Goal: Information Seeking & Learning: Compare options

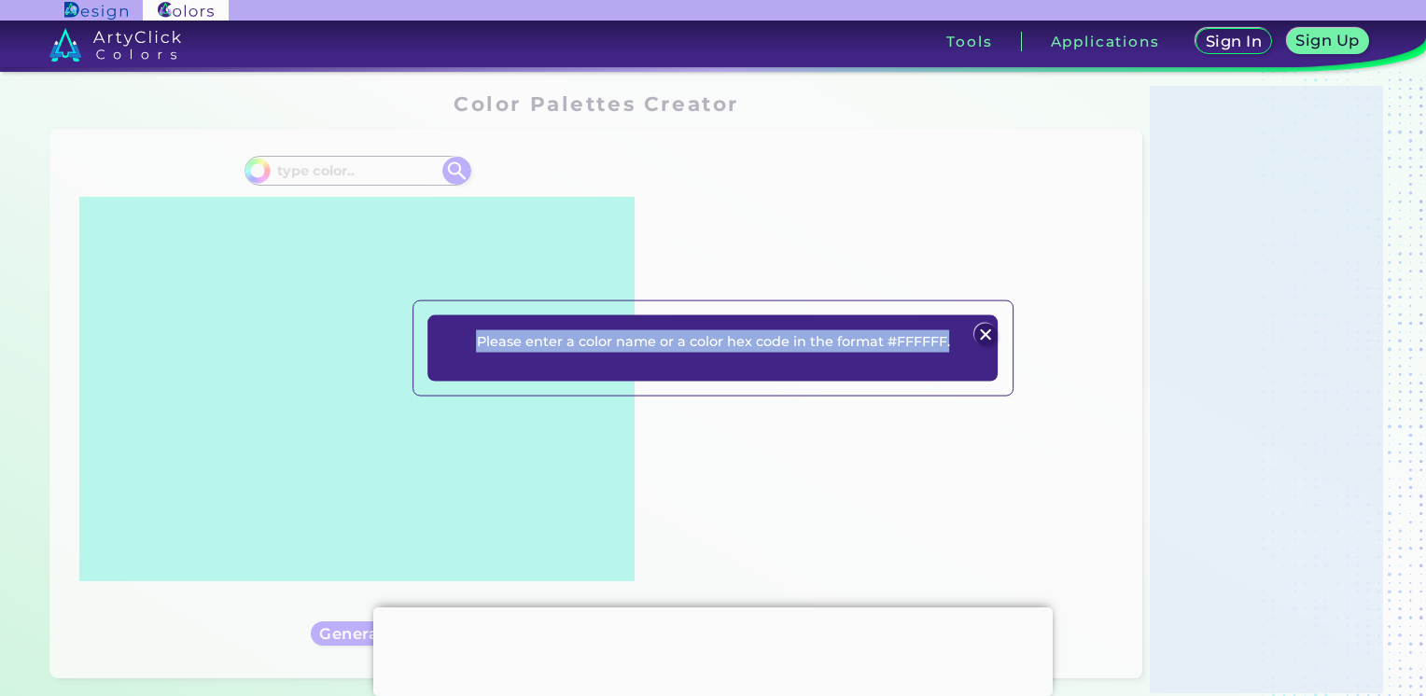
click at [988, 334] on img at bounding box center [985, 335] width 22 height 22
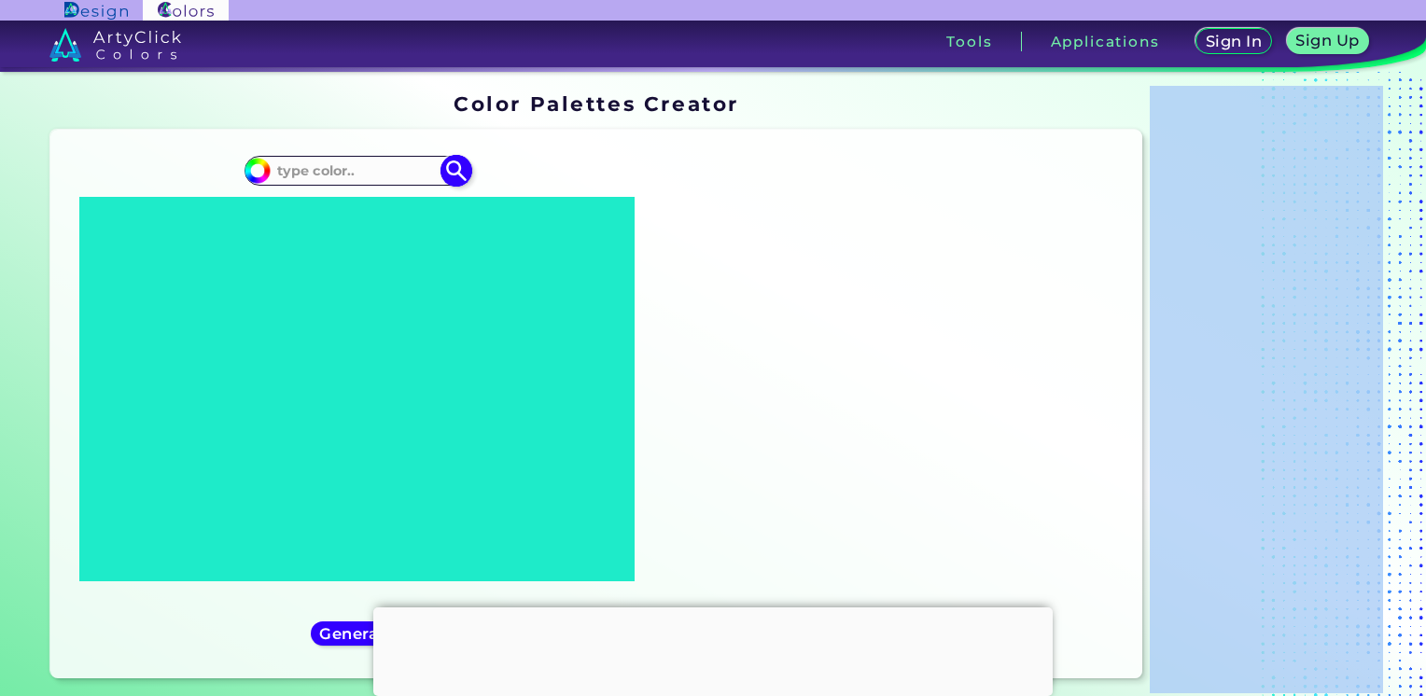
click at [262, 179] on img at bounding box center [258, 171] width 28 height 28
click at [261, 177] on img at bounding box center [258, 171] width 28 height 28
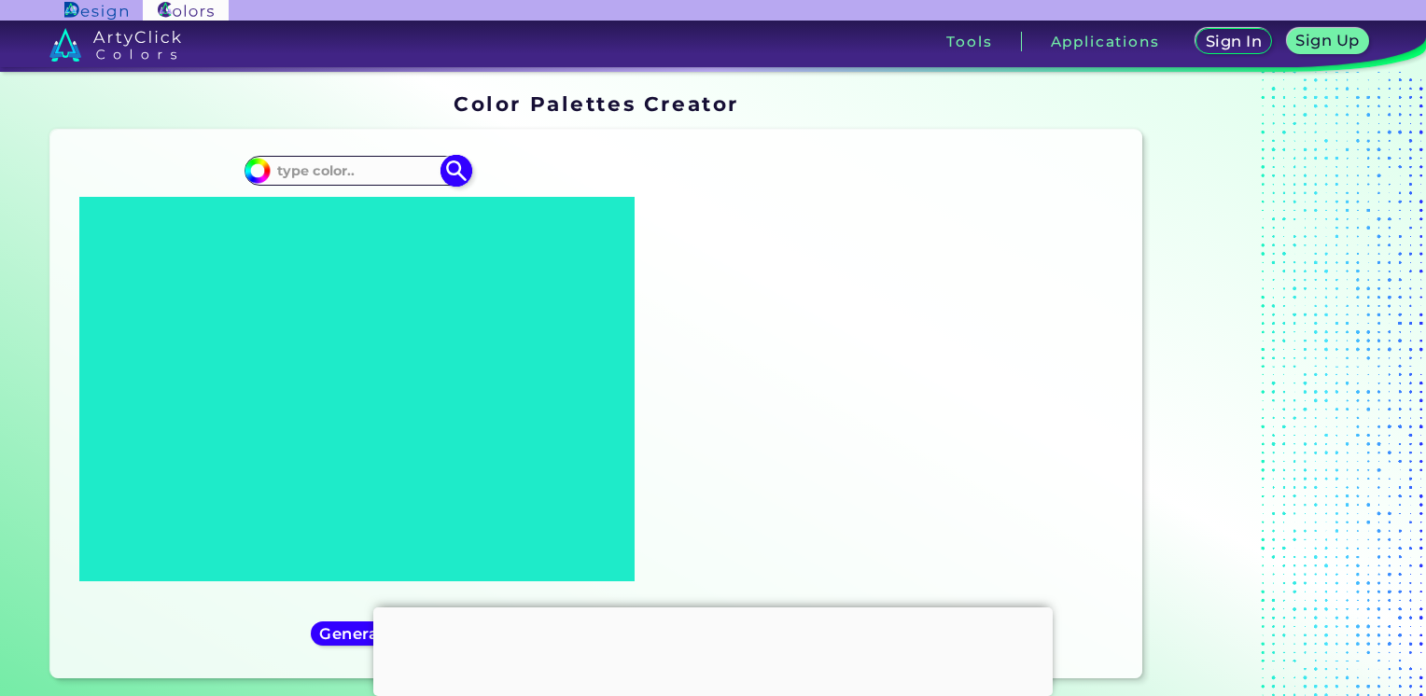
click at [350, 167] on input at bounding box center [358, 170] width 174 height 25
click at [255, 175] on input "#000000" at bounding box center [255, 168] width 23 height 23
click at [254, 175] on input "#000000" at bounding box center [255, 168] width 23 height 23
type input "#f2e6ab"
type input "#F2E6AB"
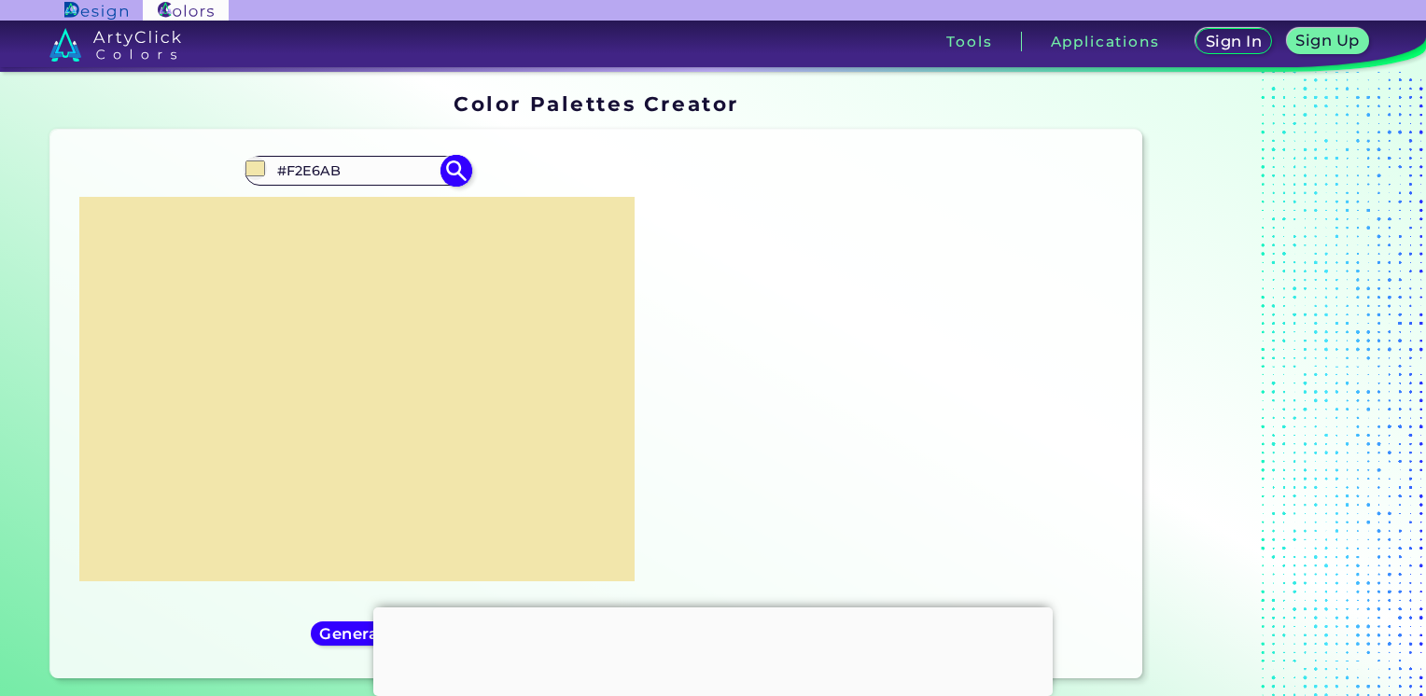
click at [455, 169] on img at bounding box center [456, 170] width 33 height 33
type input "#f2e6ab"
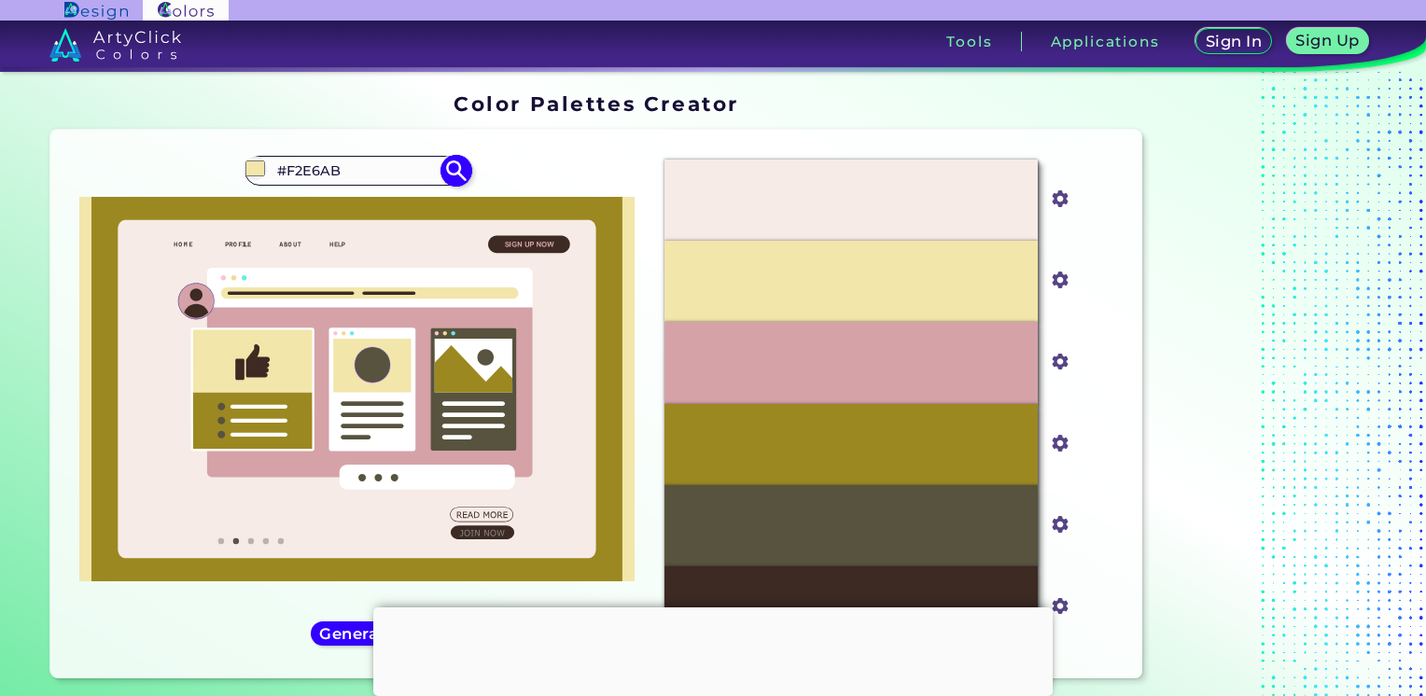
click at [249, 168] on input "#f2e6ab" at bounding box center [255, 168] width 23 height 23
click at [52, 328] on div "Oops - something went wrong. Please try again. #F6EBE6 #f6ebe6 #F2E6AB #f2e6ab …" at bounding box center [596, 404] width 1092 height 549
click at [328, 633] on h5 "Generate" at bounding box center [357, 633] width 68 height 14
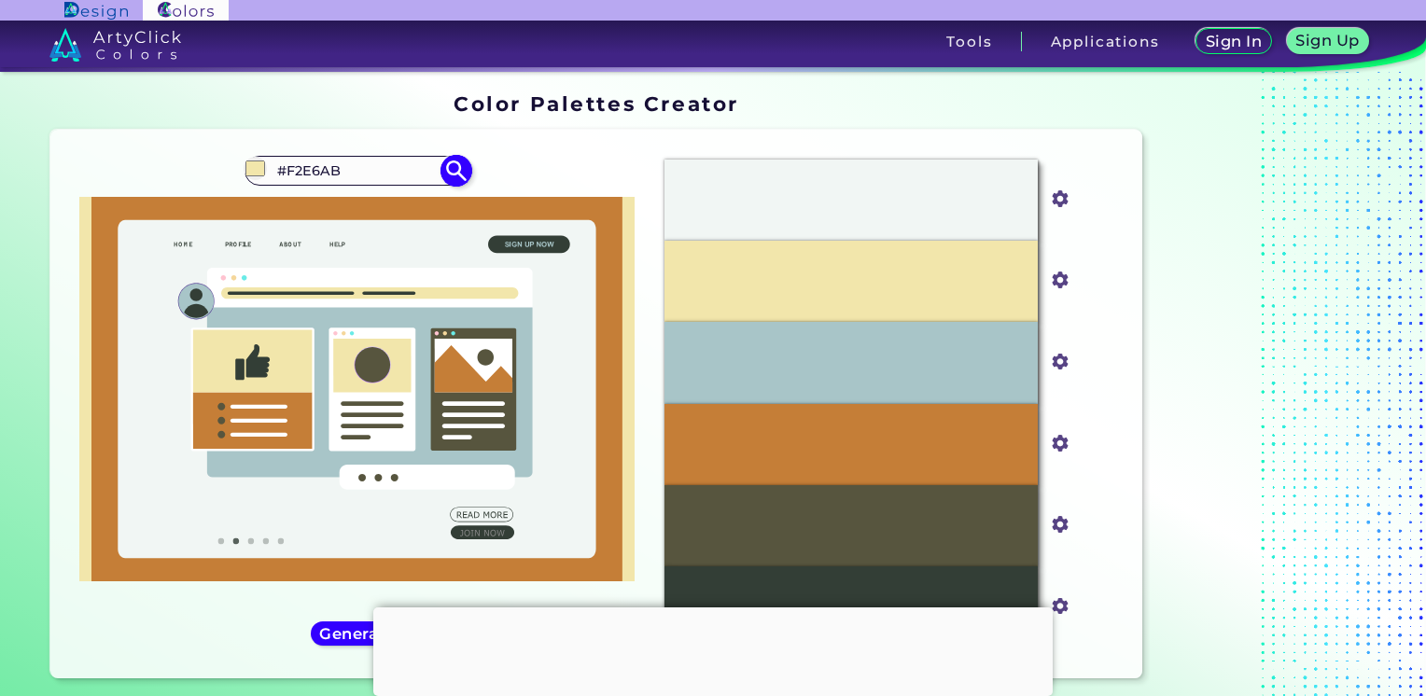
click at [259, 170] on input "#f2e6ab" at bounding box center [255, 168] width 23 height 23
click at [255, 169] on input "#f2e6ab" at bounding box center [255, 168] width 23 height 23
click at [333, 633] on h5 "Generate" at bounding box center [357, 633] width 68 height 14
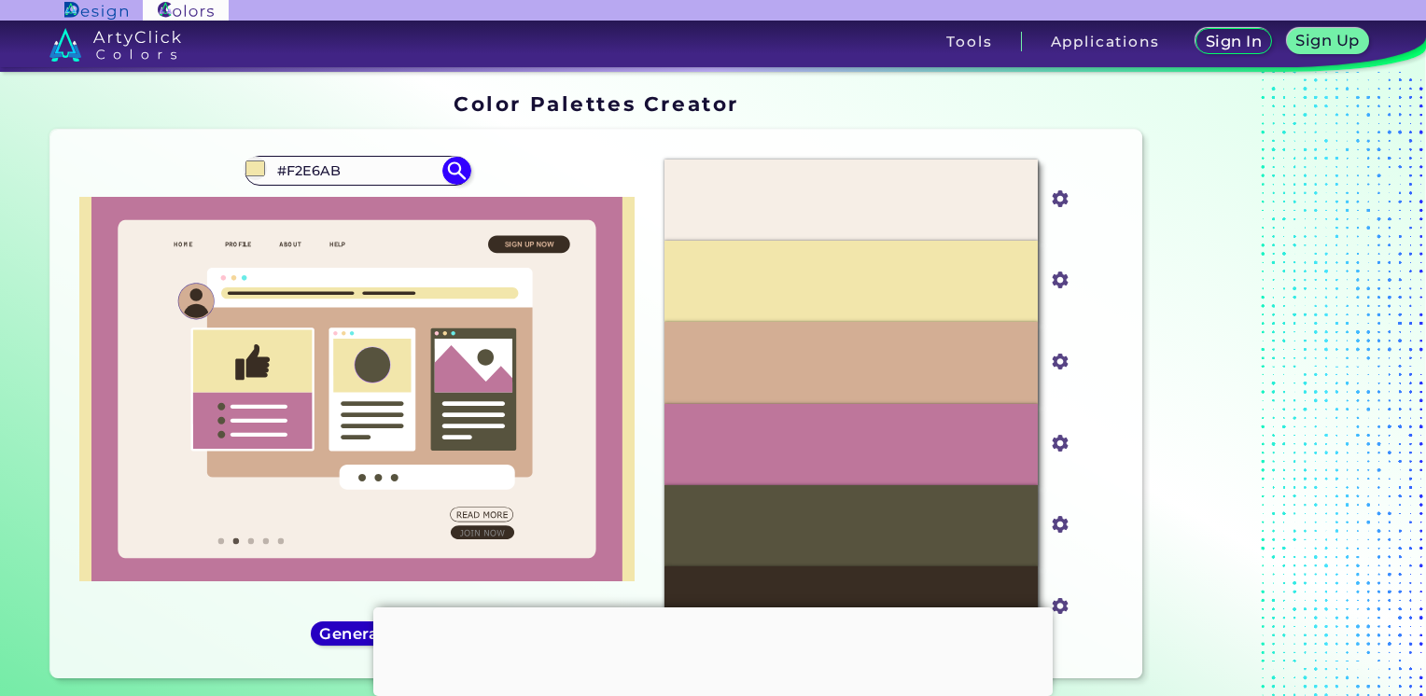
click at [333, 633] on h5 "Generate" at bounding box center [357, 633] width 68 height 14
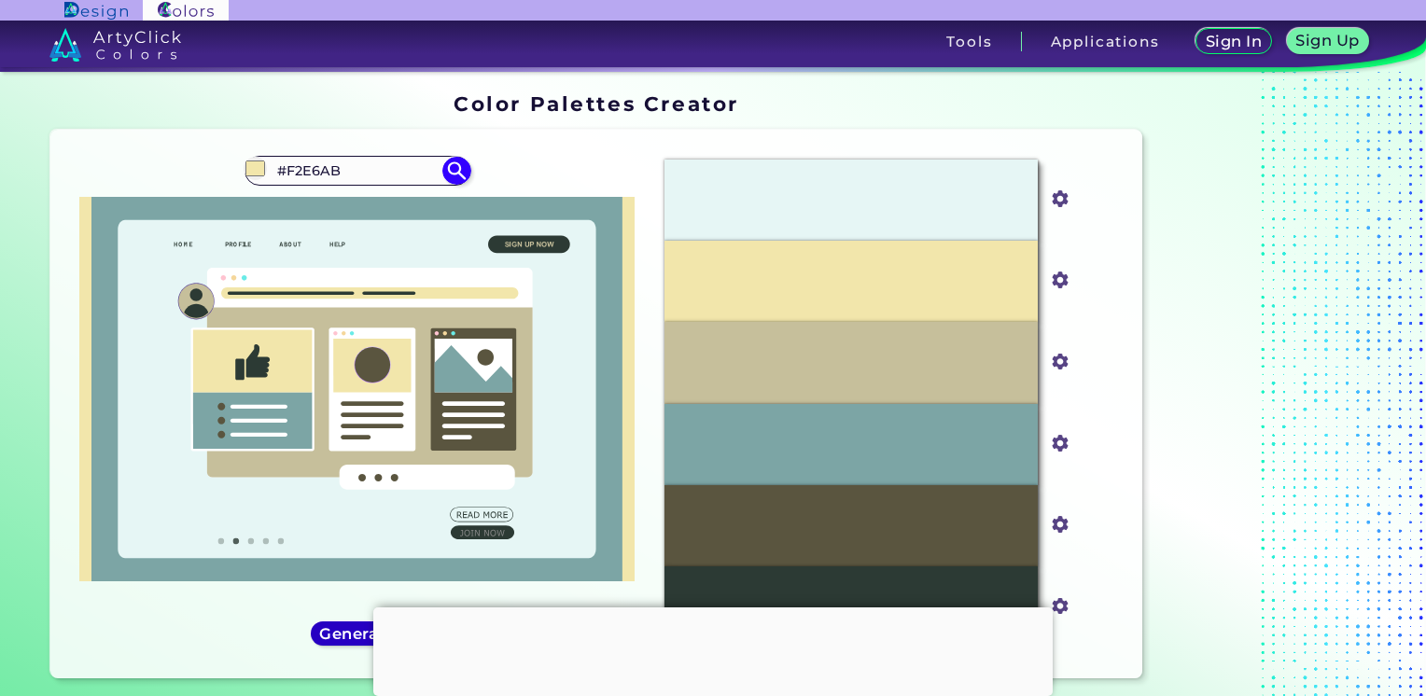
click at [333, 633] on h5 "Generate" at bounding box center [357, 633] width 68 height 14
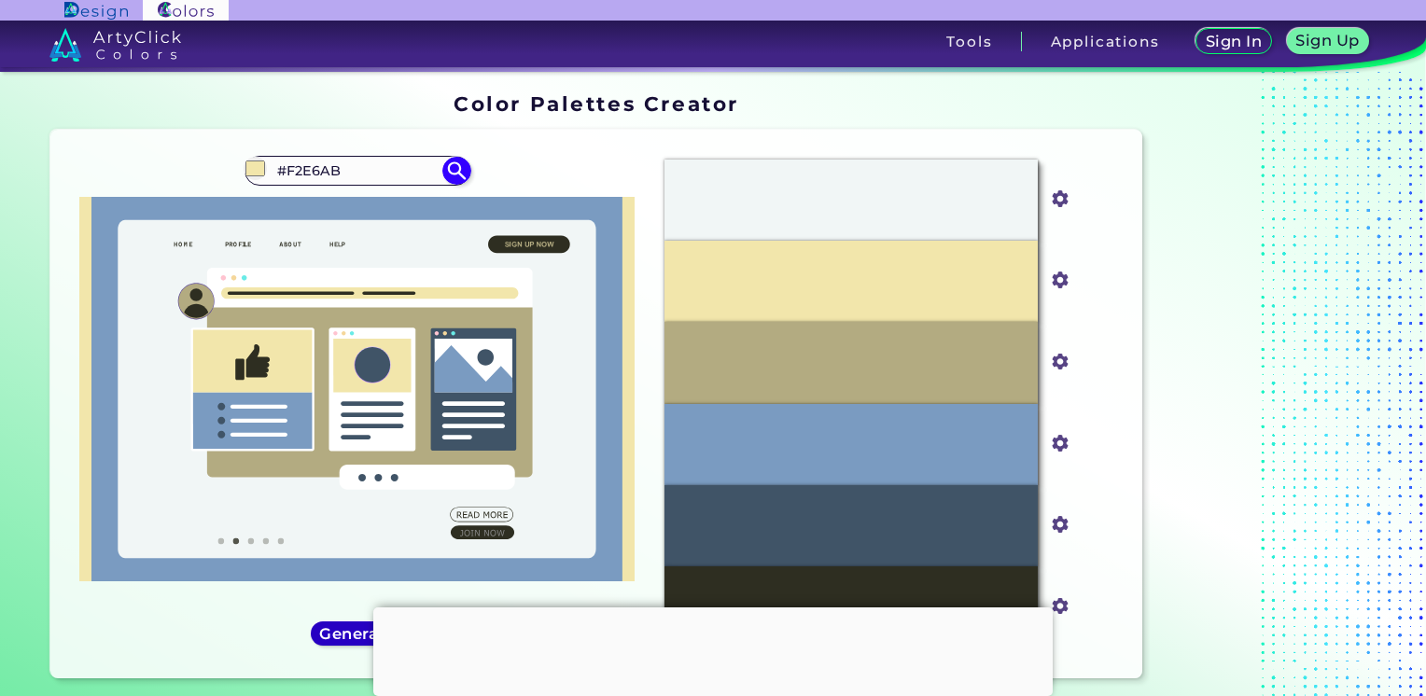
click at [333, 633] on h5 "Generate" at bounding box center [357, 633] width 71 height 14
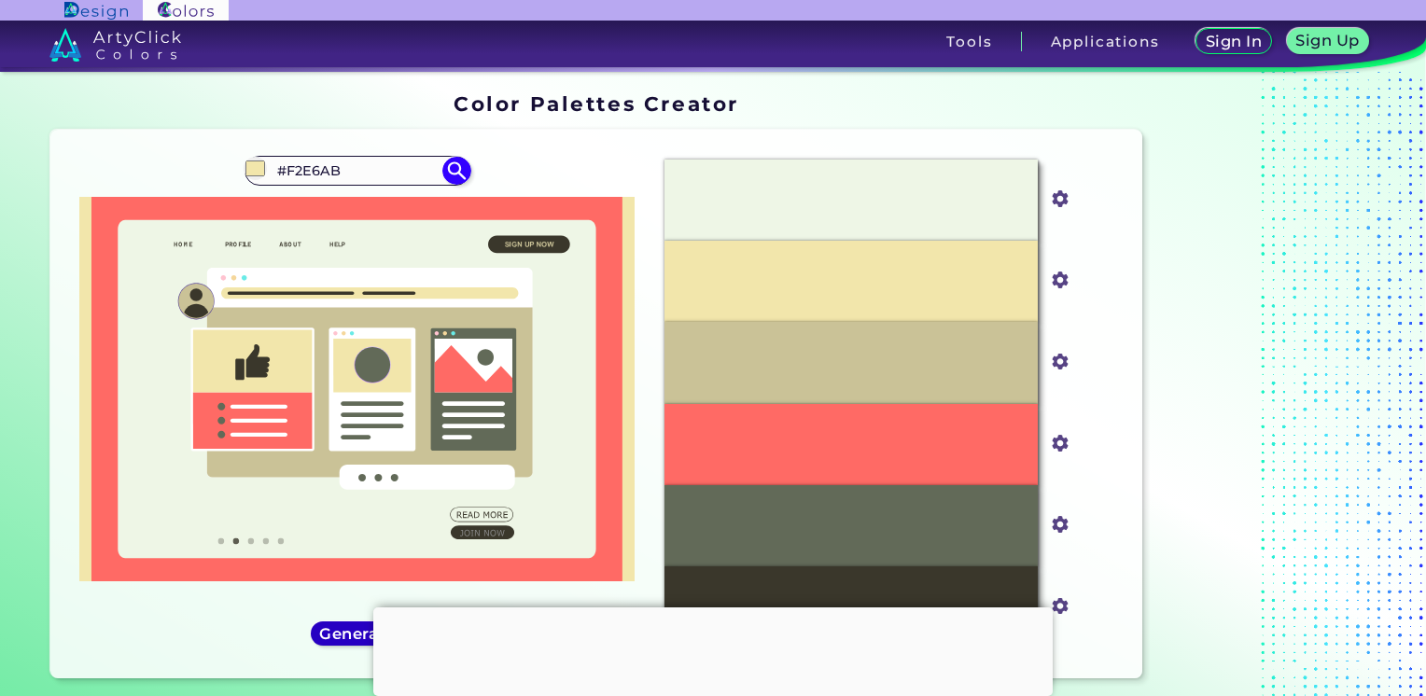
click at [333, 633] on h5 "Generate" at bounding box center [357, 633] width 68 height 14
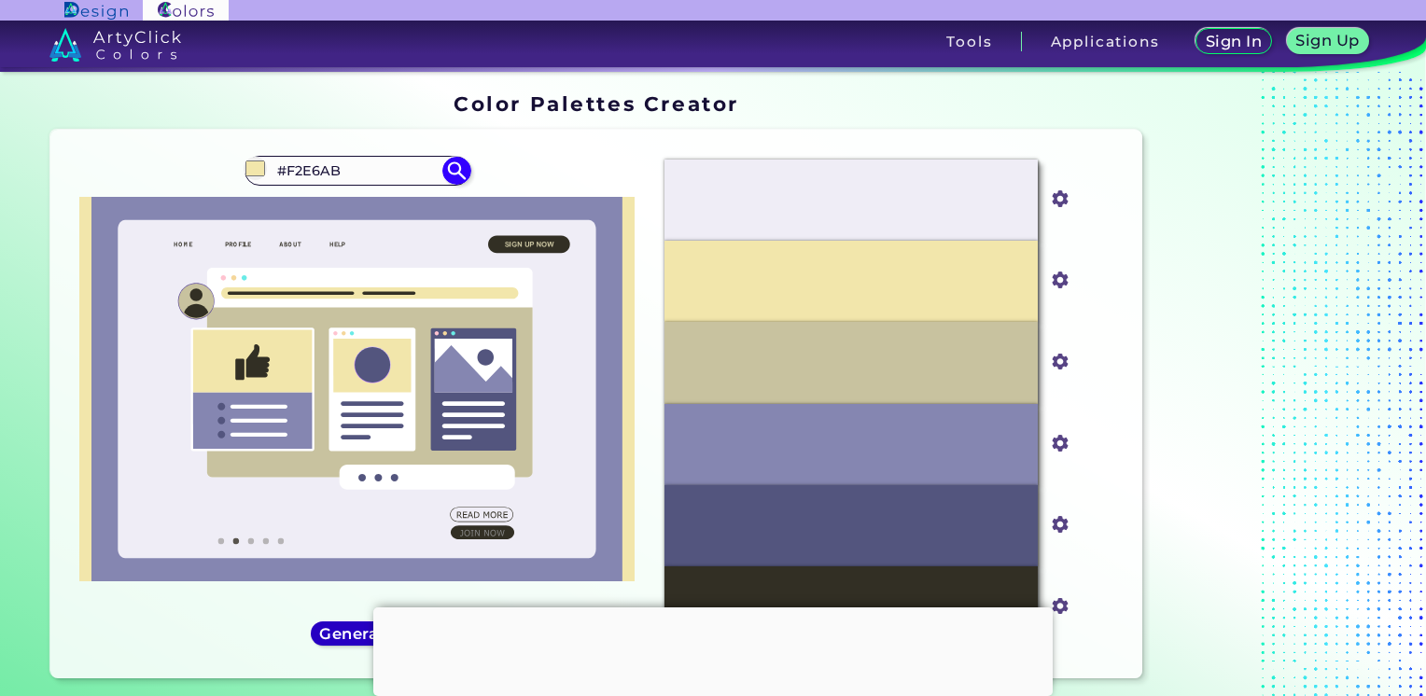
click at [333, 633] on h5 "Generate" at bounding box center [357, 633] width 68 height 14
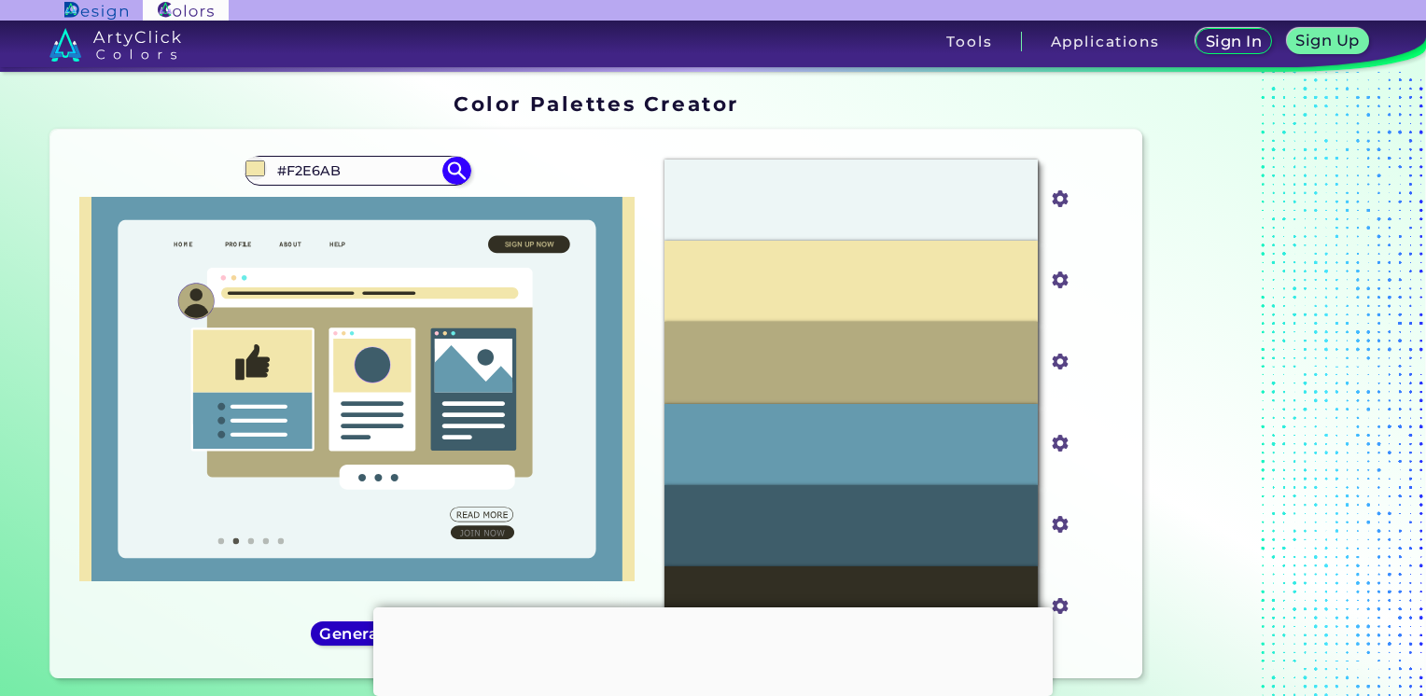
click at [333, 633] on h5 "Generate" at bounding box center [357, 633] width 68 height 14
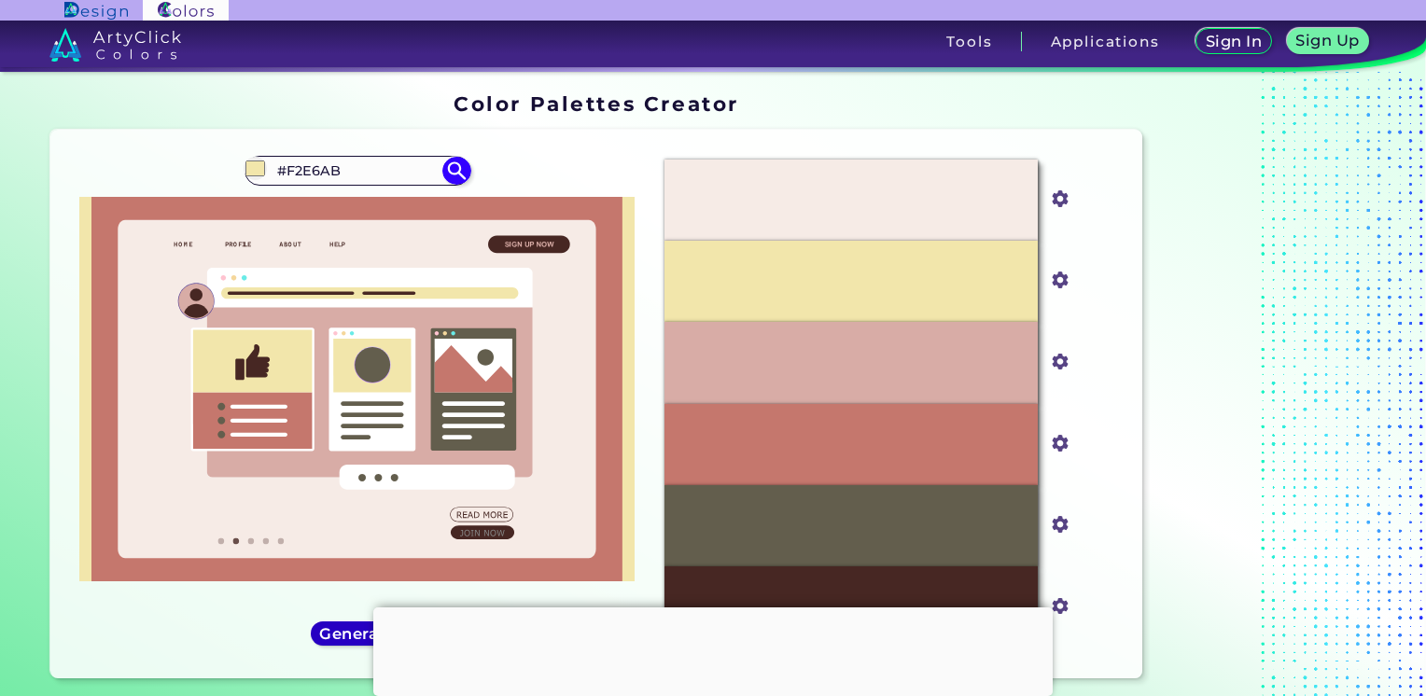
click at [333, 633] on h5 "Generate" at bounding box center [357, 633] width 68 height 14
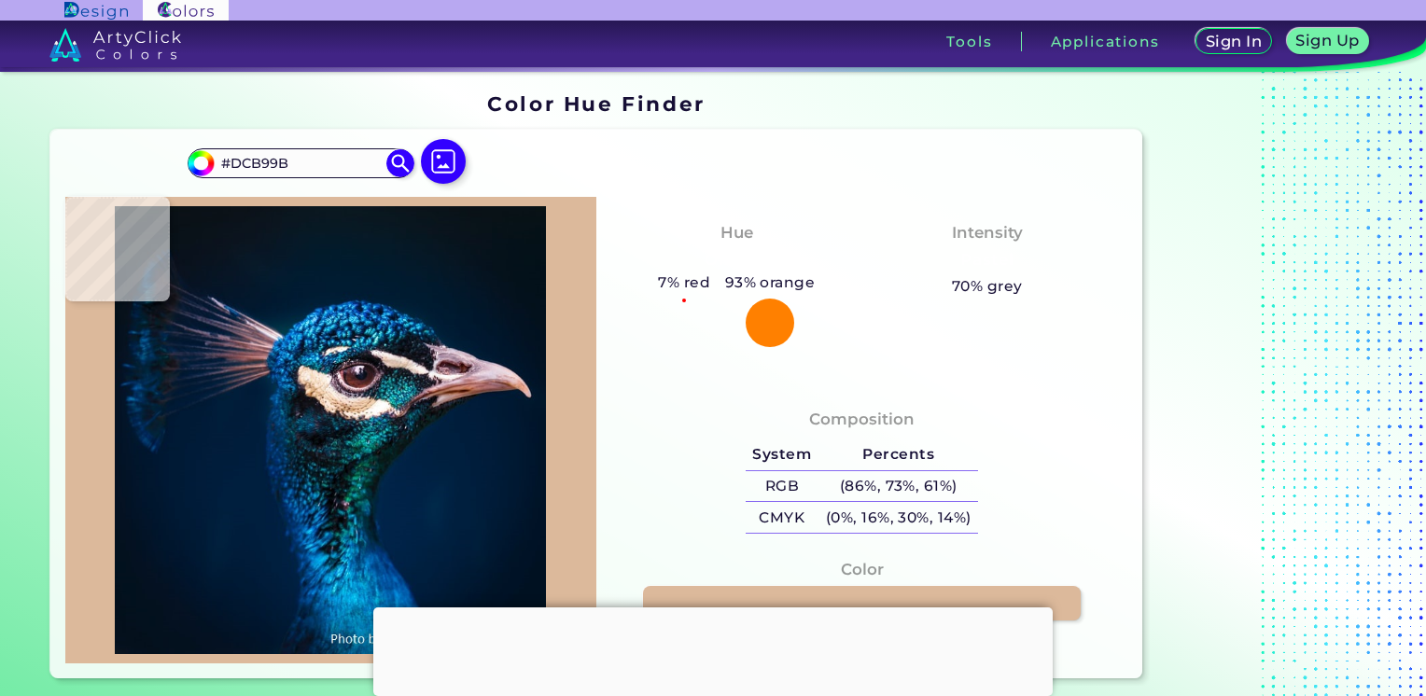
type input "#071518"
type input "#002144"
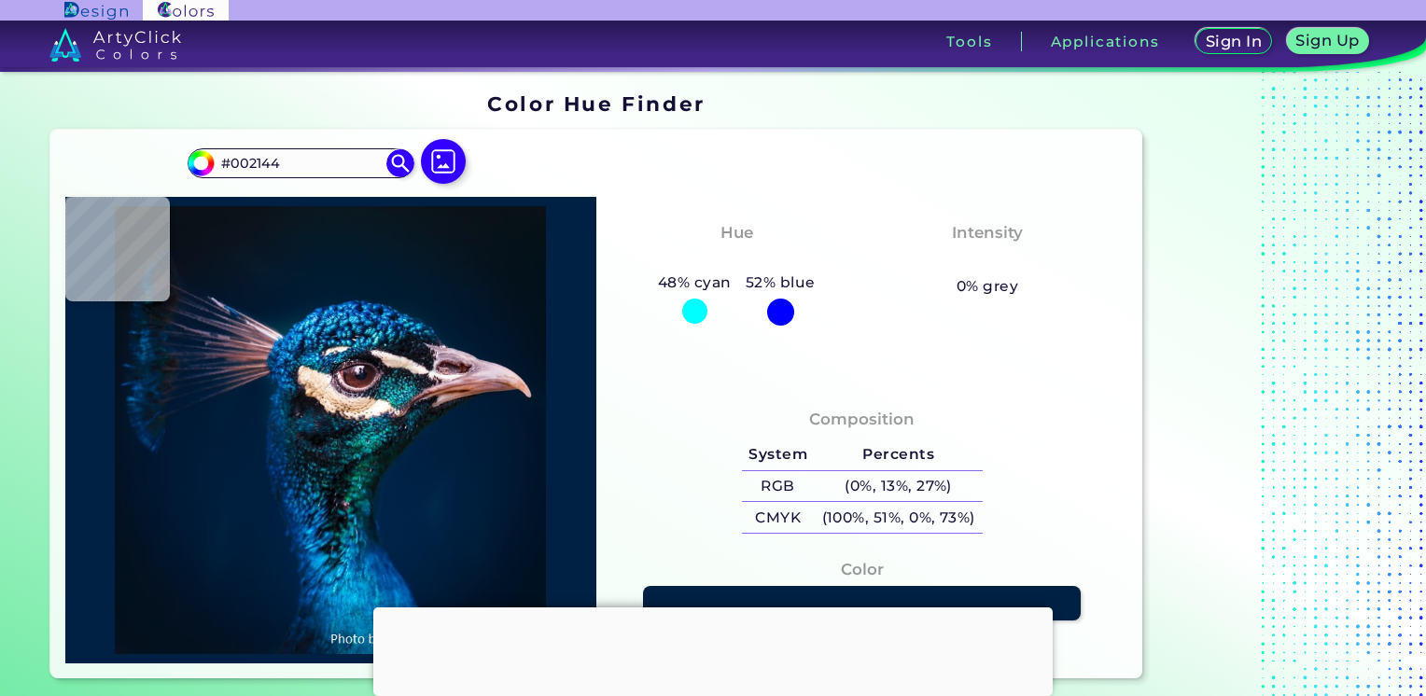
type input "#002041"
type input "#002142"
type input "#00223f"
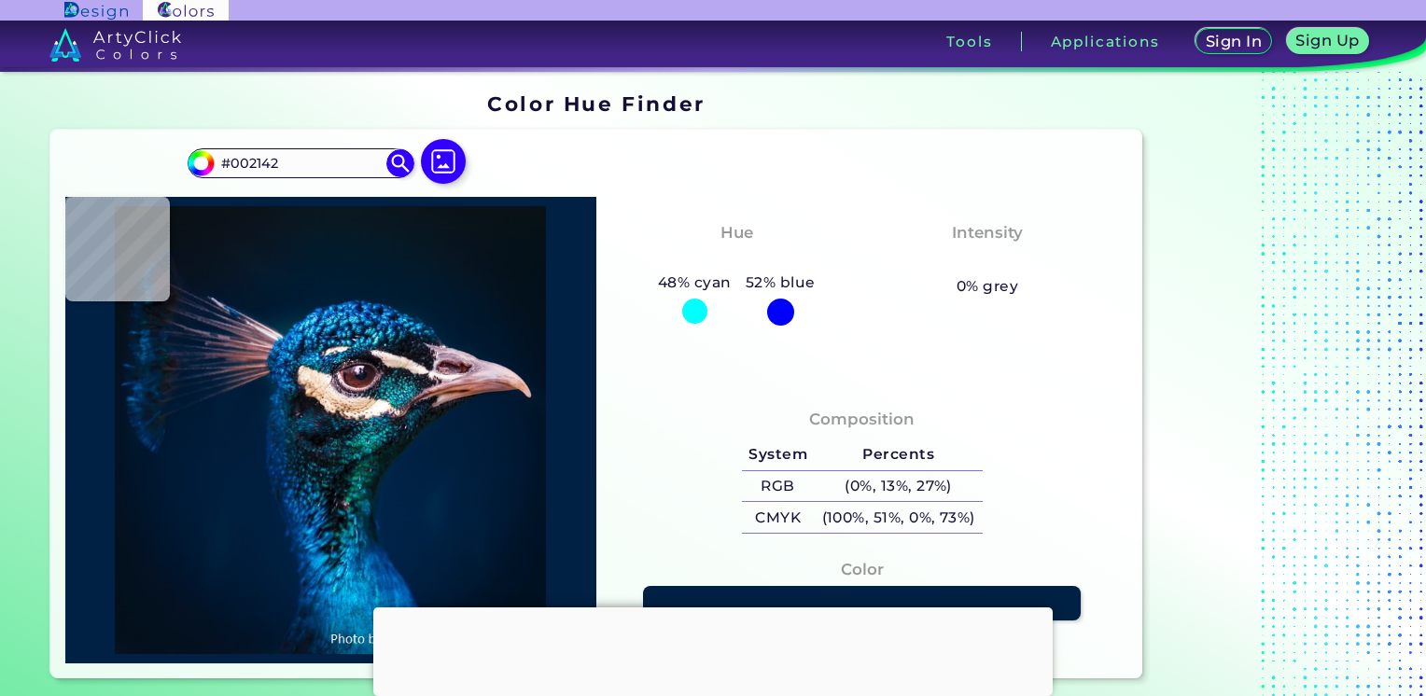
type input "#00223F"
type input "#081a22"
type input "#081A22"
type input "#0c1c1b"
type input "#0C1C1B"
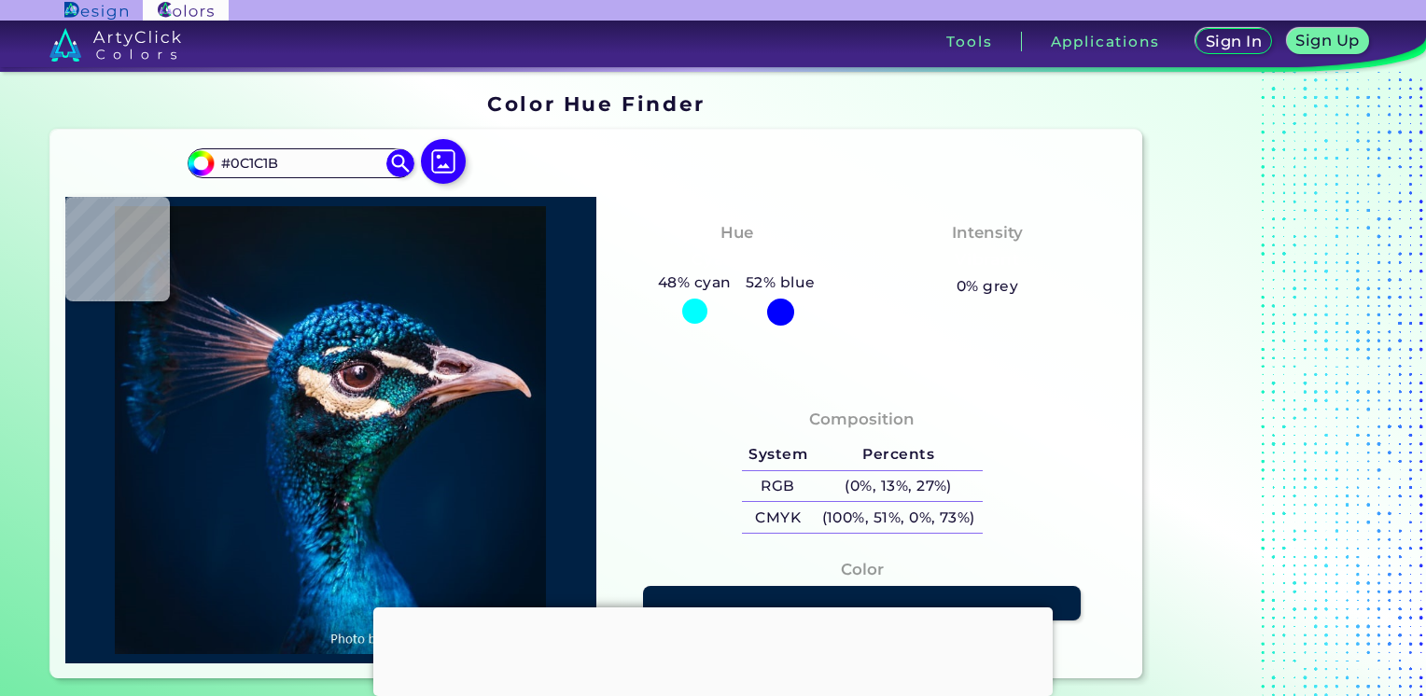
type input "#081618"
type input "#061416"
type input "#0c1a1b"
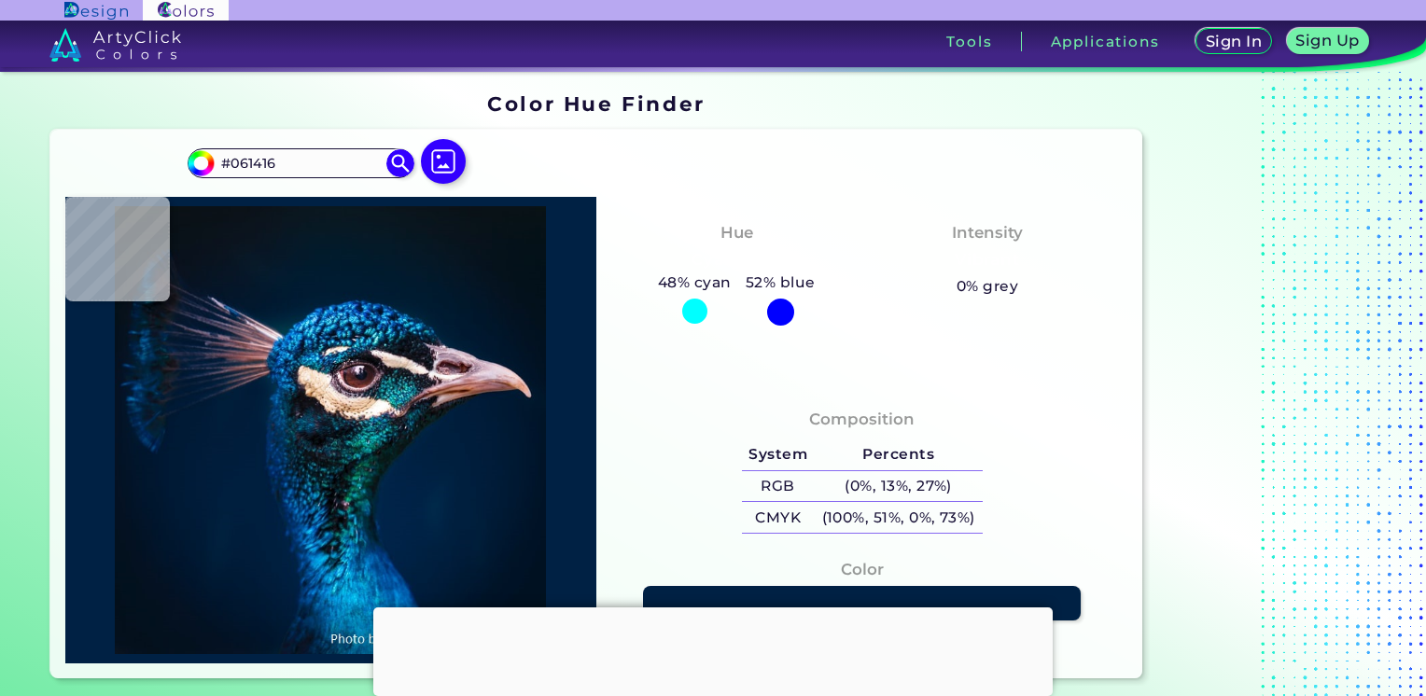
type input "#0C1A1B"
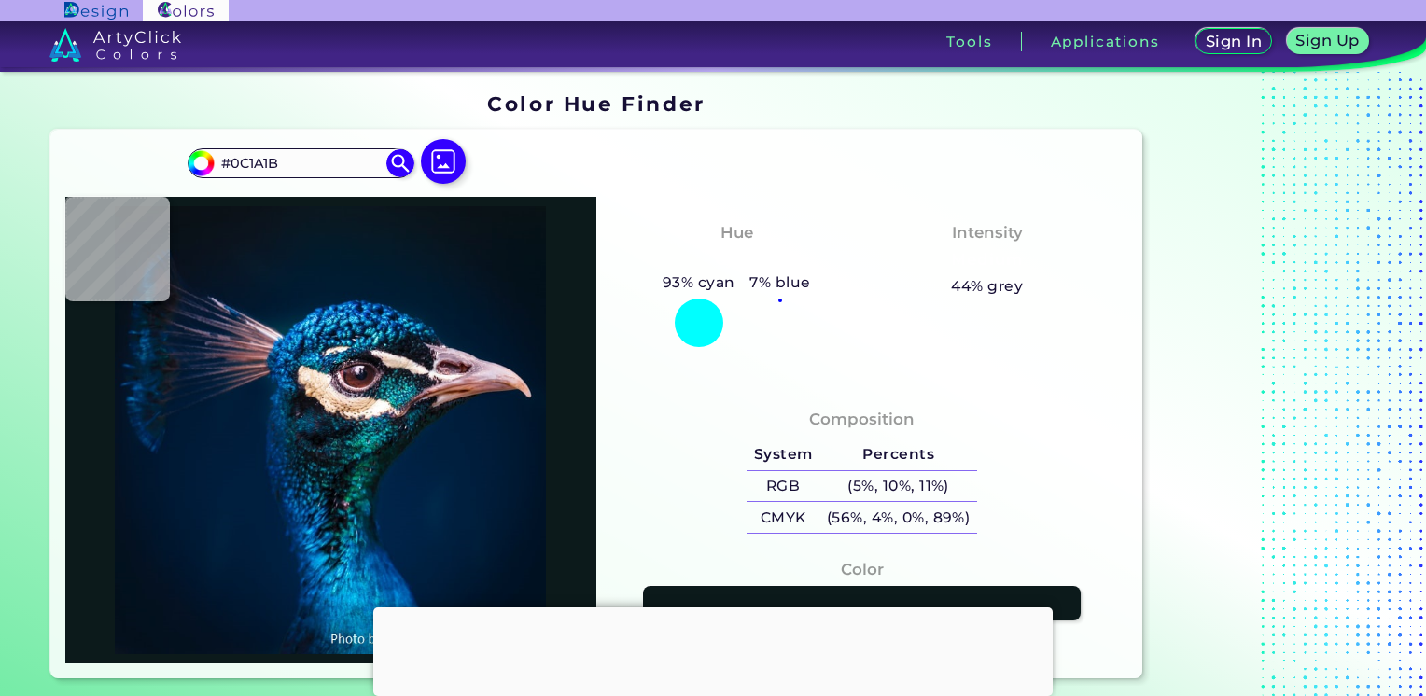
type input "#0a1317"
type input "#0A1317"
type input "#2d2f44"
type input "#2D2F44"
type input "#566a6e"
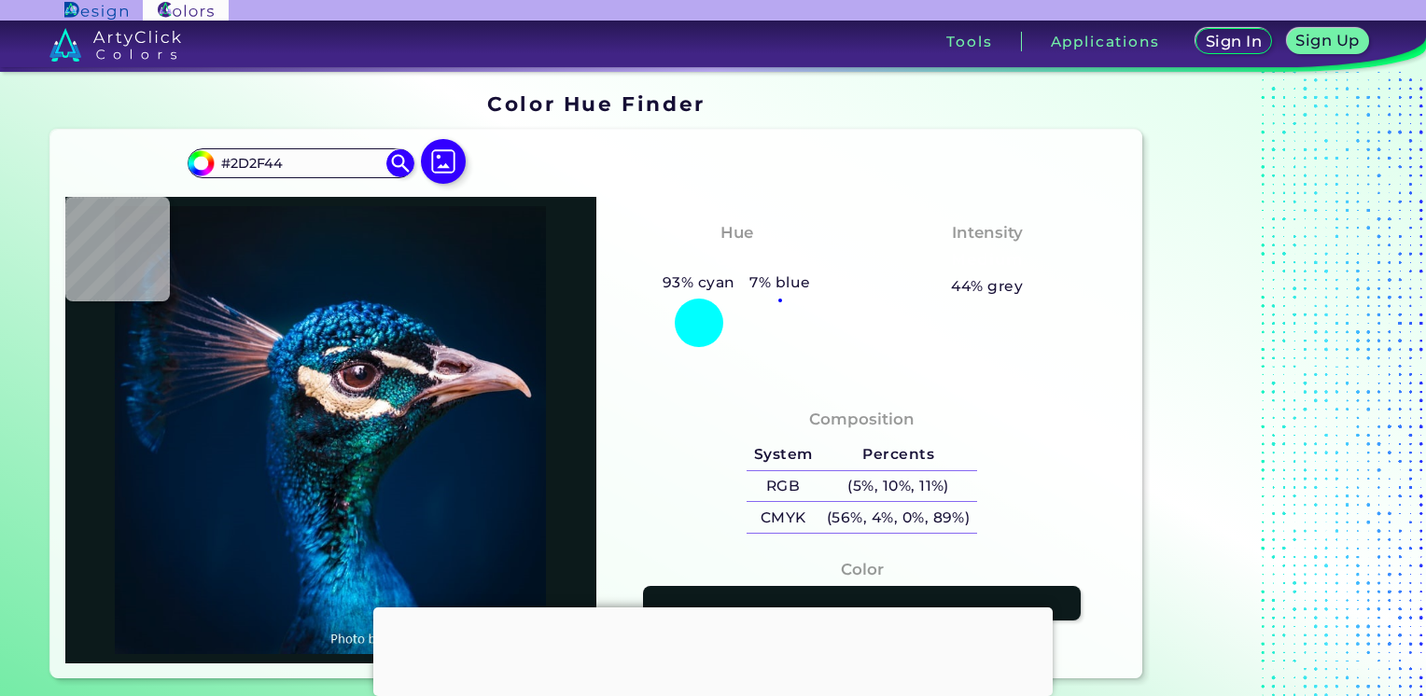
type input "#566A6E"
type input "#47a39f"
type input "#47A39F"
type input "#125f6c"
type input "#125F6C"
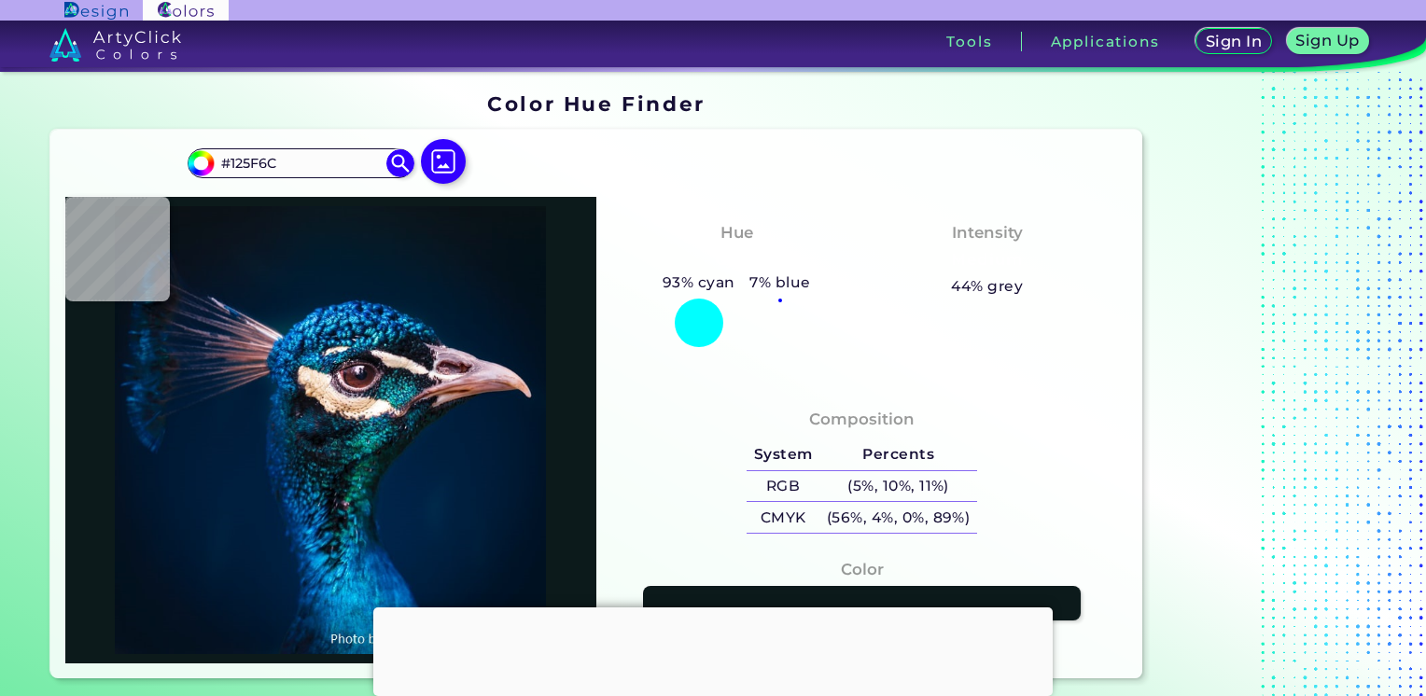
type input "#3e9da4"
type input "#3E9DA4"
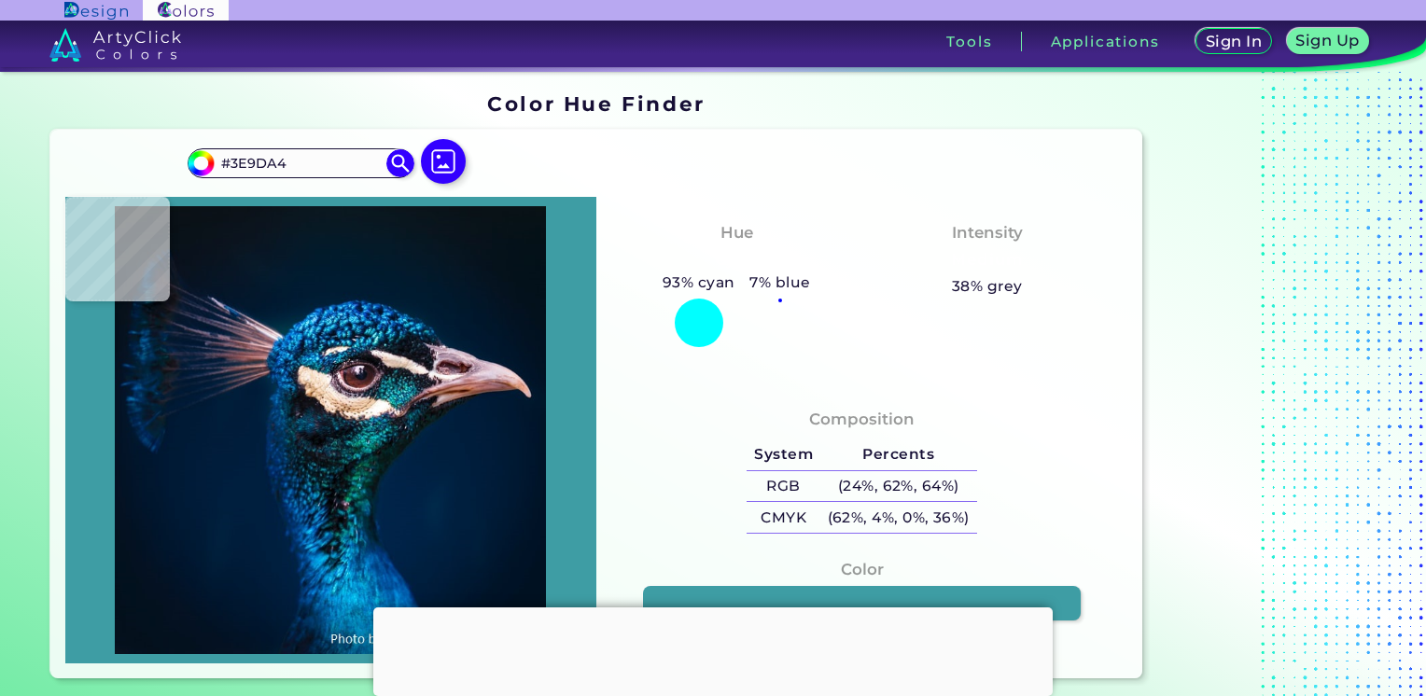
type input "#2d7383"
type input "#2D7383"
type input "#004a57"
type input "#004A57"
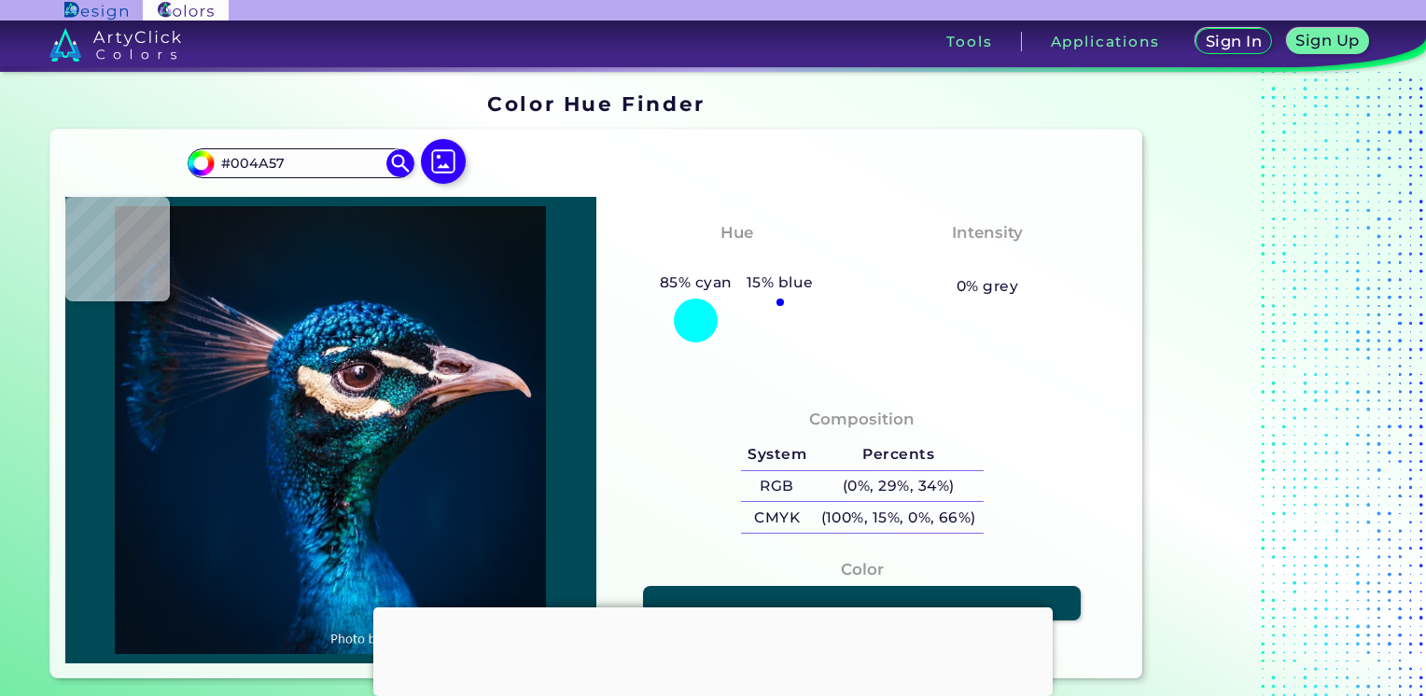
type input "#39cfde"
type input "#39CFDE"
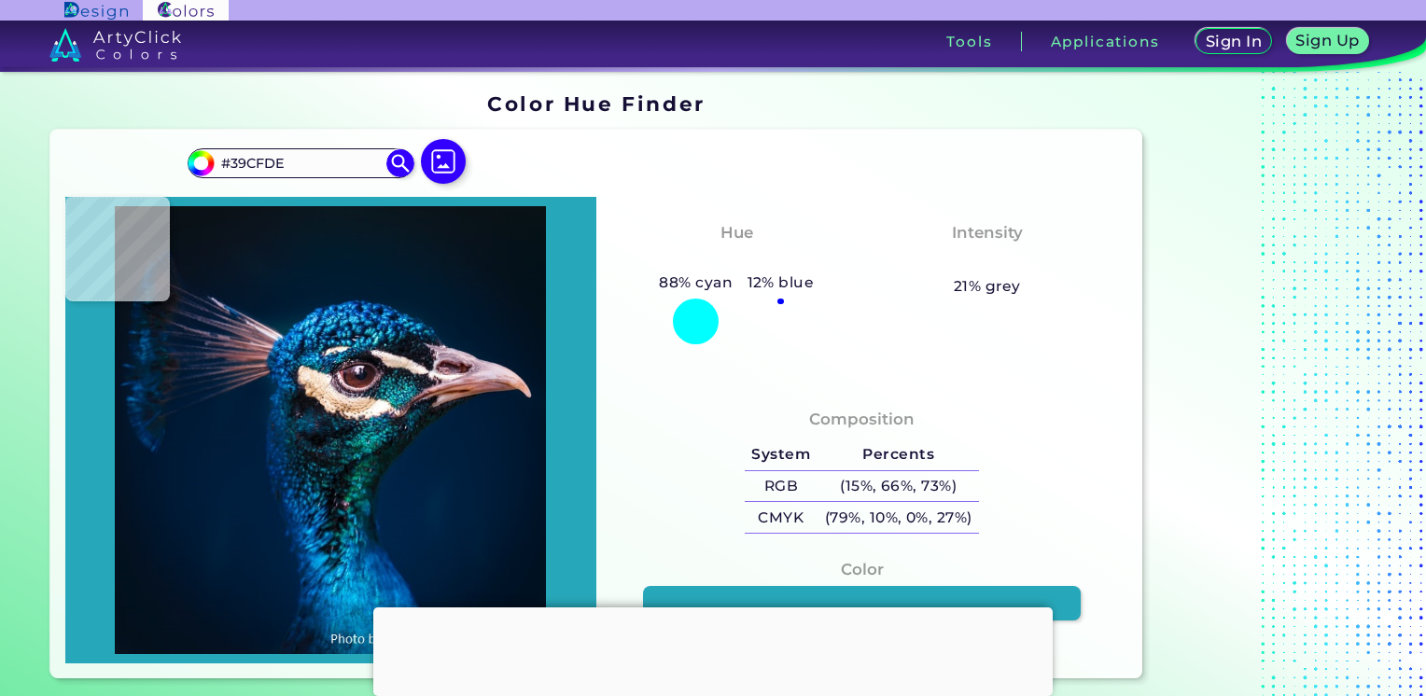
type input "#27a8ba"
type input "#27A8BA"
type input "#006772"
type input "#1e8591"
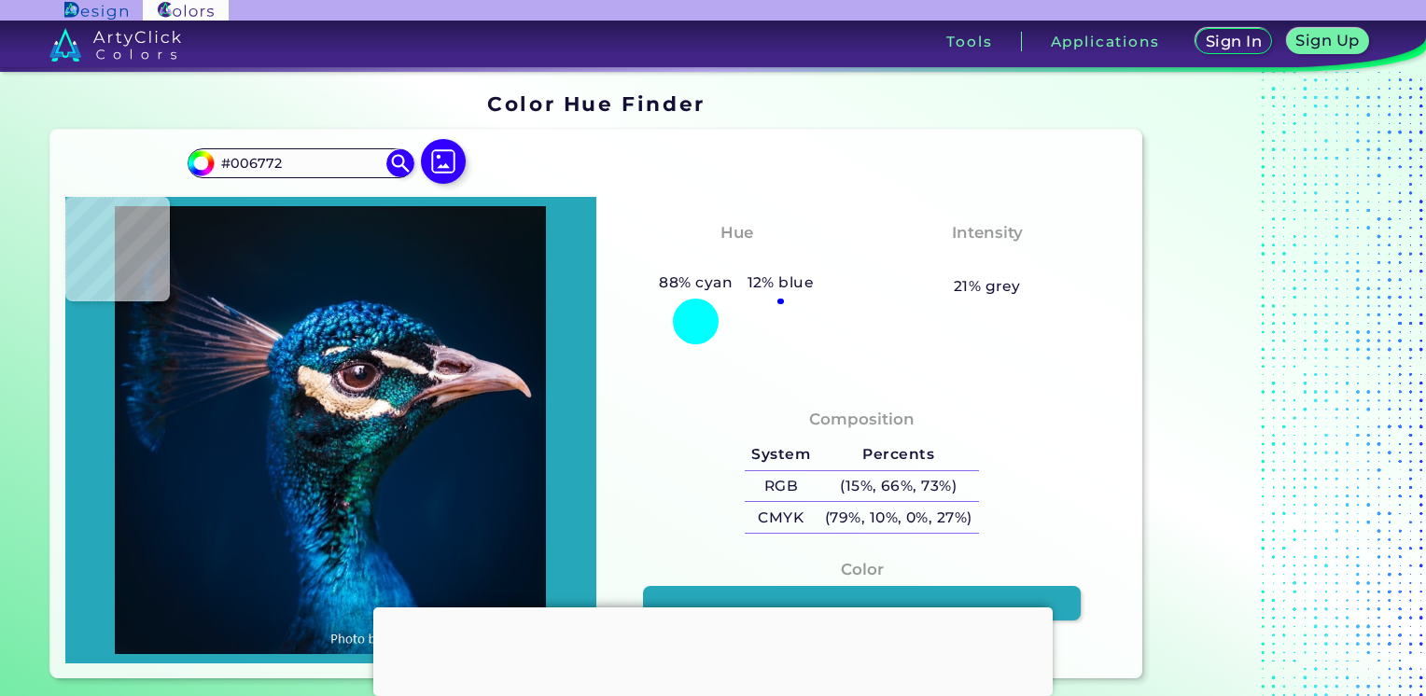
type input "#1E8591"
type input "#2291a5"
type input "#2291A5"
type input "#157187"
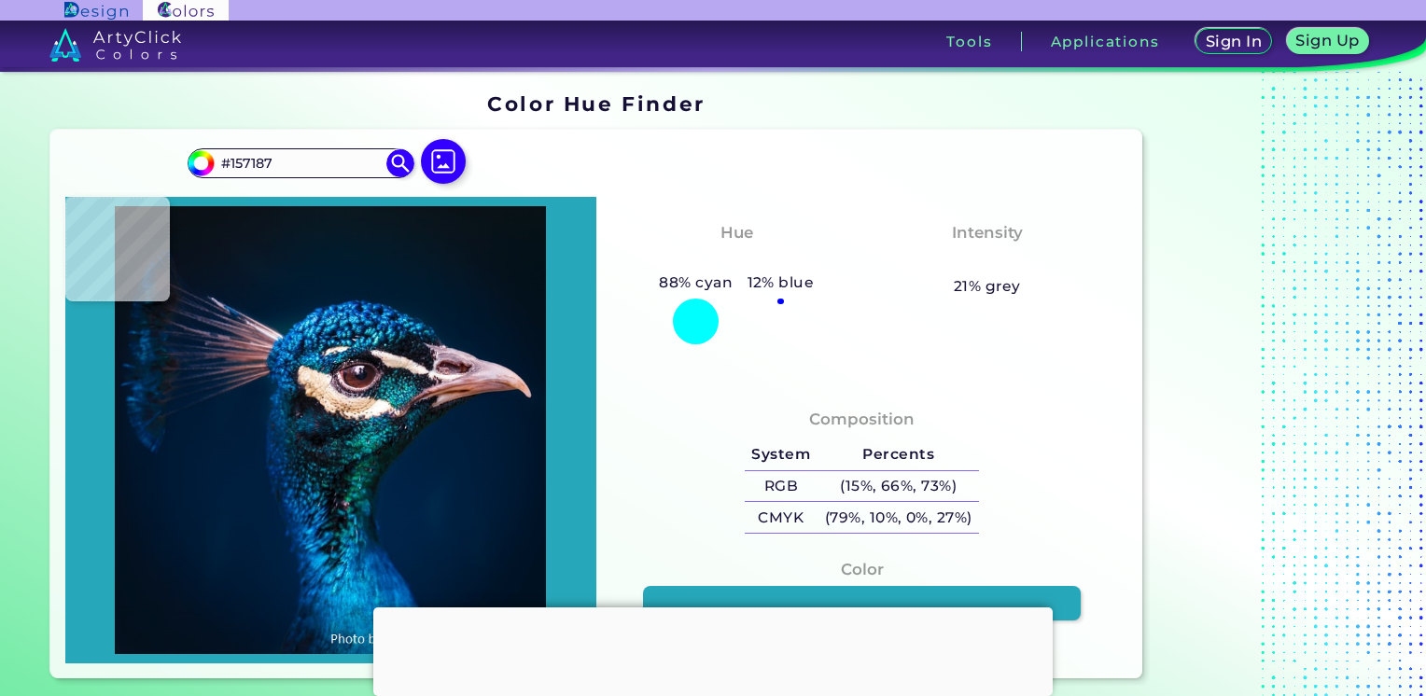
type input "#216a76"
type input "#216A76"
type input "#00545c"
type input "#00545C"
type input "#2c8c96"
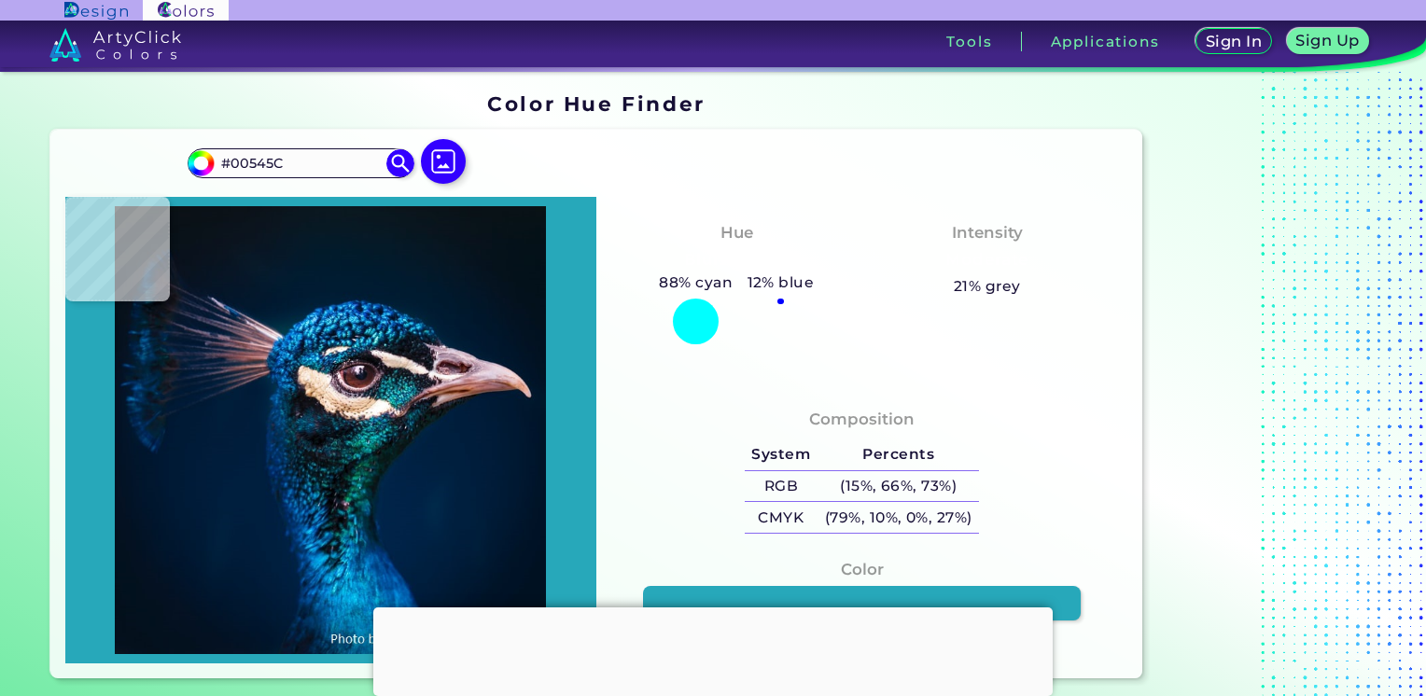
type input "#2C8C96"
type input "#198788"
type input "#062f37"
type input "#062F37"
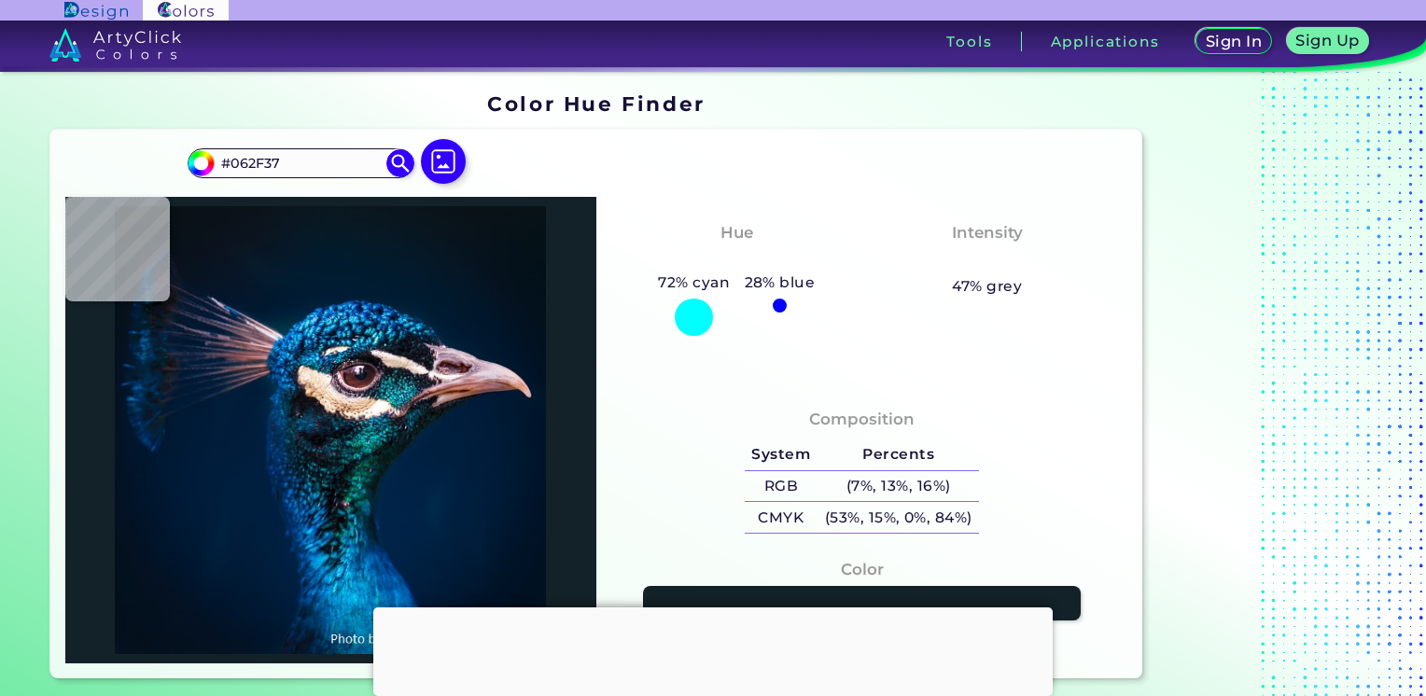
type input "#132228"
type input "#2d4f55"
type input "#2D4F55"
type input "#0d0c12"
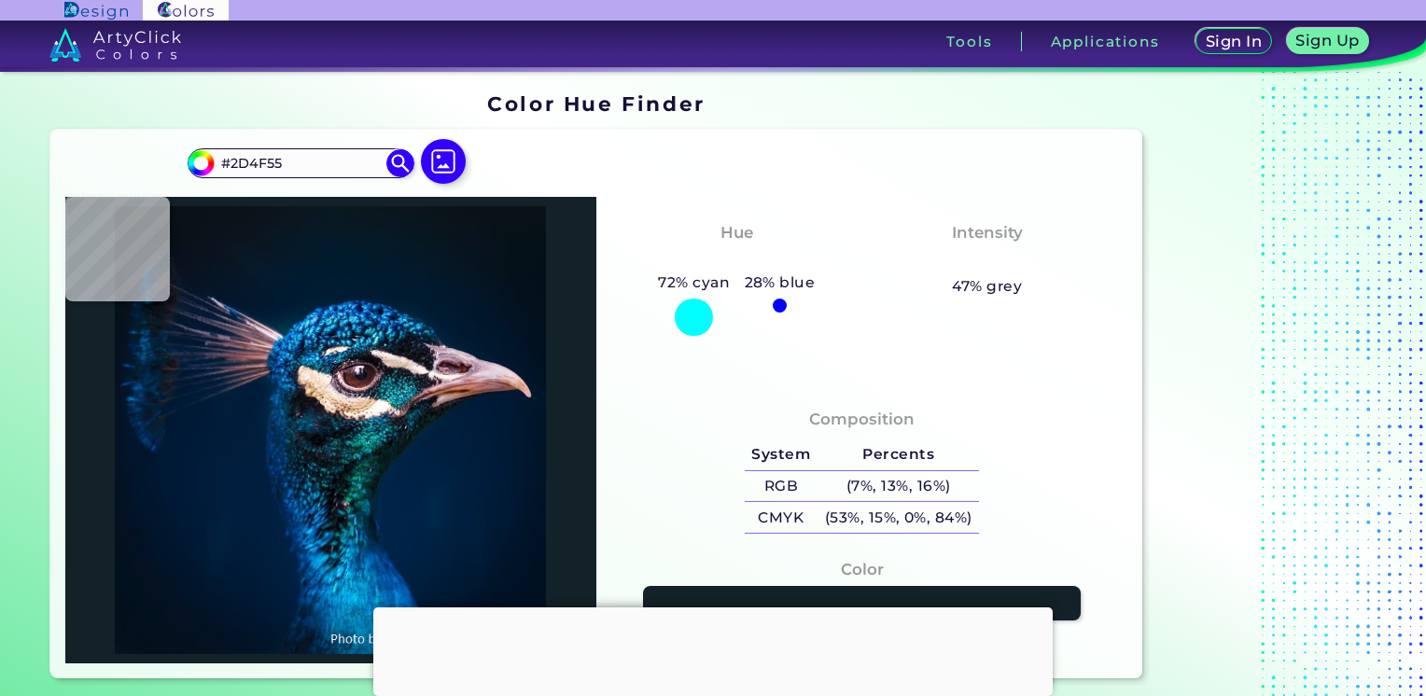
type input "#0D0C12"
type input "#10191c"
type input "#10191C"
type input "#564150"
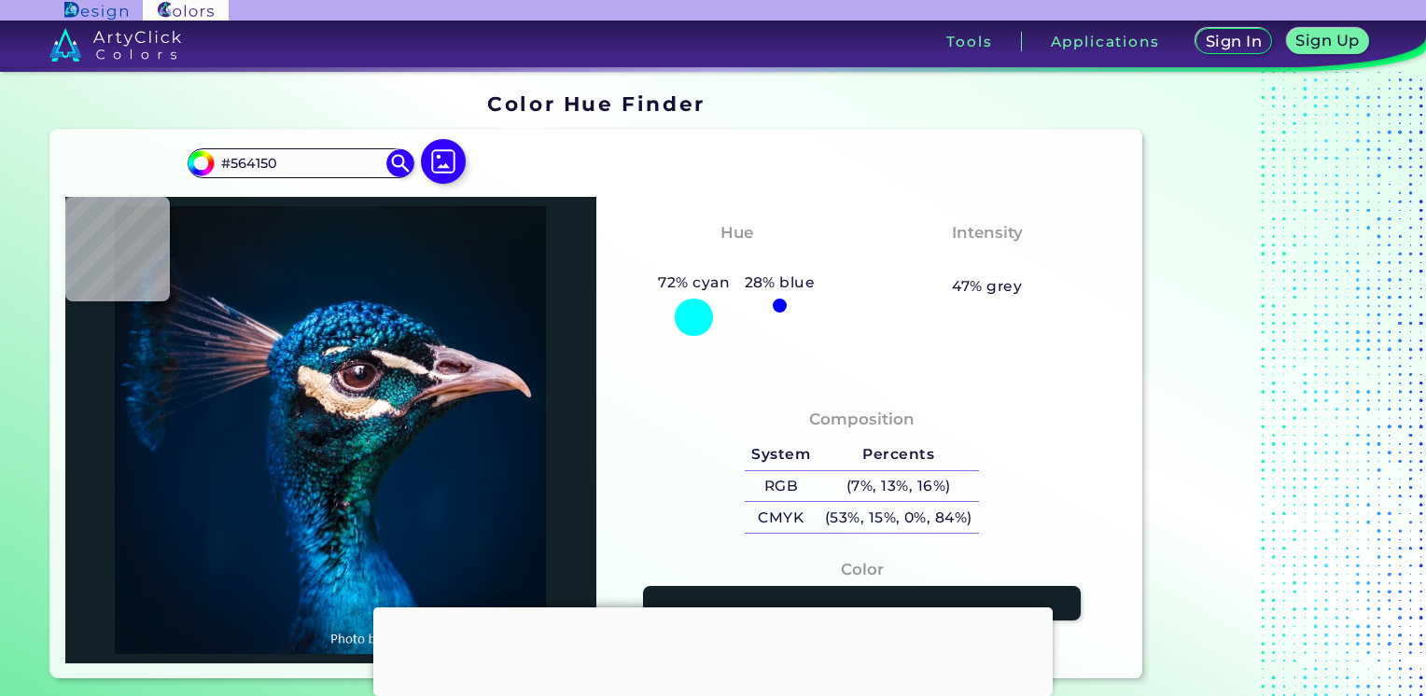
type input "#7e5e6e"
type input "#7E5E6E"
type input "#8d707e"
type input "#8D707E"
type input "#543c49"
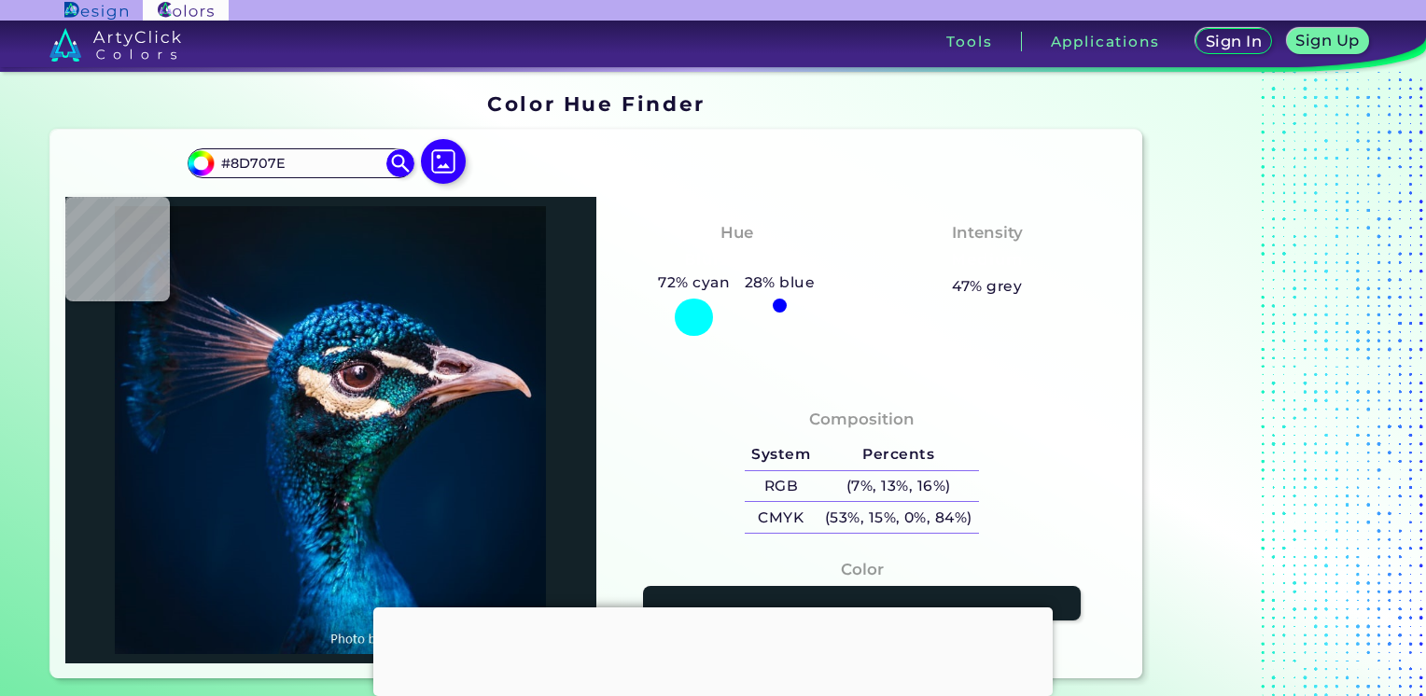
type input "#543C49"
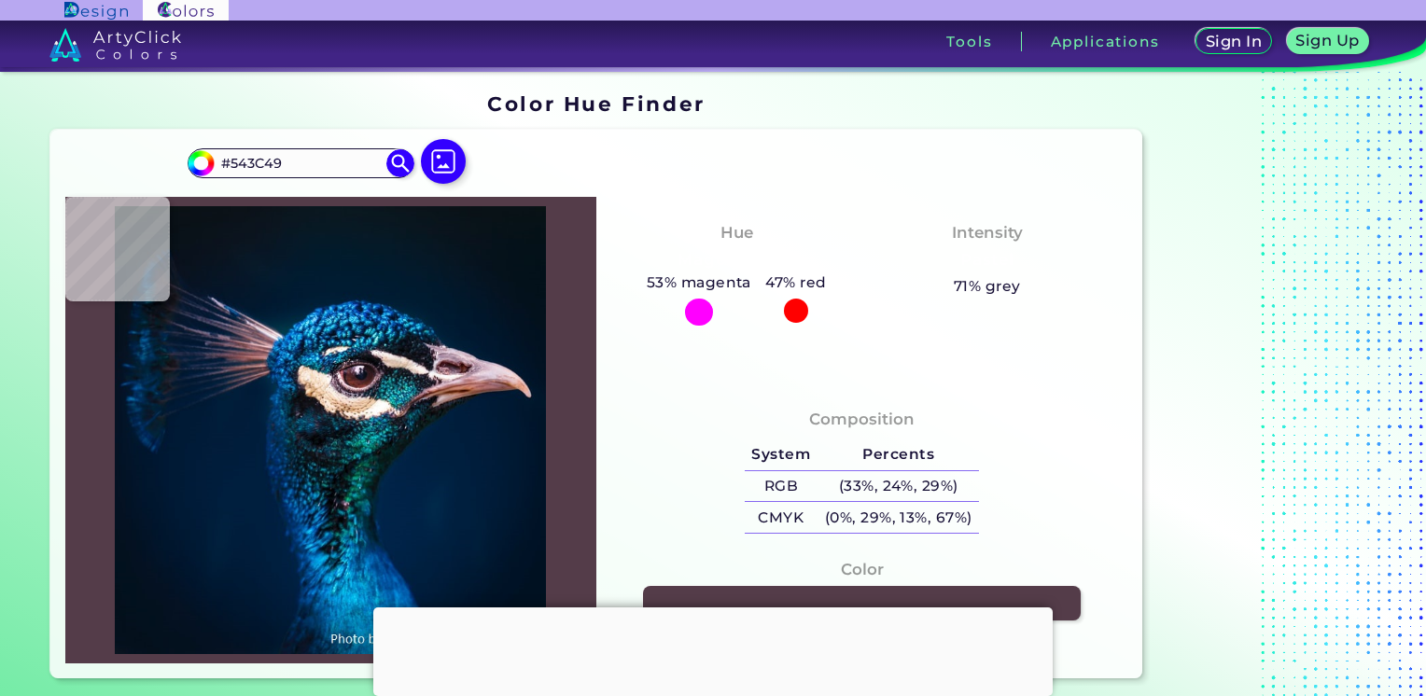
type input "#27161e"
type input "#27161E"
type input "#3f1f25"
type input "#3F1F25"
type input "#37181d"
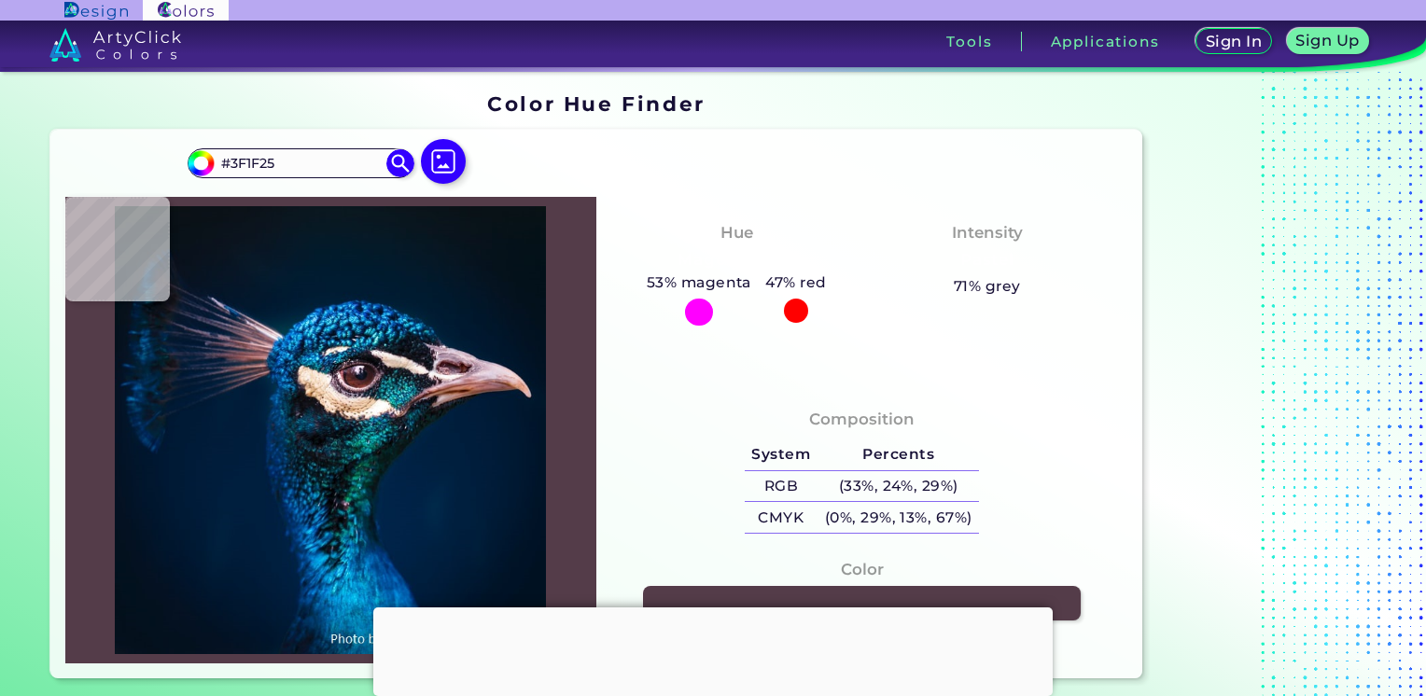
type input "#37181D"
type input "#381b1f"
type input "#381B1F"
type input "#371c1b"
type input "#371C1B"
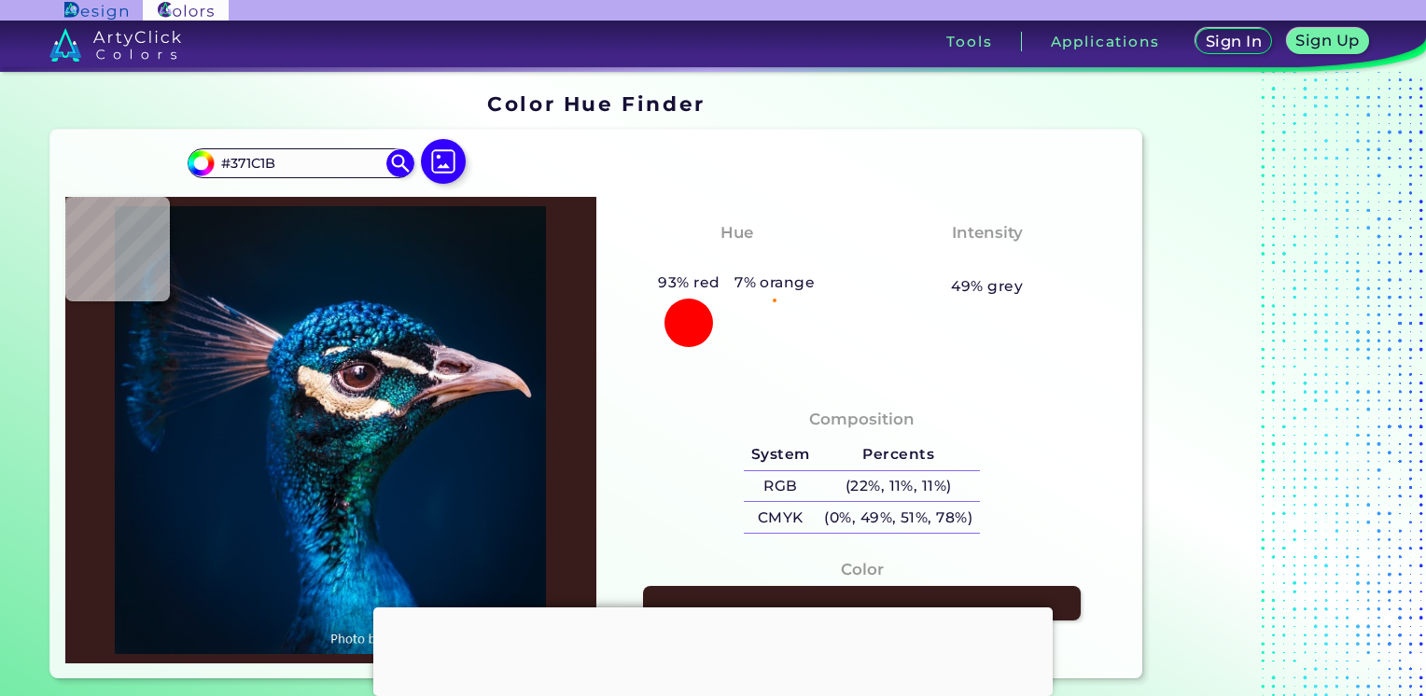
type input "#351b22"
type input "#351B22"
type input "#23141b"
type input "#23141B"
type input "#0c0f1b"
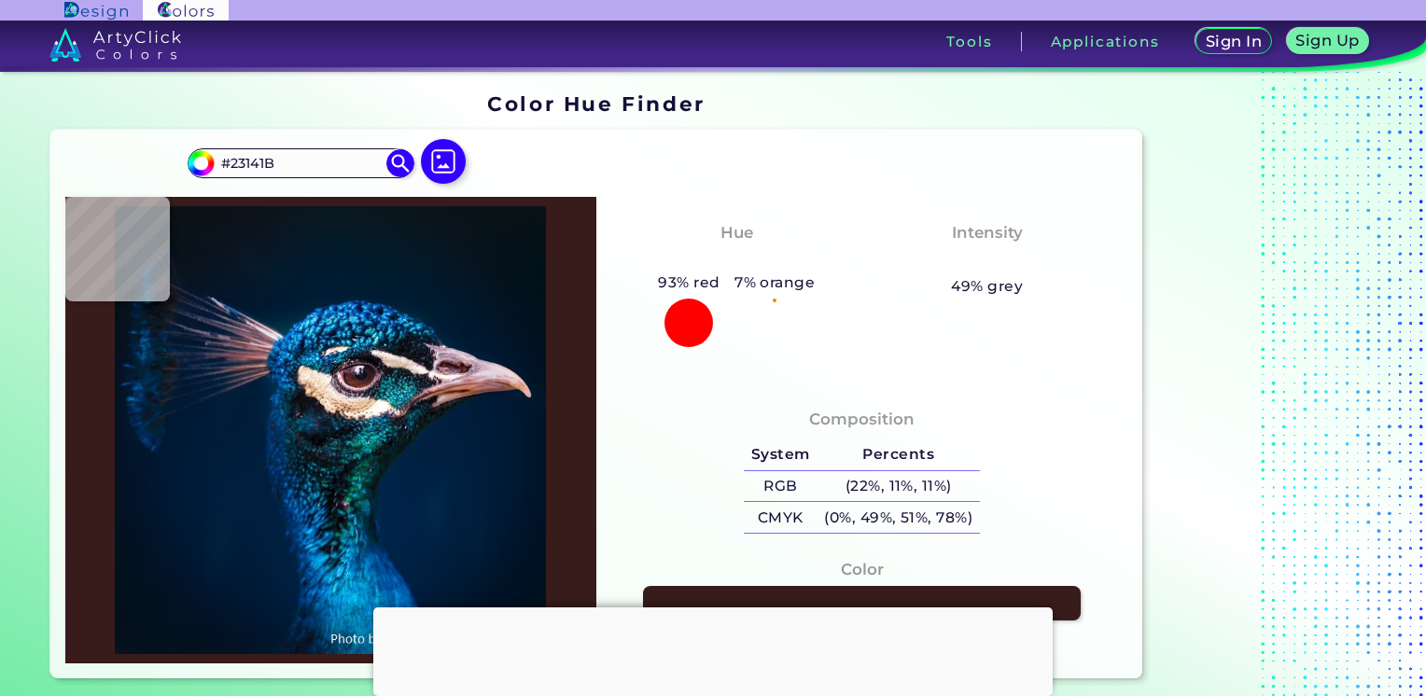
type input "#0C0F1B"
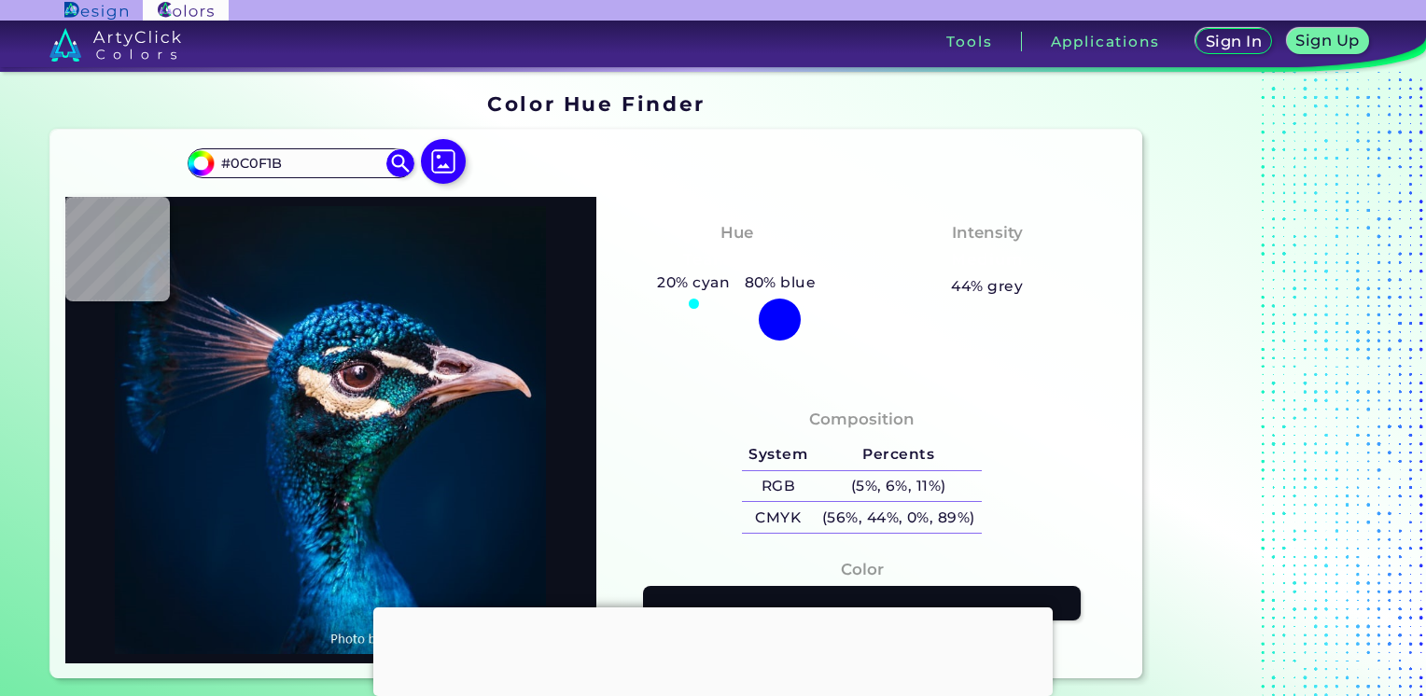
type input "#0a101b"
type input "#0A101B"
type input "#0d101f"
type input "#0D101F"
type input "#151b31"
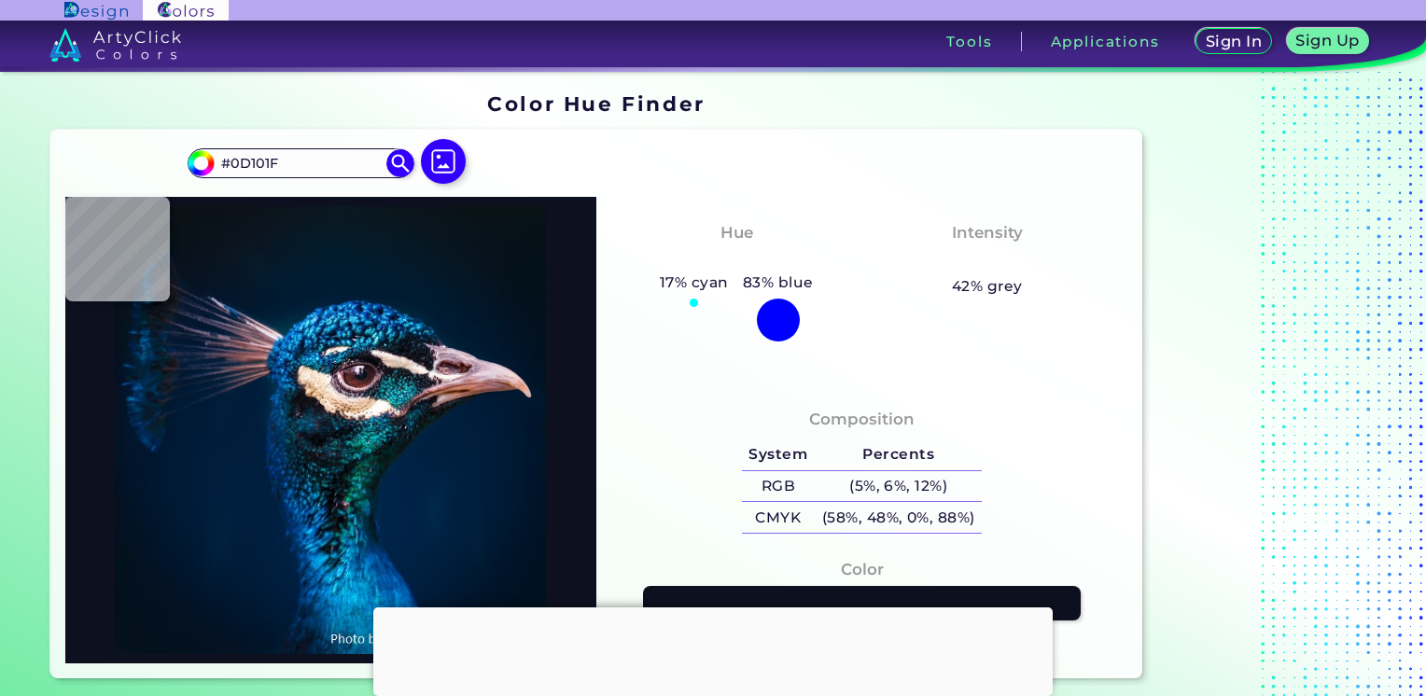
type input "#151B31"
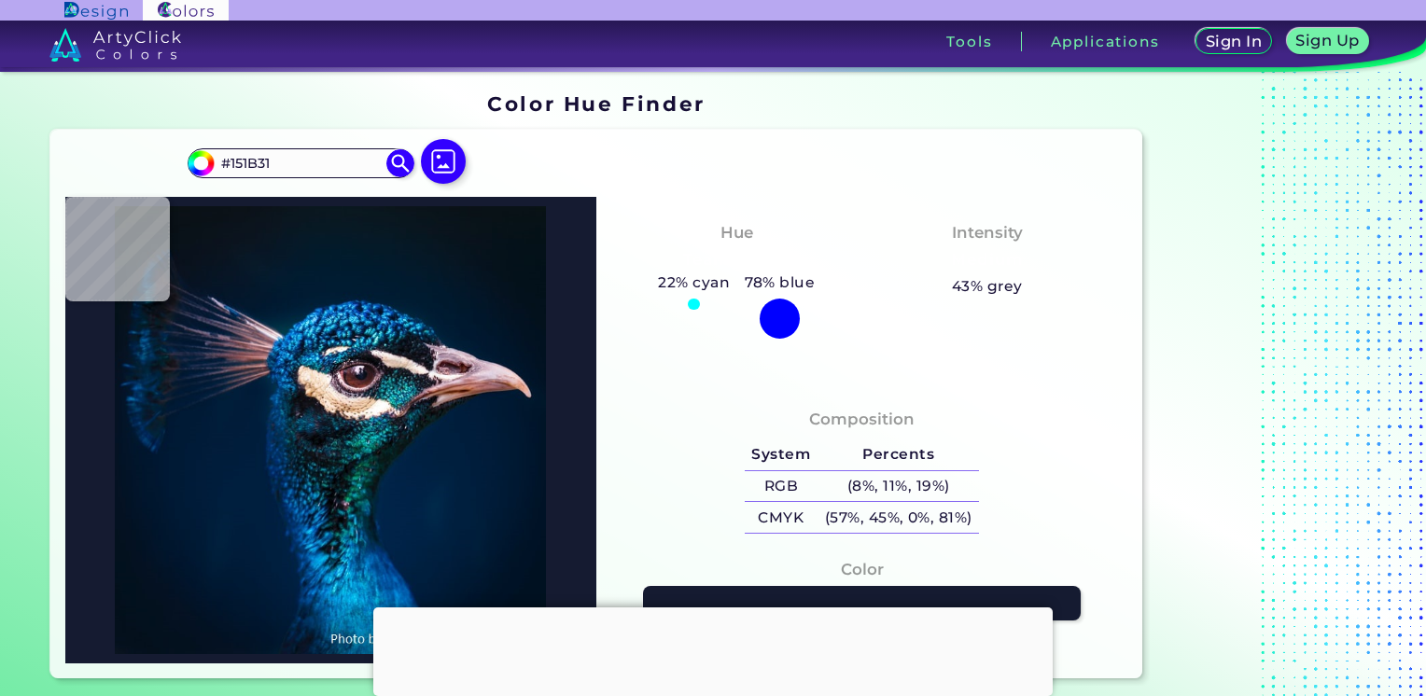
type input "#1a1b31"
type input "#1A1B31"
type input "#1c192e"
type input "#1C192E"
type input "#171025"
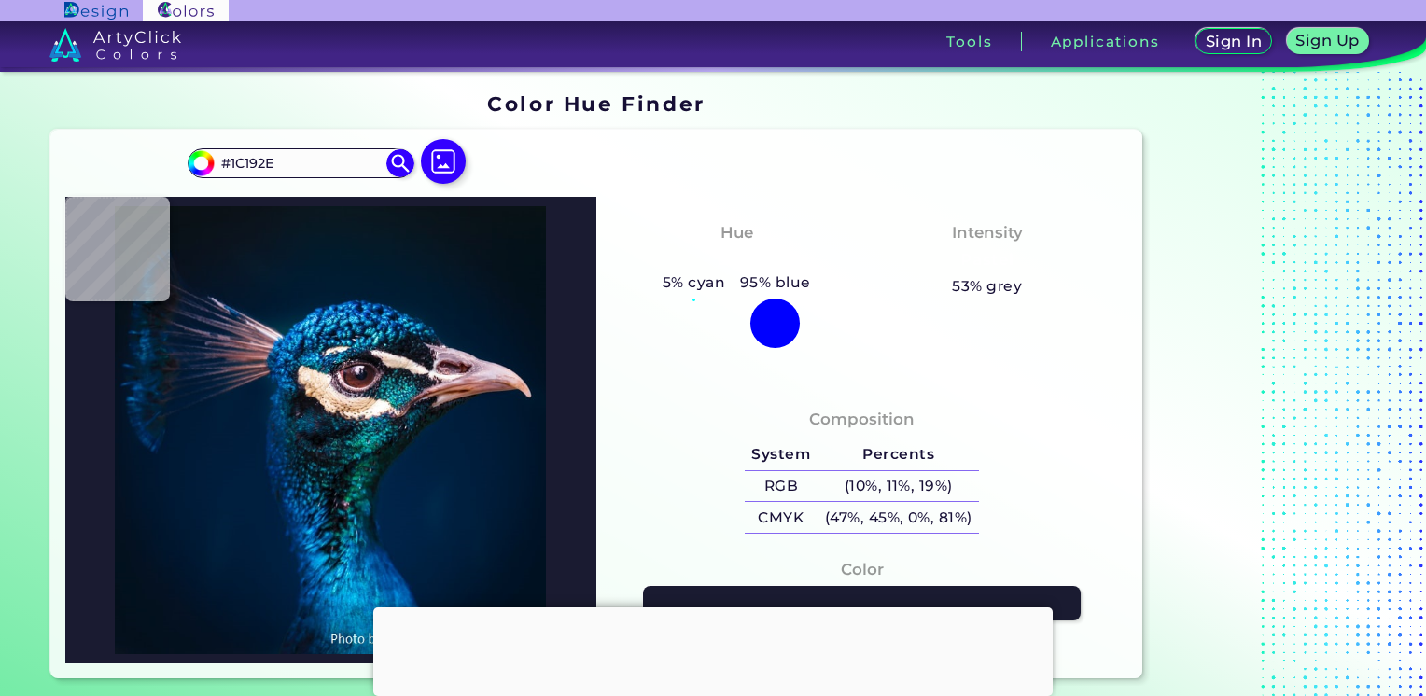
type input "#171025"
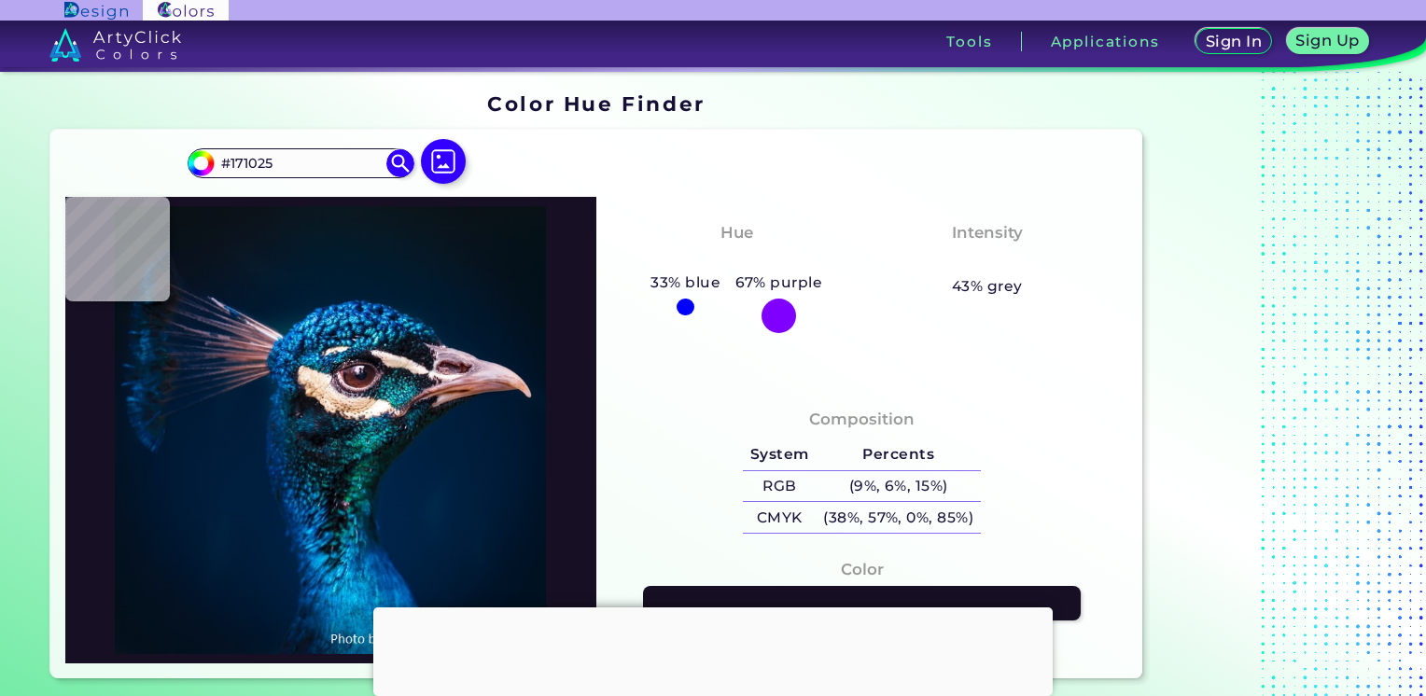
type input "#1e142b"
type input "#1E142B"
type input "#fdf6fe"
type input "#FDF6FE"
type input "#9b92a2"
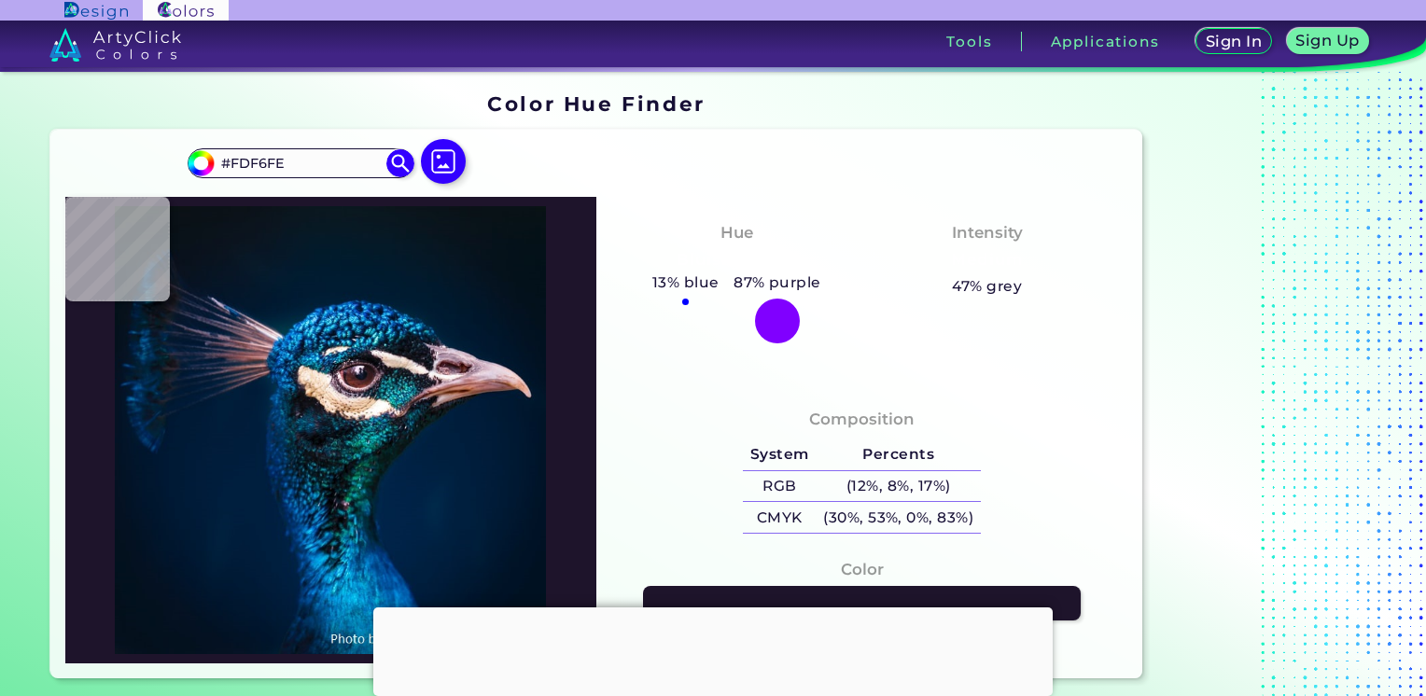
type input "#9B92A2"
type input "#432c37"
type input "#432C37"
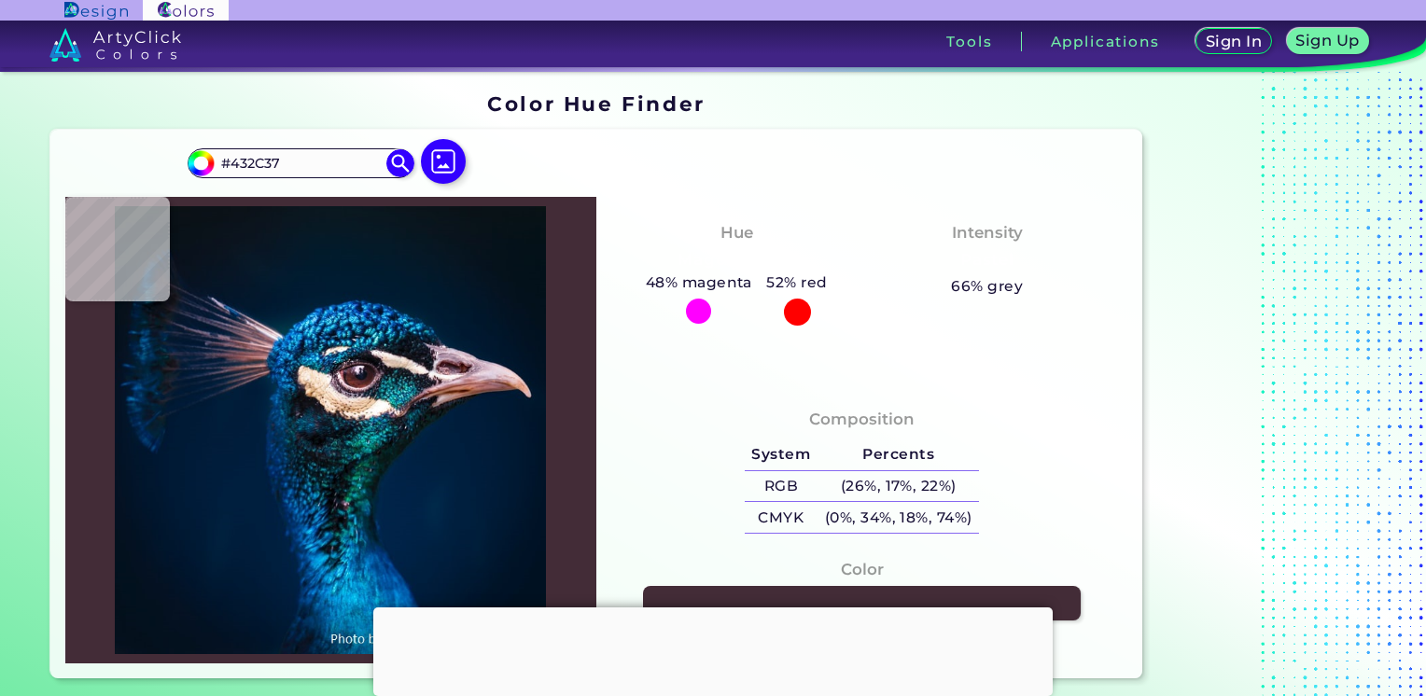
type input "#1d1119"
type input "#1D1119"
type input "#0b0f12"
type input "#0B0F12"
type input "#291e2c"
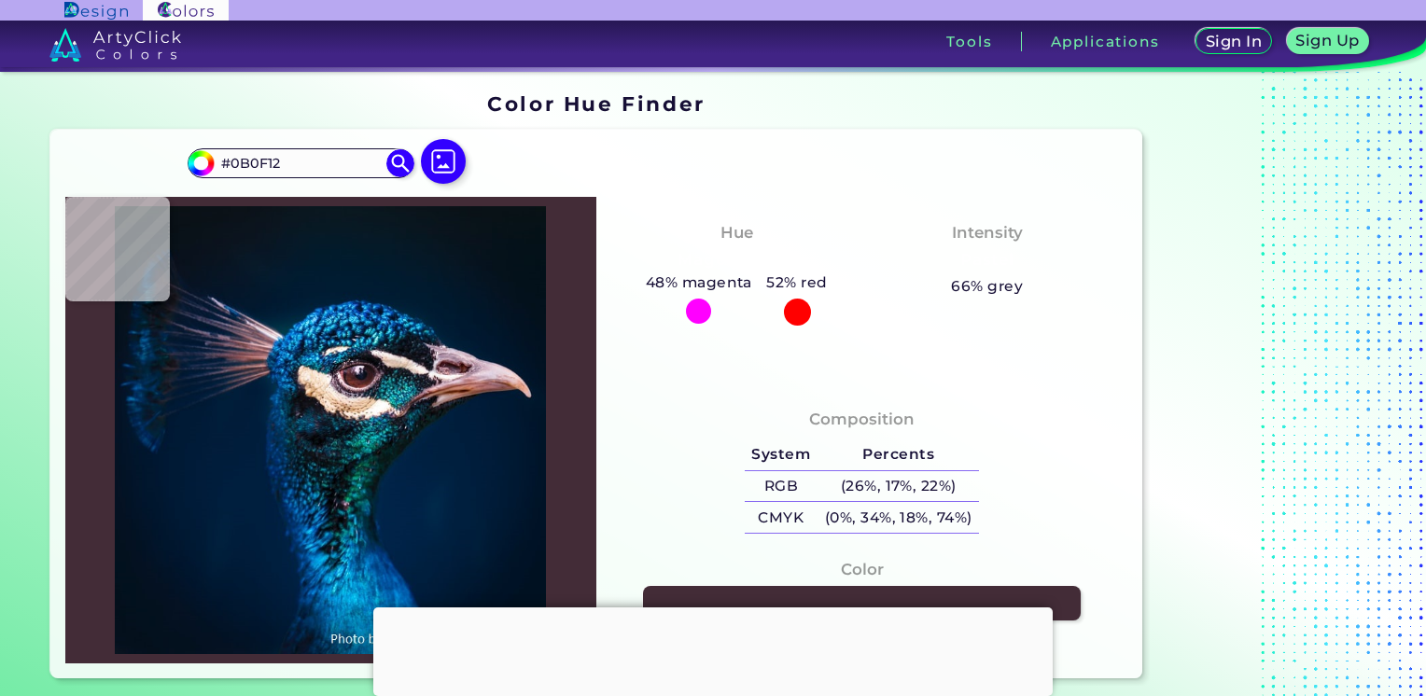
type input "#291E2C"
type input "#0c364d"
type input "#0C364D"
type input "#177680"
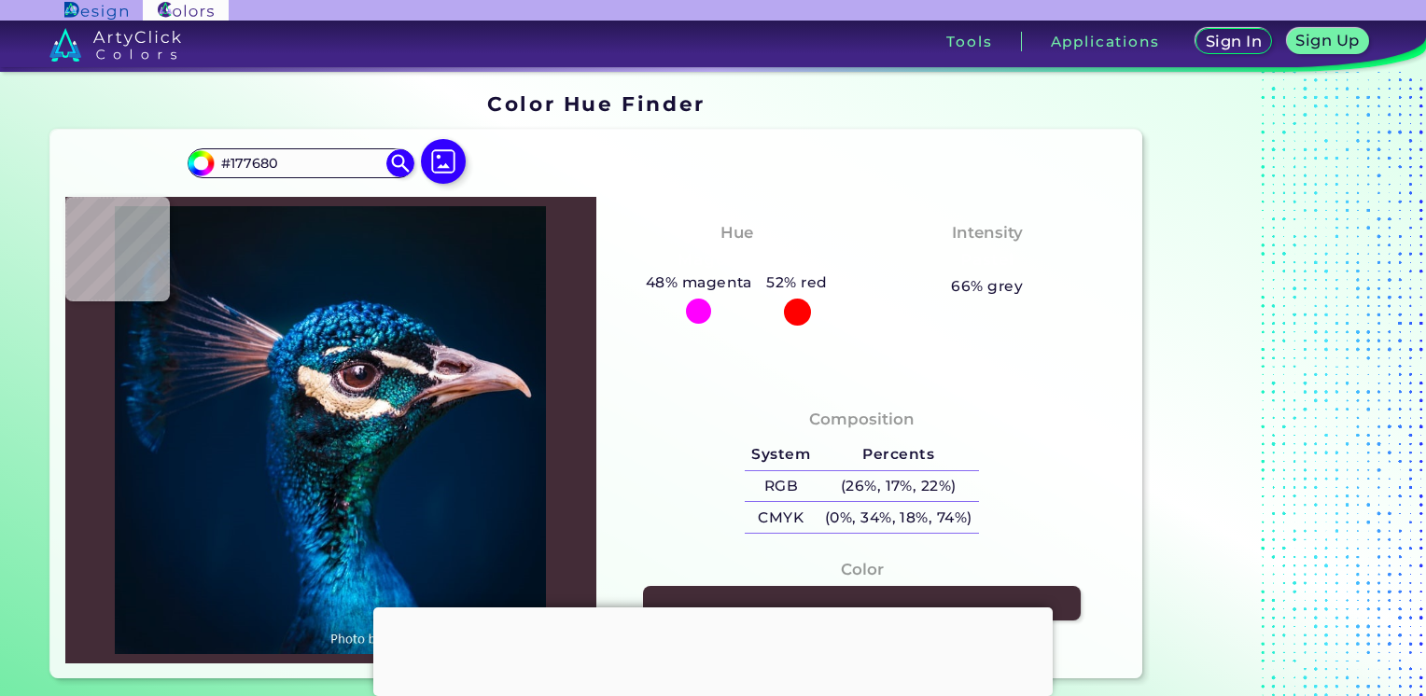
type input "#0e5f8e"
type input "#0E5F8E"
type input "#001f44"
type input "#001F44"
type input "#1d7ec9"
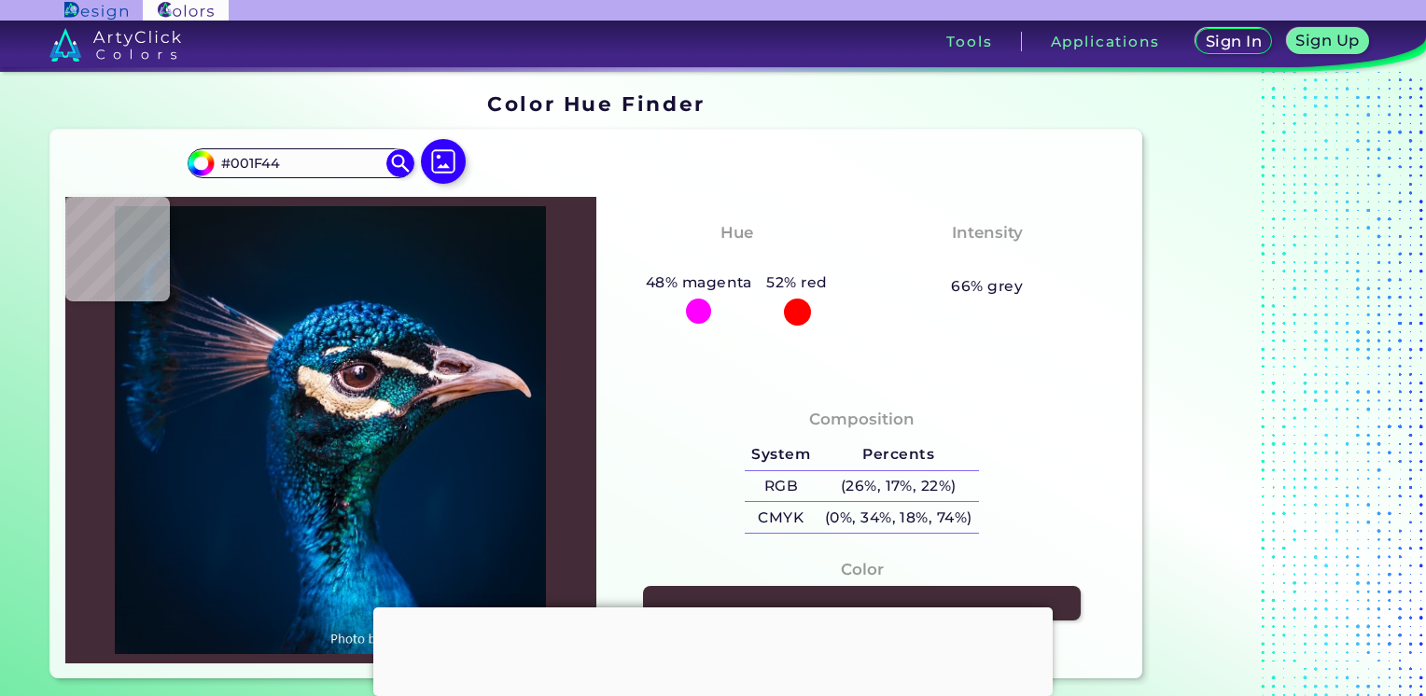
type input "#1D7EC9"
type input "#054f89"
type input "#054F89"
type input "#132c4a"
type input "#132C4A"
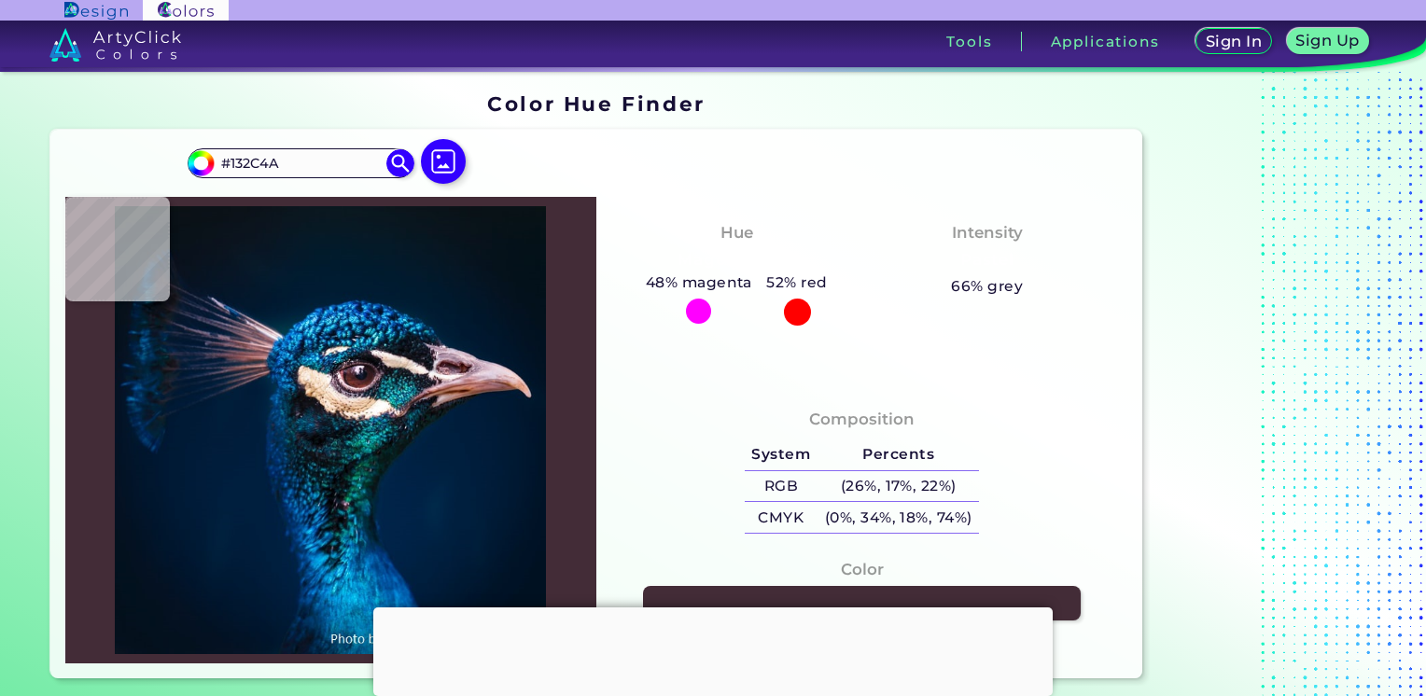
type input "#002951"
type input "#001d33"
type input "#001D33"
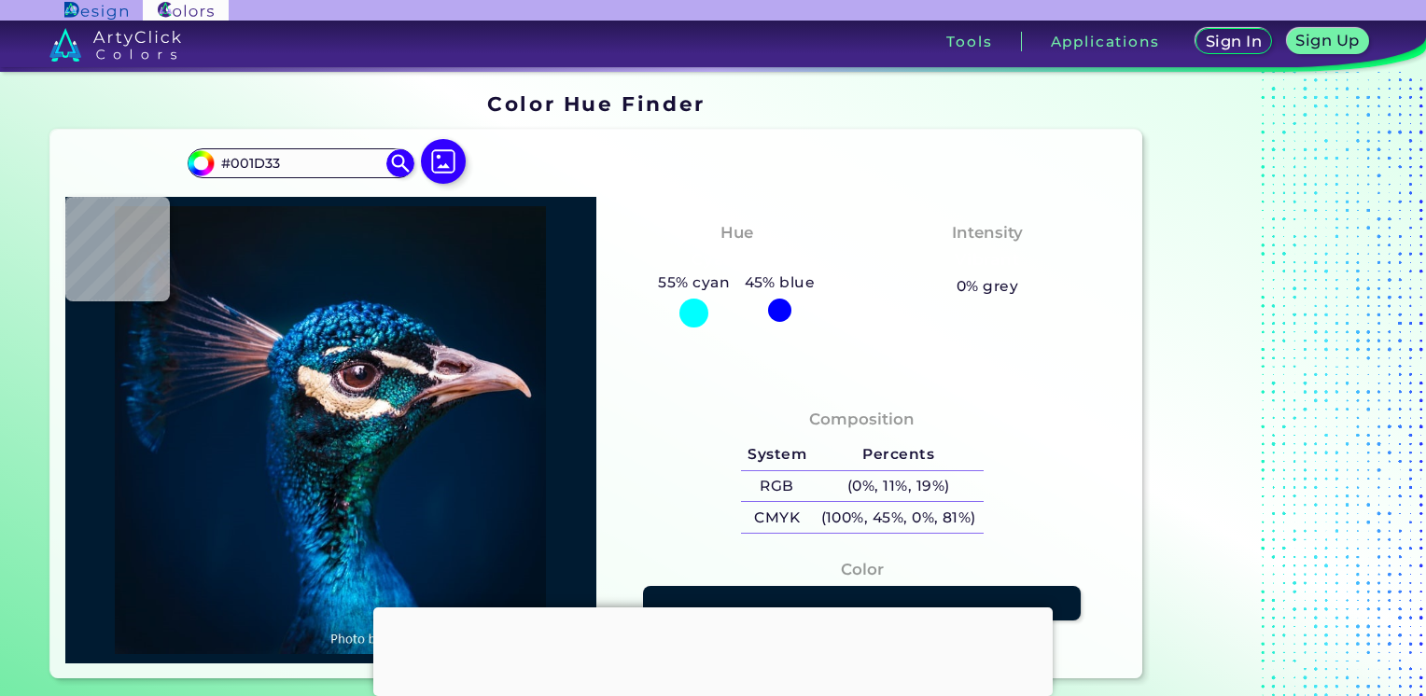
type input "#001b31"
type input "#001B31"
type input "#001b30"
type input "#001B30"
type input "#011a2e"
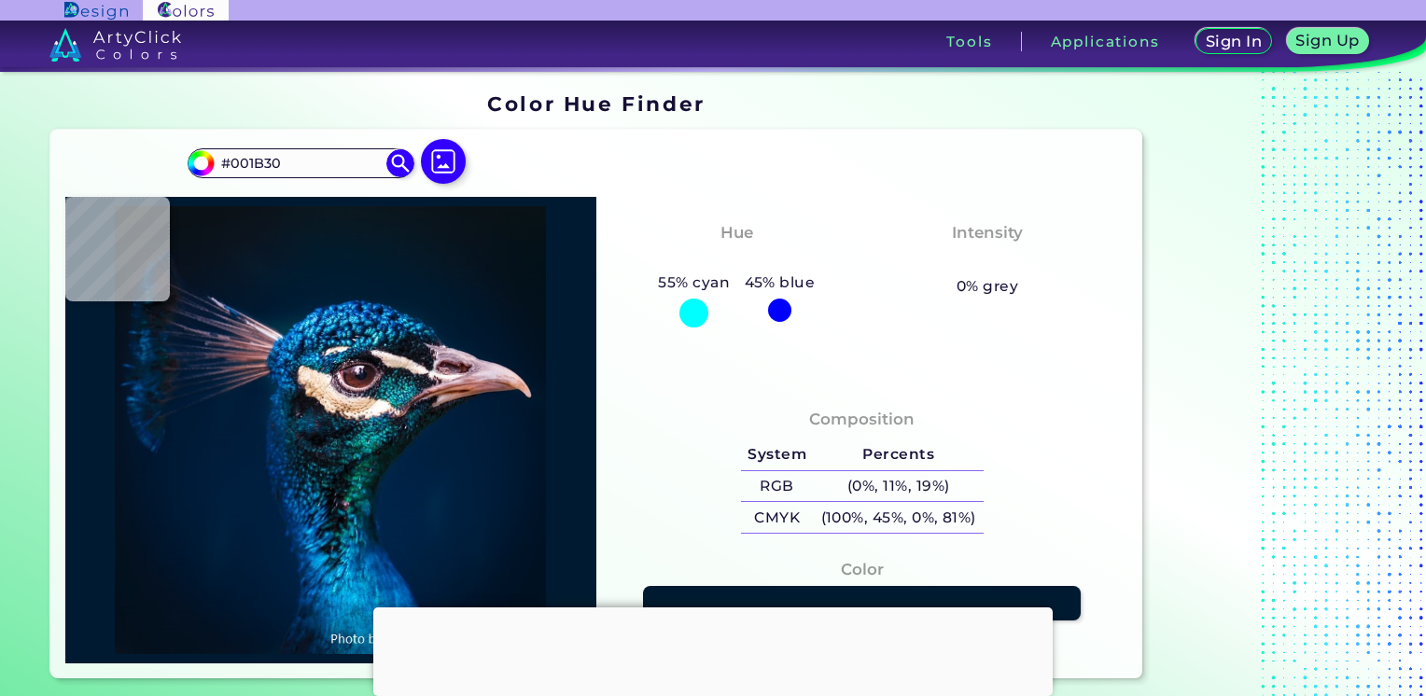
type input "#011A2E"
type input "#00192c"
type input "#00192C"
type input "#021929"
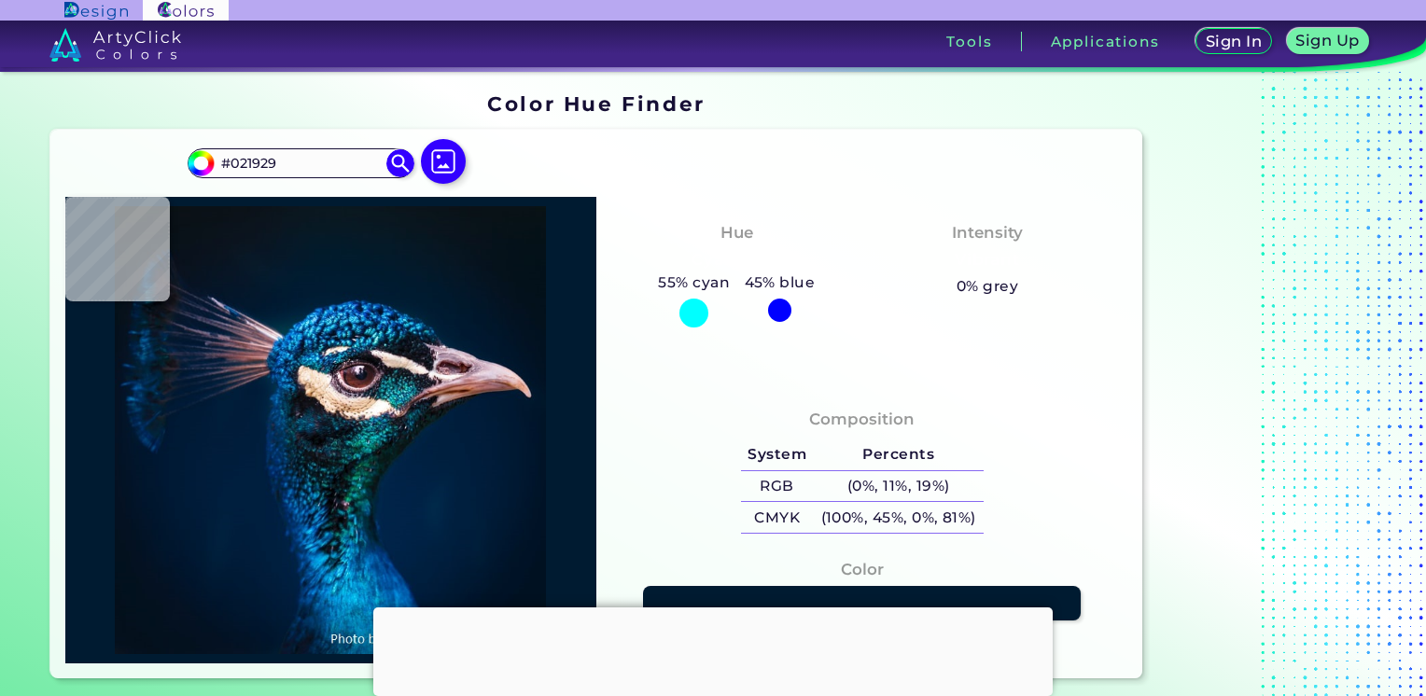
type input "#021829"
type input "#031829"
type input "#051829"
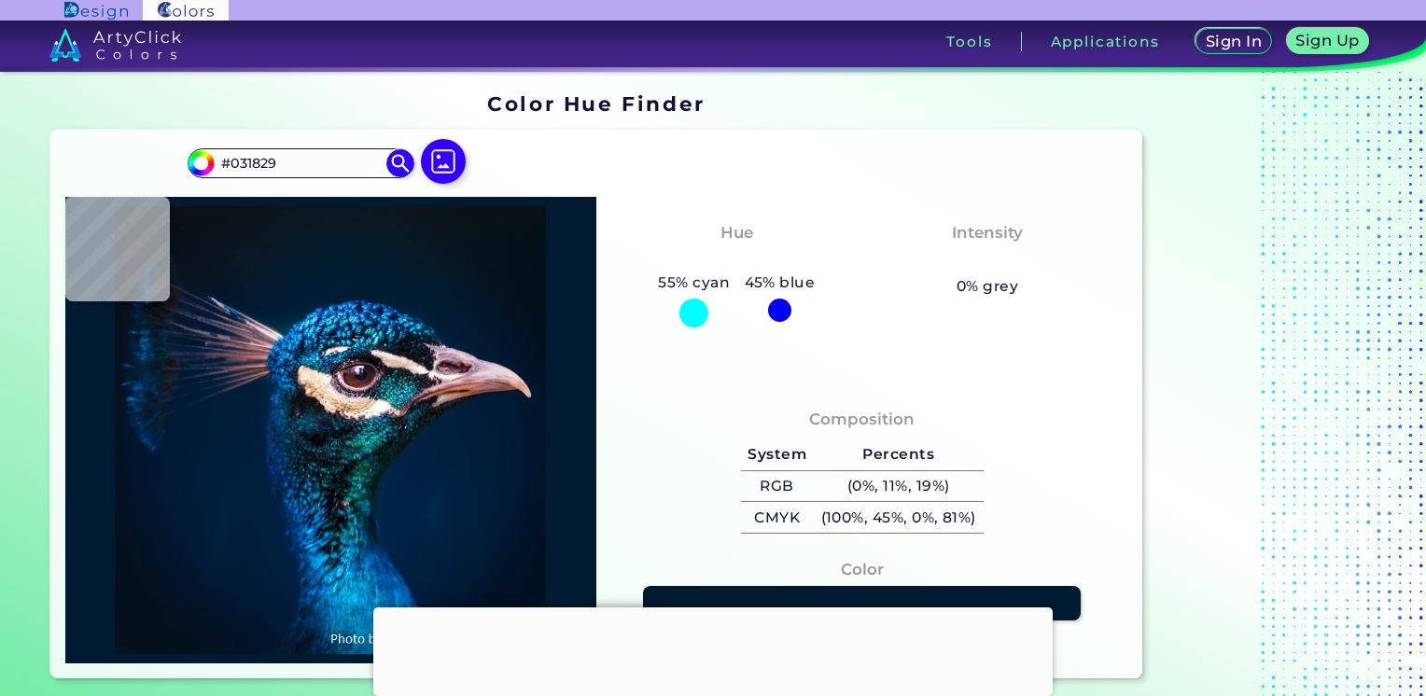
type input "#051829"
type input "#031829"
type input "#051725"
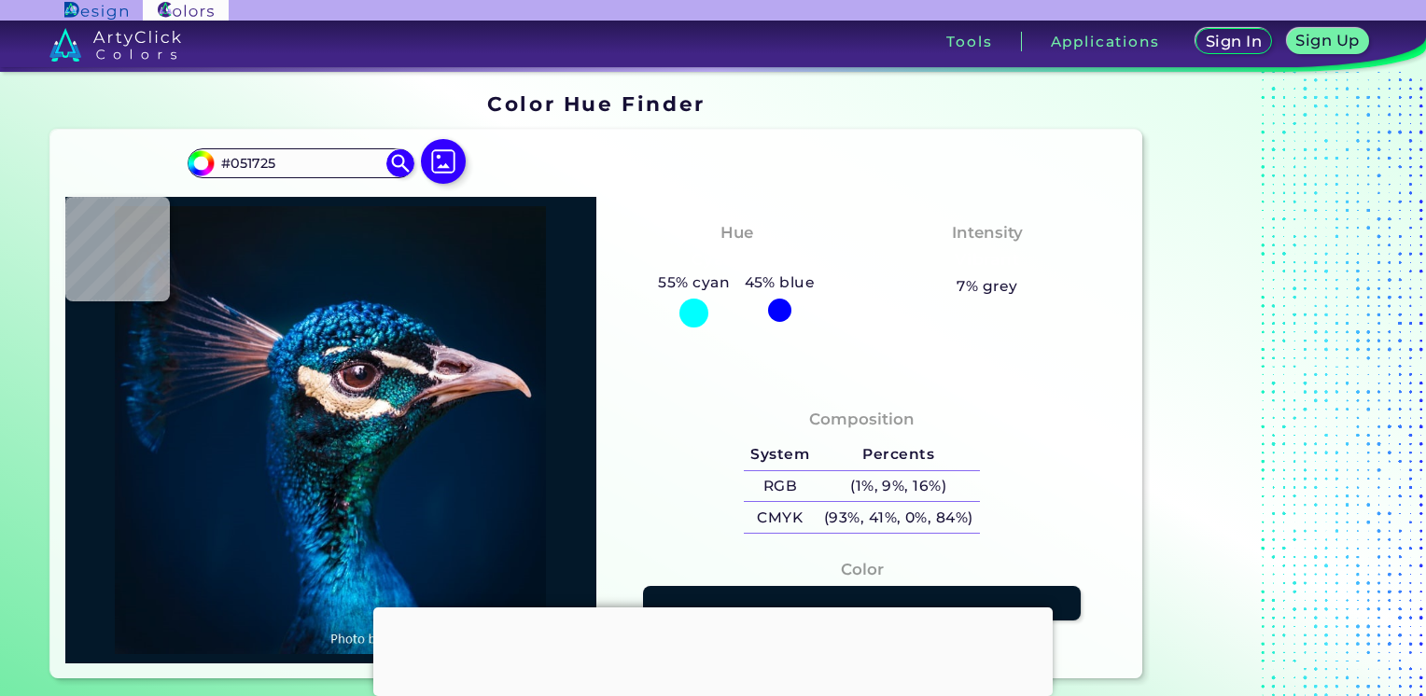
type input "#061623"
type input "#081623"
type input "#071522"
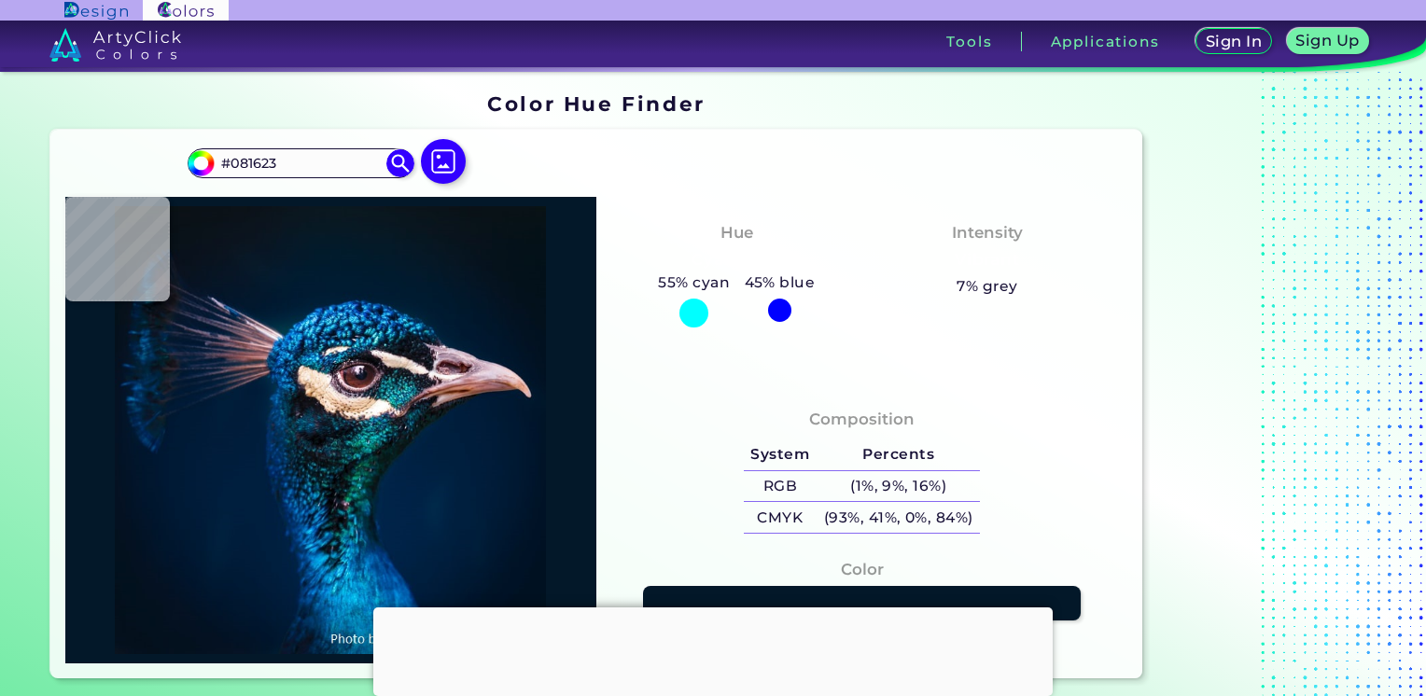
type input "#071522"
type input "#071520"
type input "#06141f"
type input "#06141F"
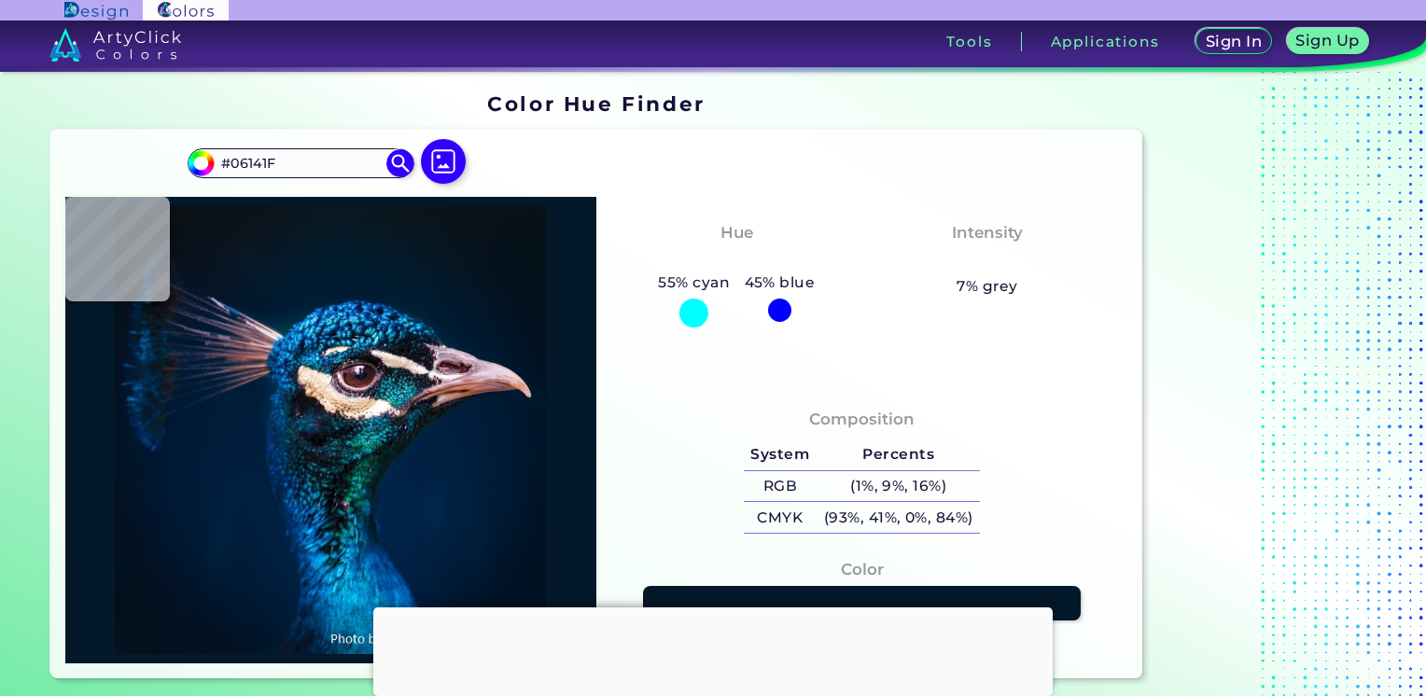
type input "#06131f"
type input "#06131F"
type input "#081420"
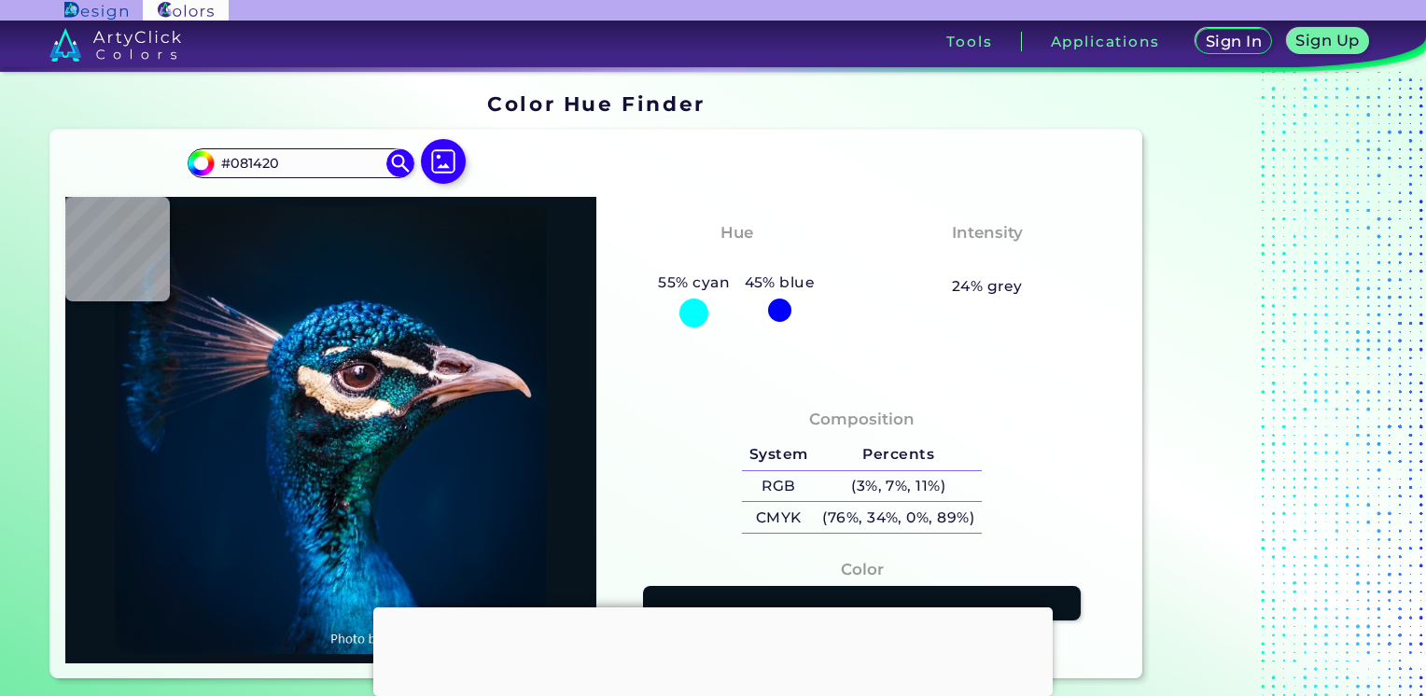
type input "#07131d"
type input "#07131D"
type input "#08131d"
type input "#08131D"
type input "#07141d"
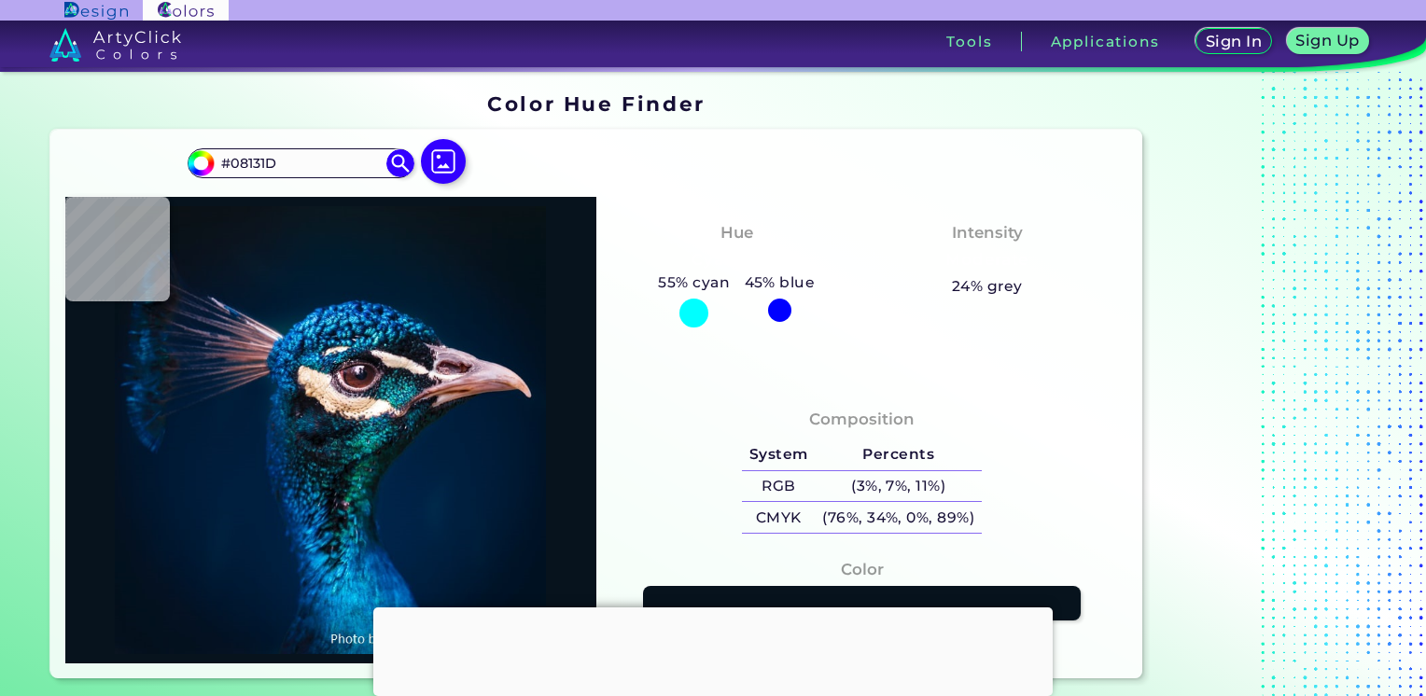
type input "#07141D"
type input "#09131d"
type input "#09131D"
type input "#09131c"
type input "#09131C"
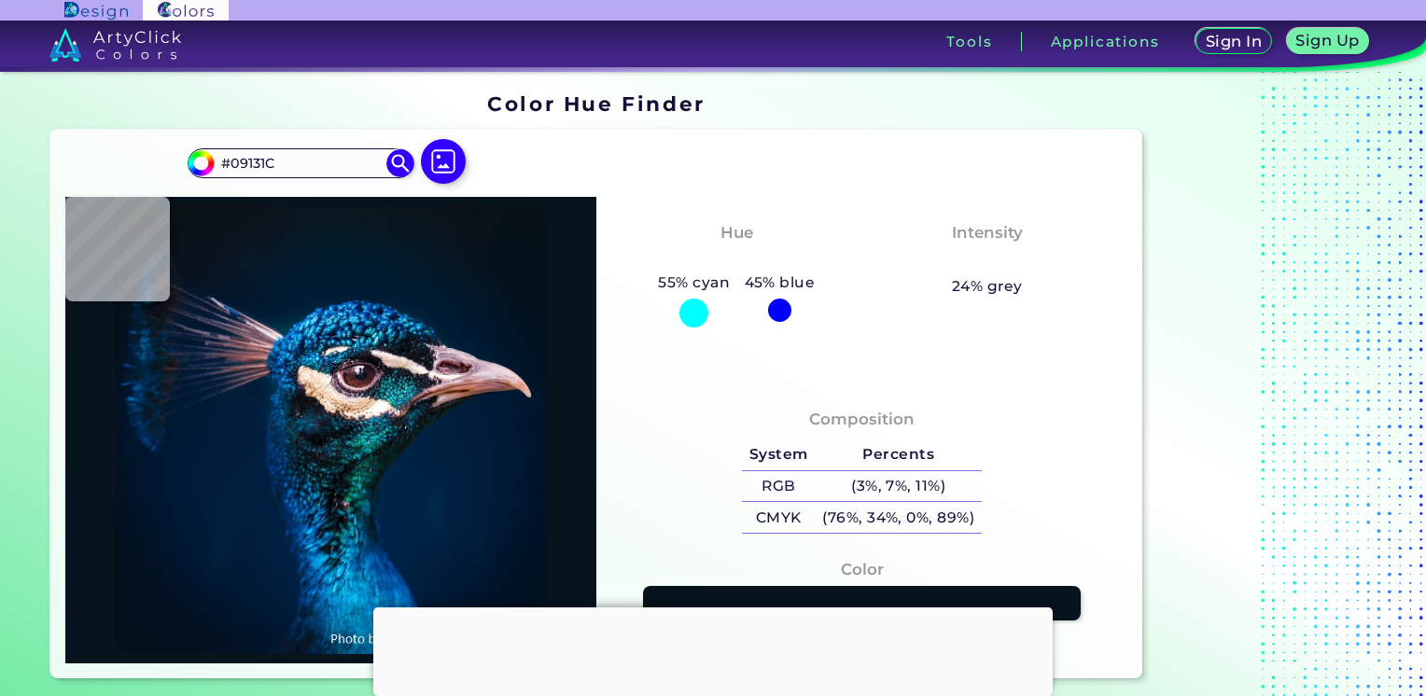
type input "#09141a"
type input "#09141A"
type input "#081319"
type input "#081219"
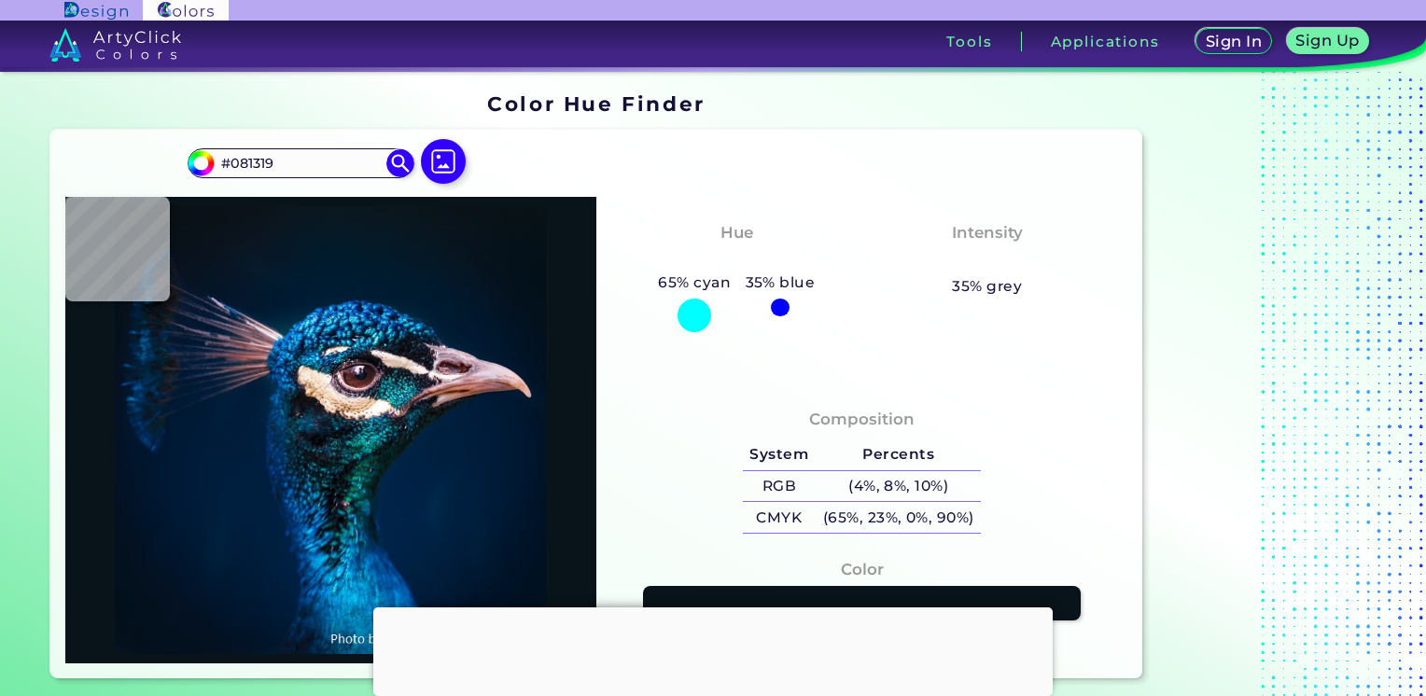
type input "#081219"
type input "#091219"
type input "#091217"
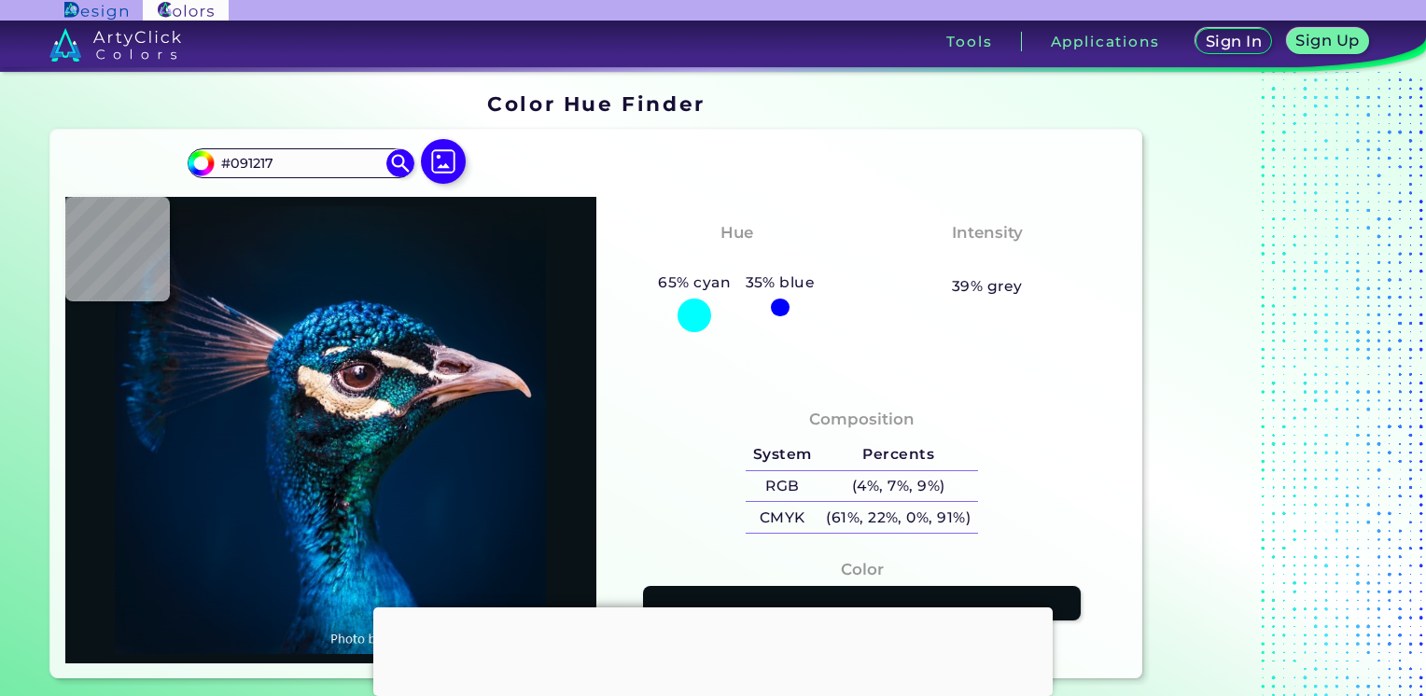
type input "#071216"
type input "#081317"
type input "#071216"
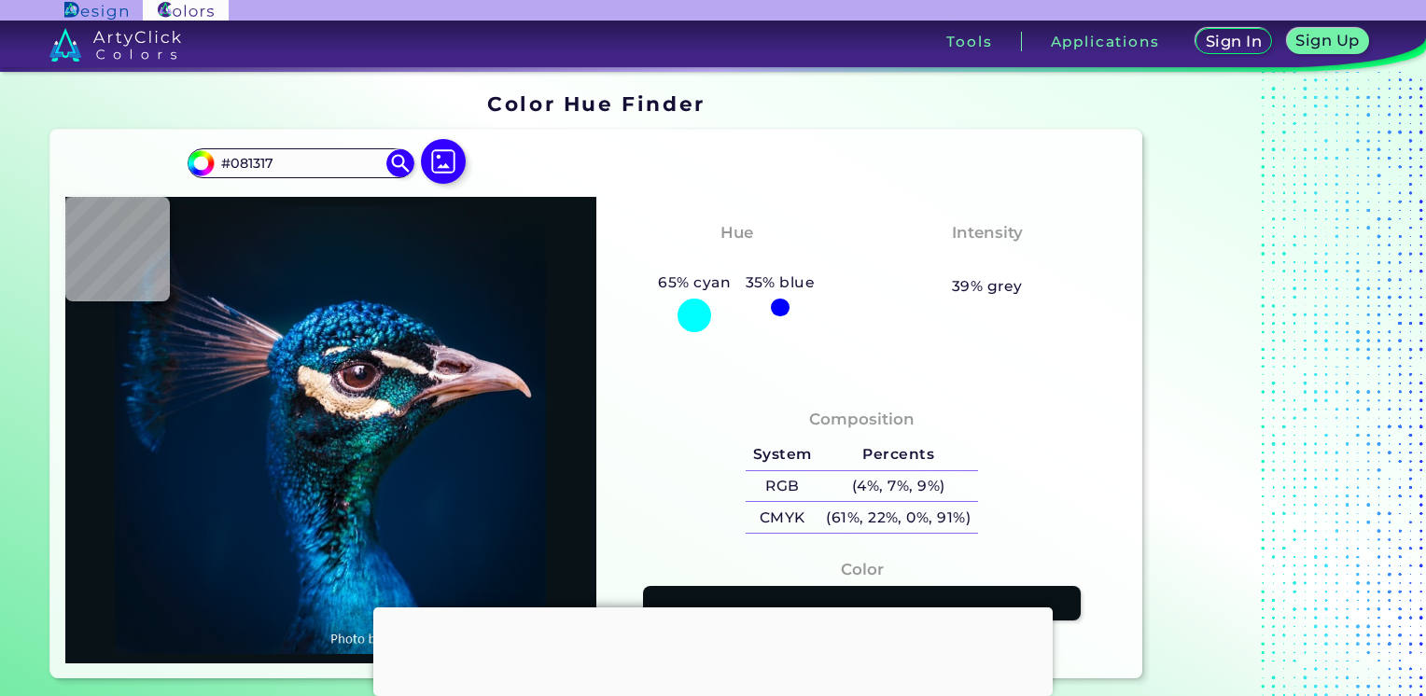
type input "#071216"
type input "#071218"
type input "#061117"
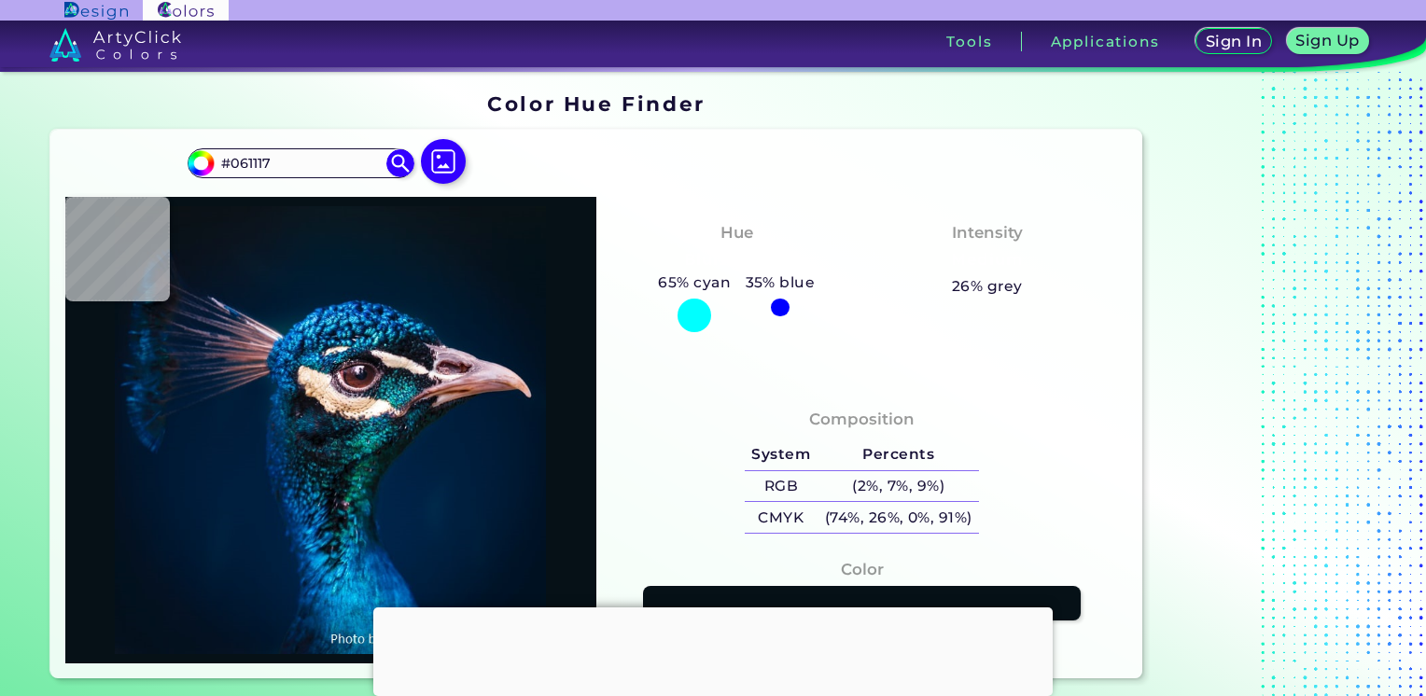
type input "#071218"
click at [447, 161] on img at bounding box center [444, 161] width 54 height 54
click at [0, 0] on input "file" at bounding box center [0, 0] width 0 height 0
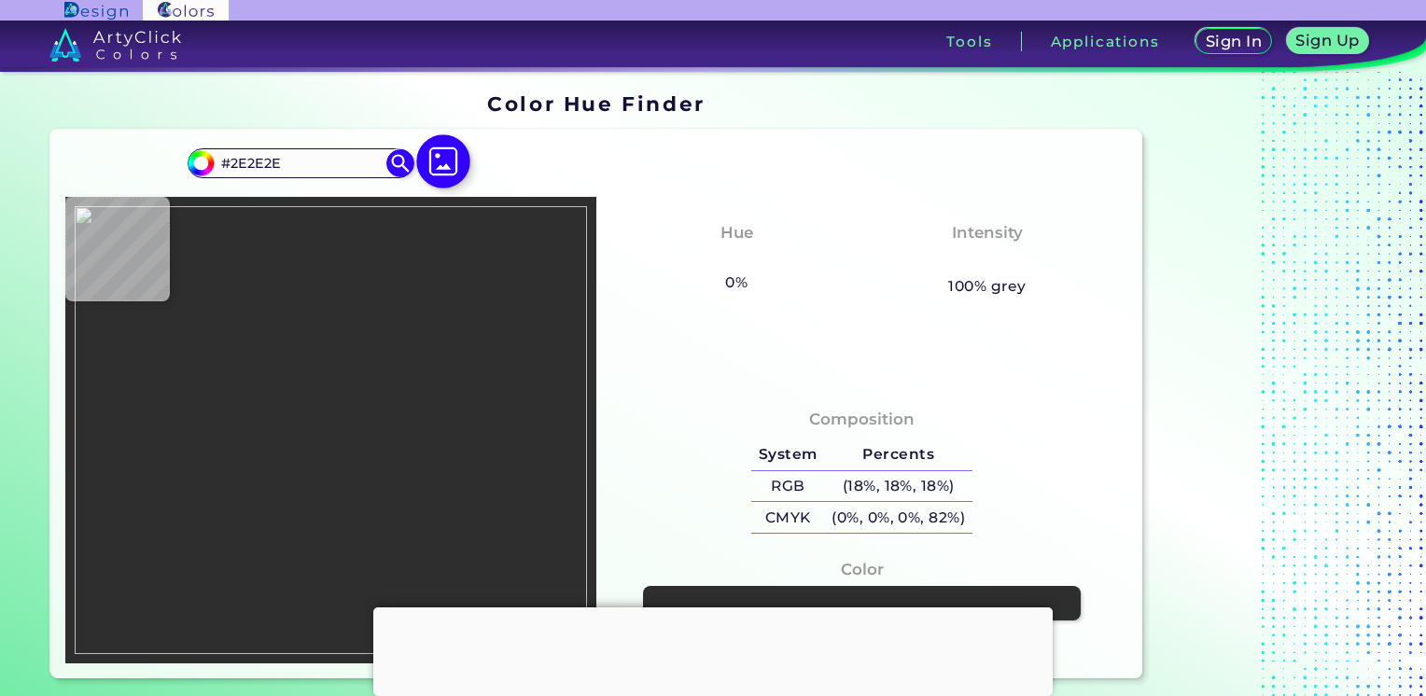
click at [454, 165] on img at bounding box center [444, 161] width 54 height 54
click at [0, 0] on input "file" at bounding box center [0, 0] width 0 height 0
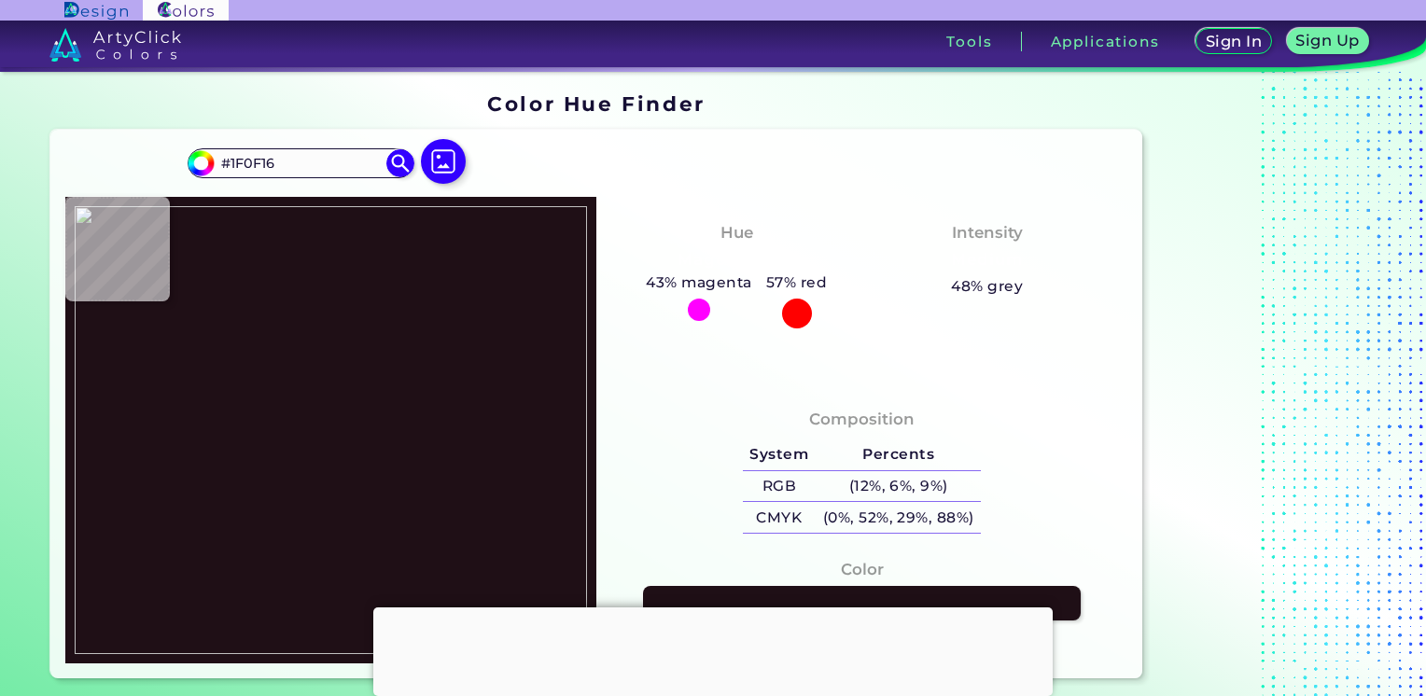
scroll to position [60, 0]
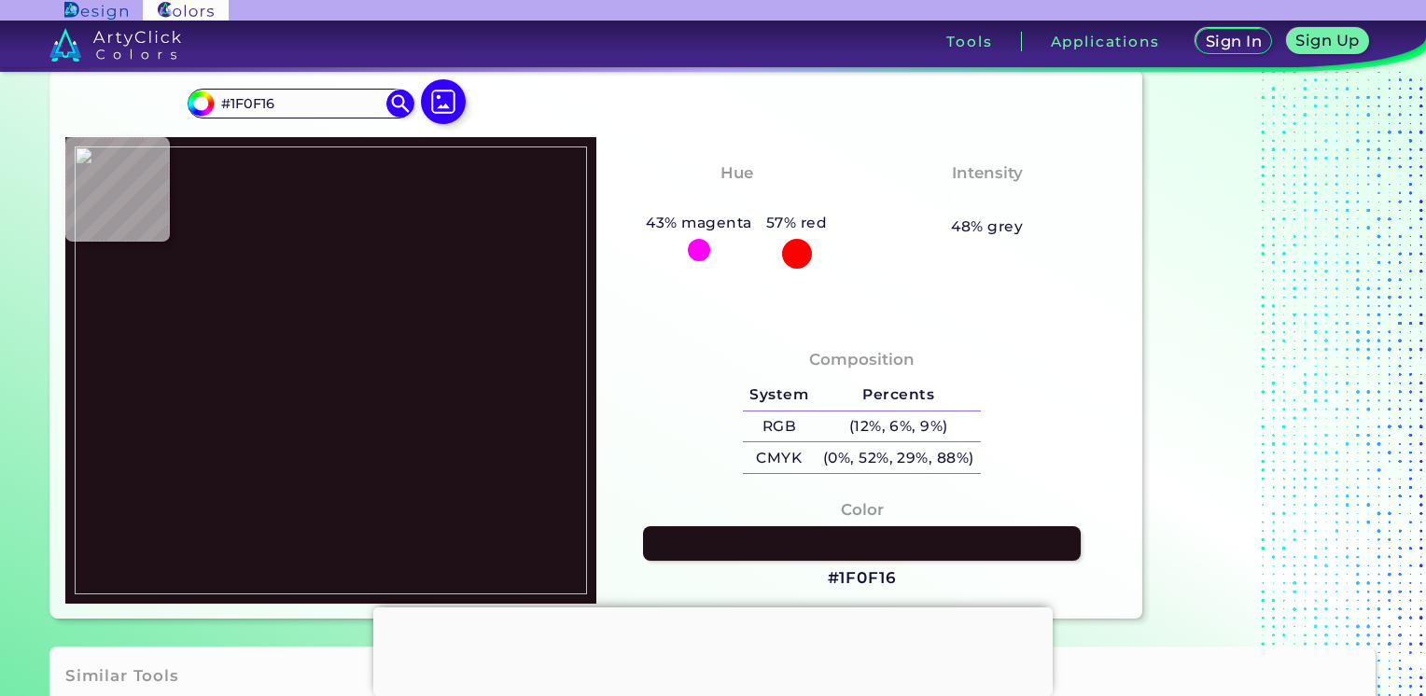
click at [347, 356] on img at bounding box center [331, 371] width 512 height 448
click at [847, 543] on link at bounding box center [862, 543] width 442 height 35
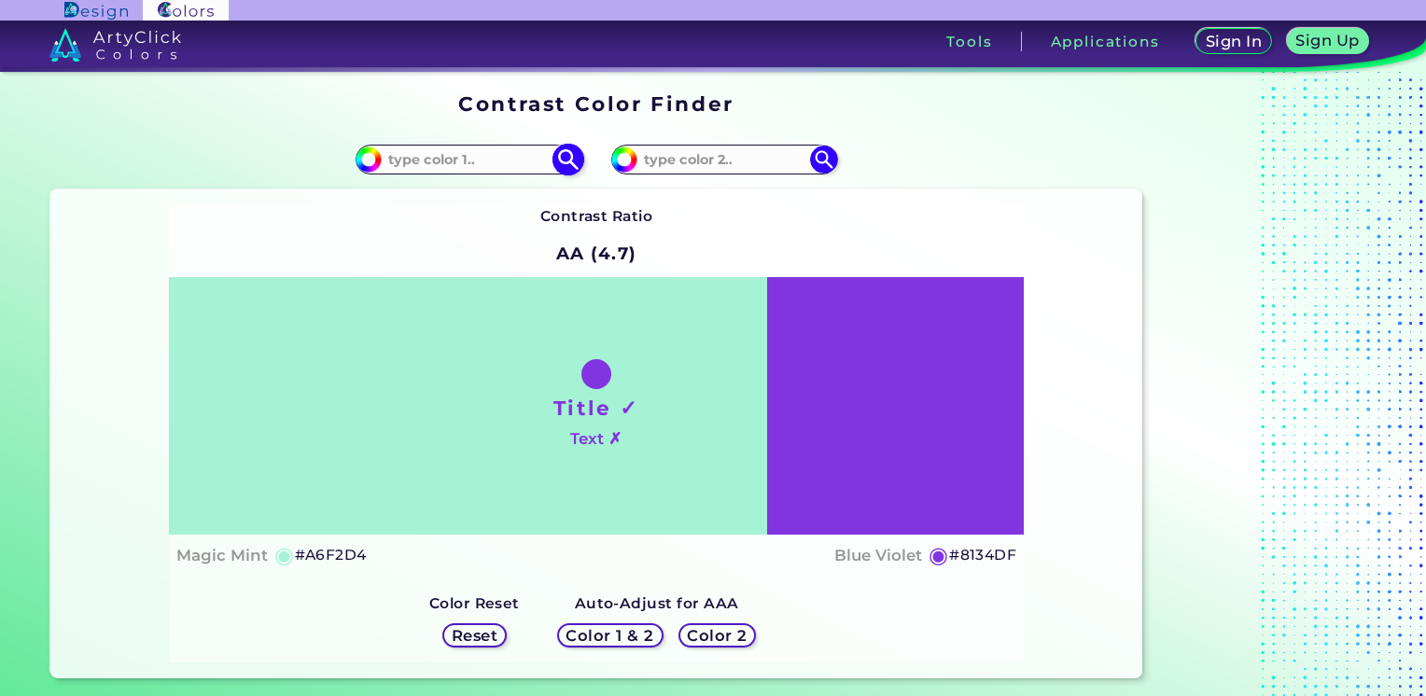
click at [379, 159] on img at bounding box center [369, 160] width 28 height 28
click at [368, 168] on input "#a6f2d4" at bounding box center [366, 157] width 23 height 23
click at [419, 153] on input at bounding box center [469, 159] width 174 height 25
paste input "#1F0F16"
type input "#1F0F16"
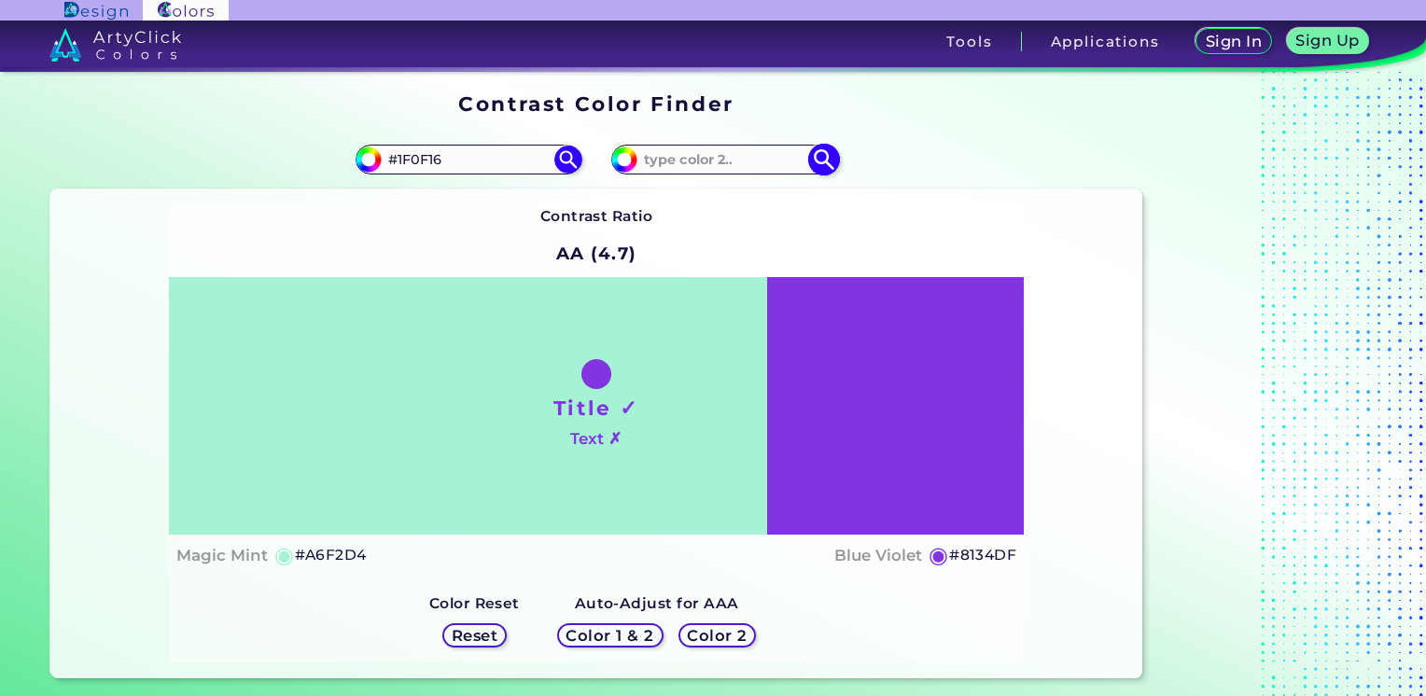
paste input "#1E0F1F"
type input "#1E0F1F"
click at [569, 161] on img at bounding box center [568, 159] width 33 height 33
type input "#1f0f16"
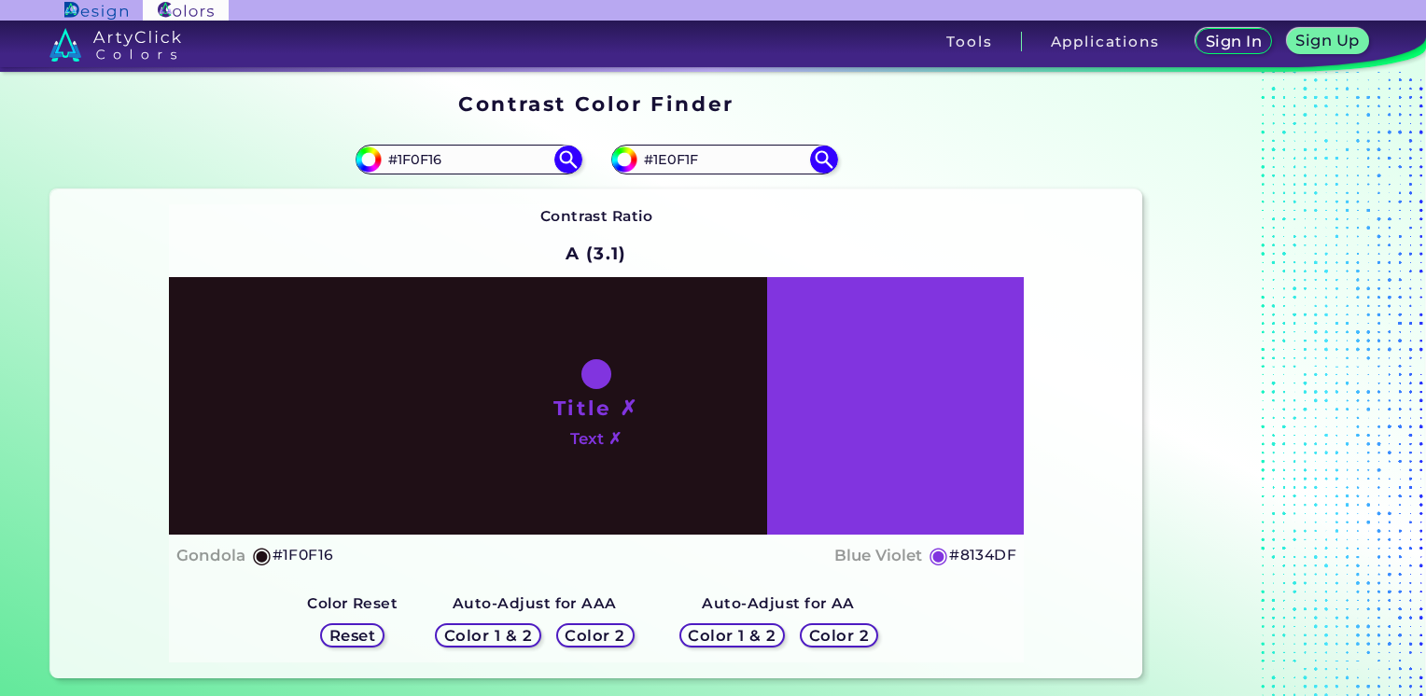
scroll to position [24, 0]
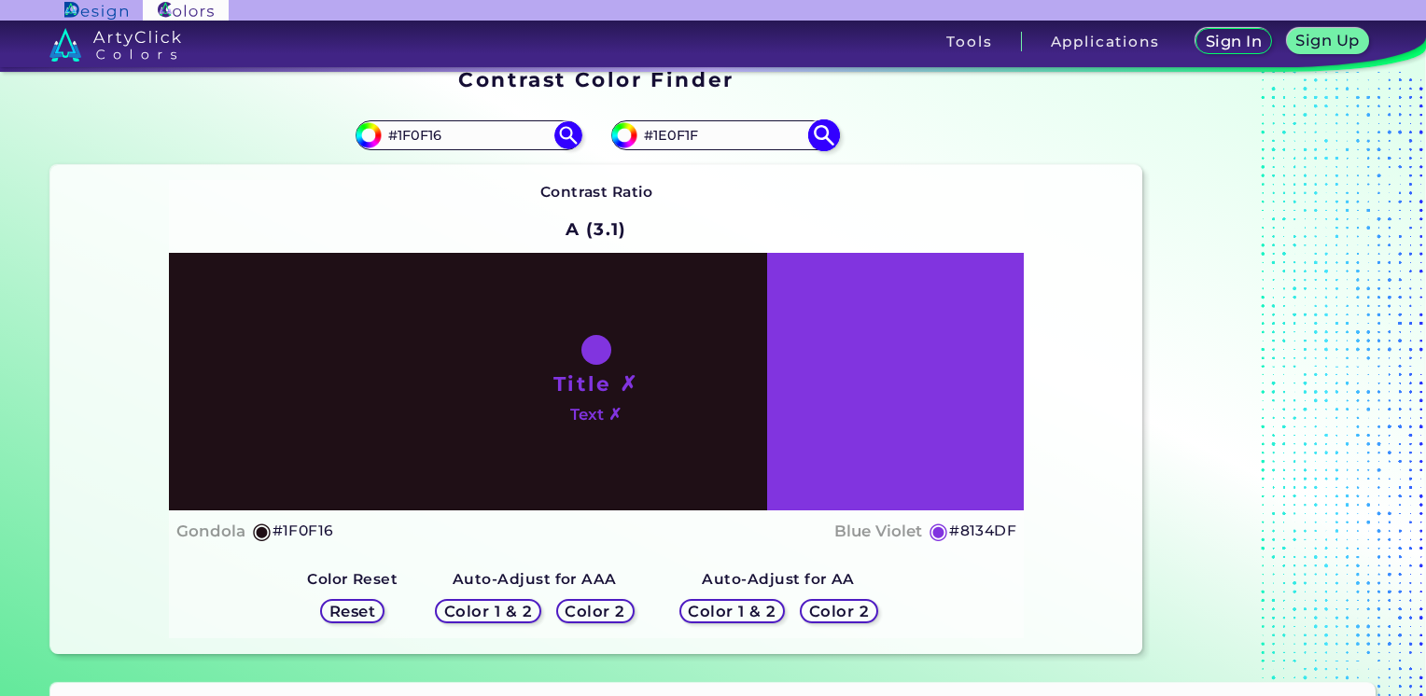
click at [830, 138] on img at bounding box center [823, 135] width 33 height 33
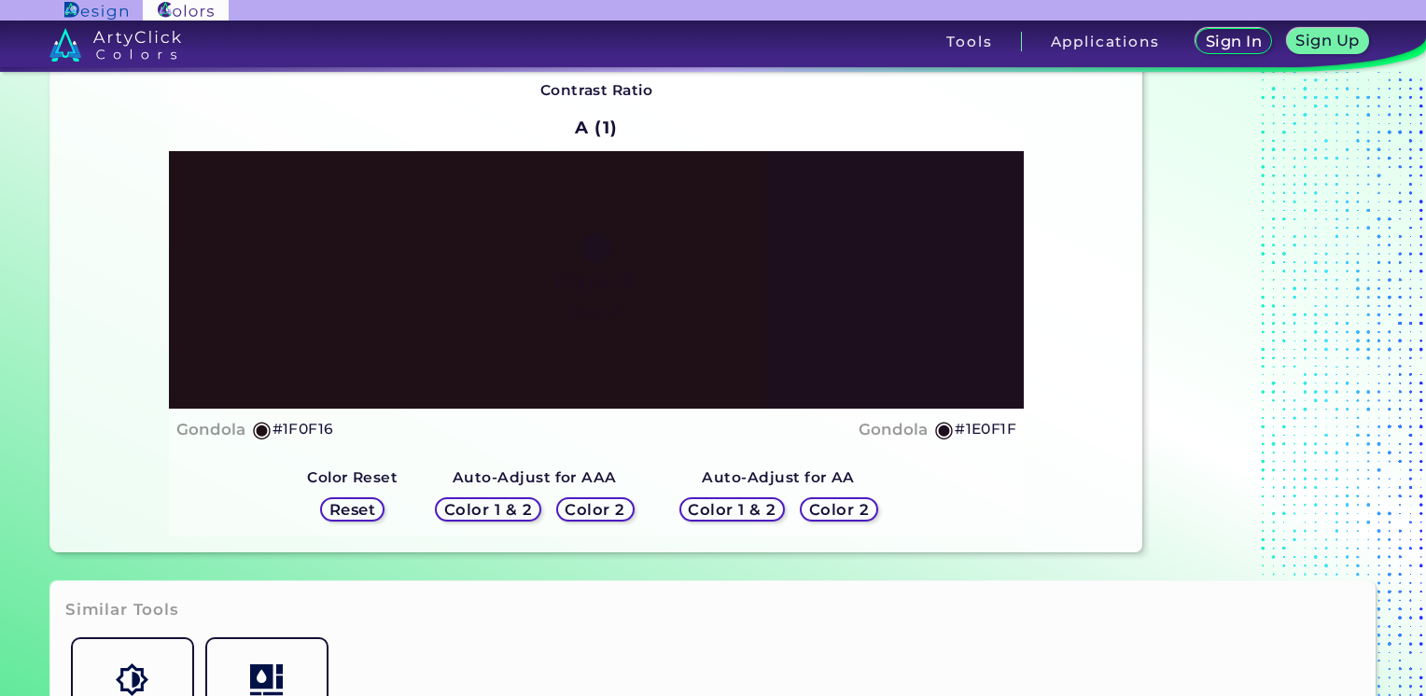
scroll to position [30, 0]
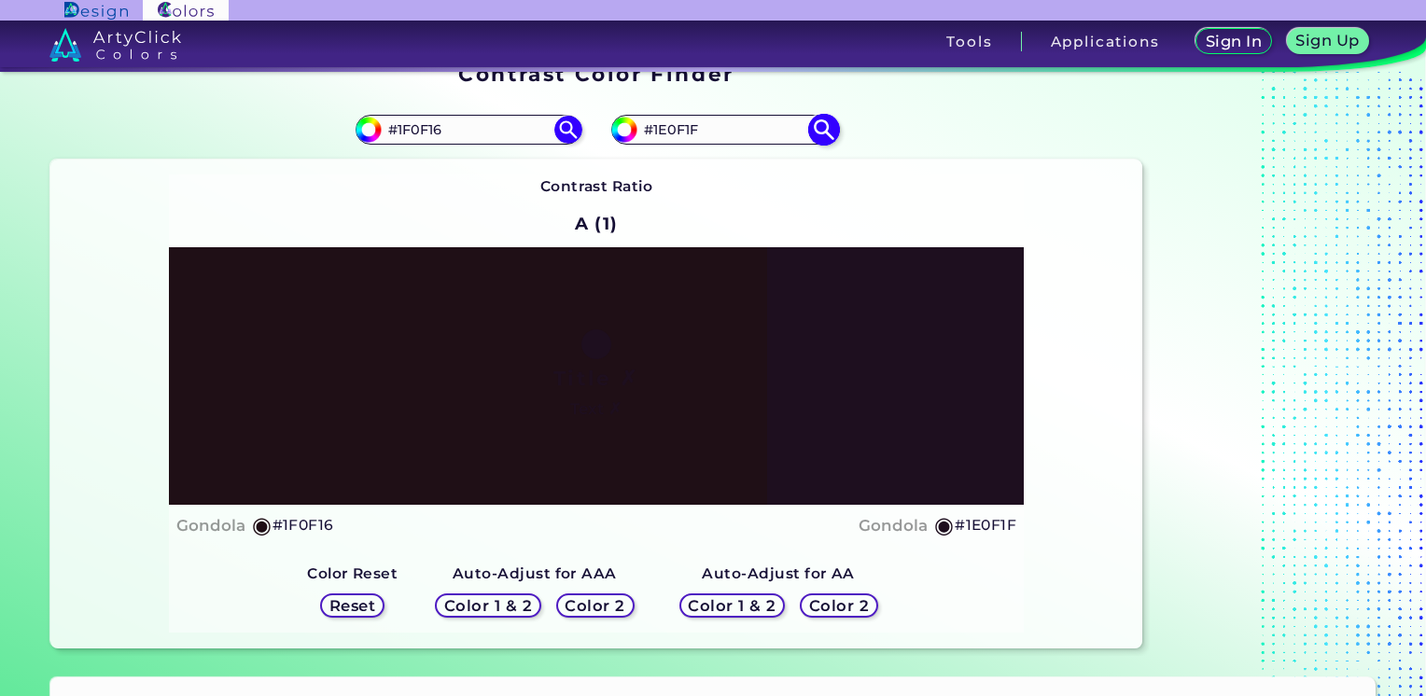
click at [626, 136] on input "#1e0f1f" at bounding box center [621, 127] width 23 height 23
type input "#824186"
type input "#85428a"
type input "#85428A"
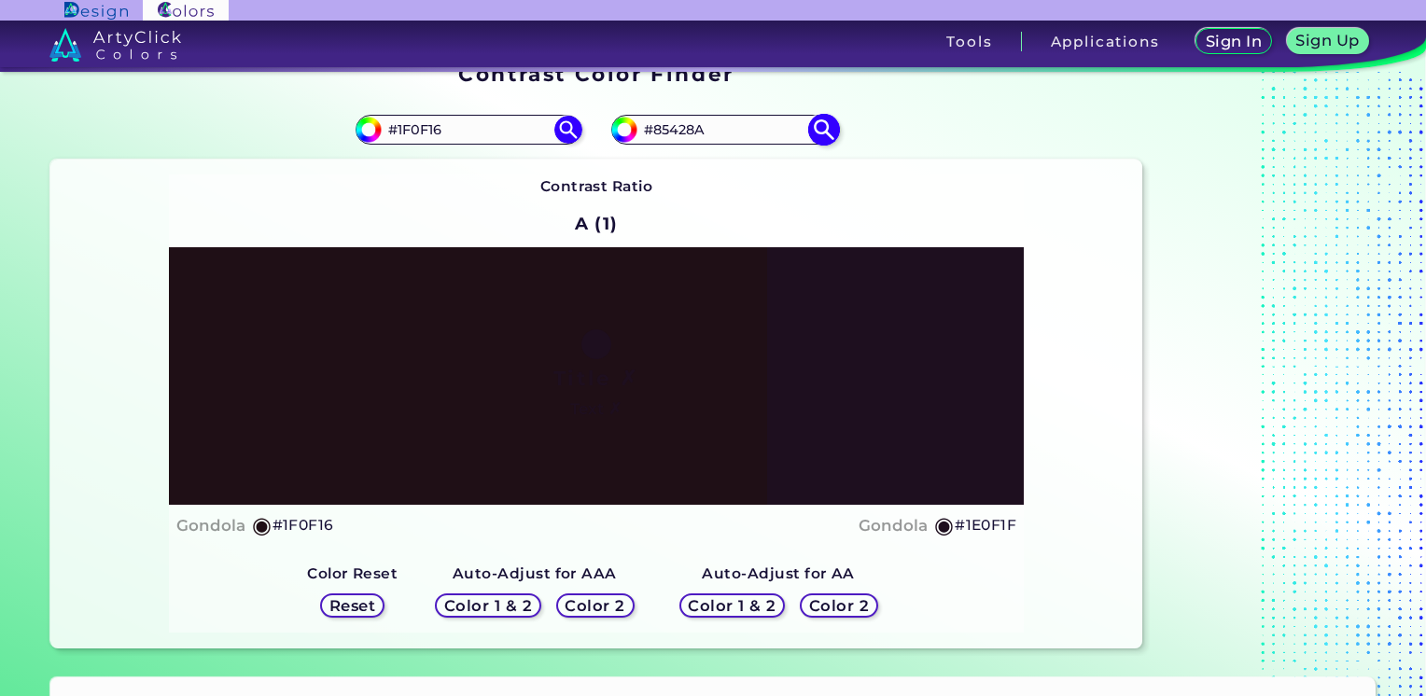
type input "#8c4691"
type input "#8C4691"
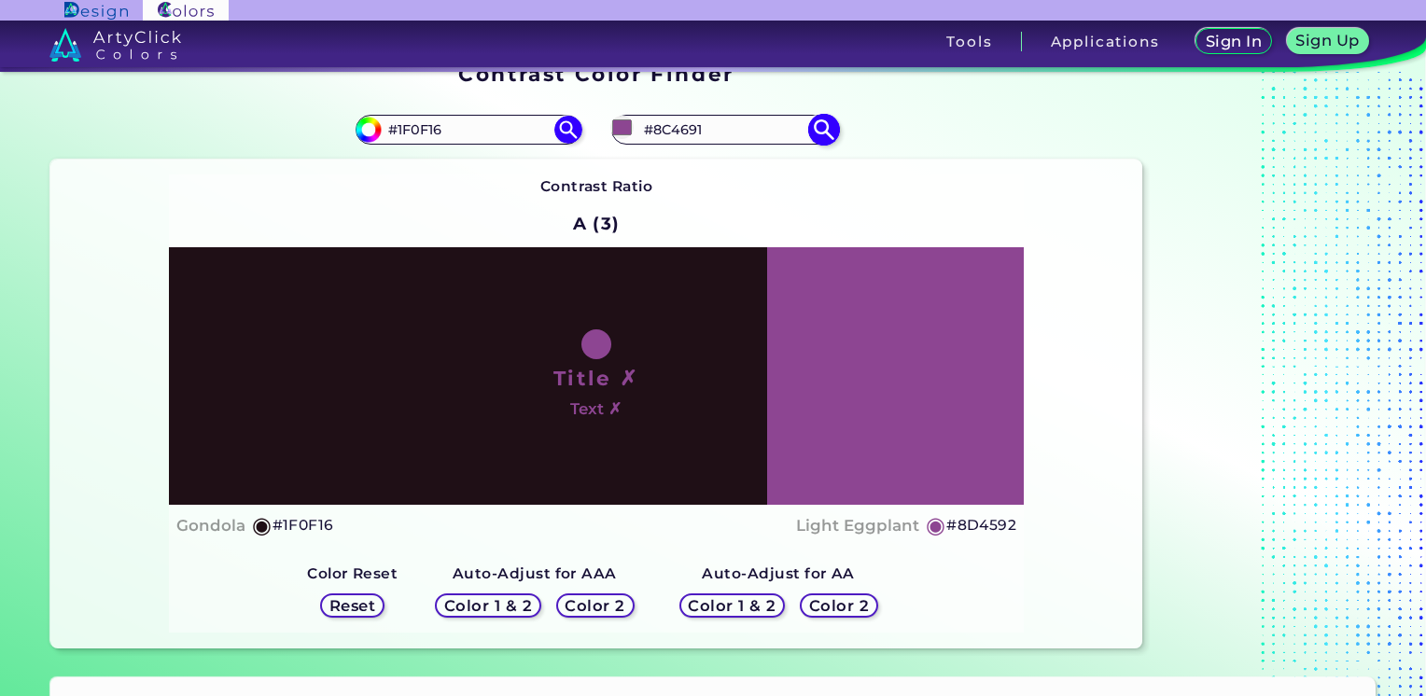
type input "#8d4592"
type input "#8D4592"
type input "#94479a"
type input "#94479A"
type input "#934899"
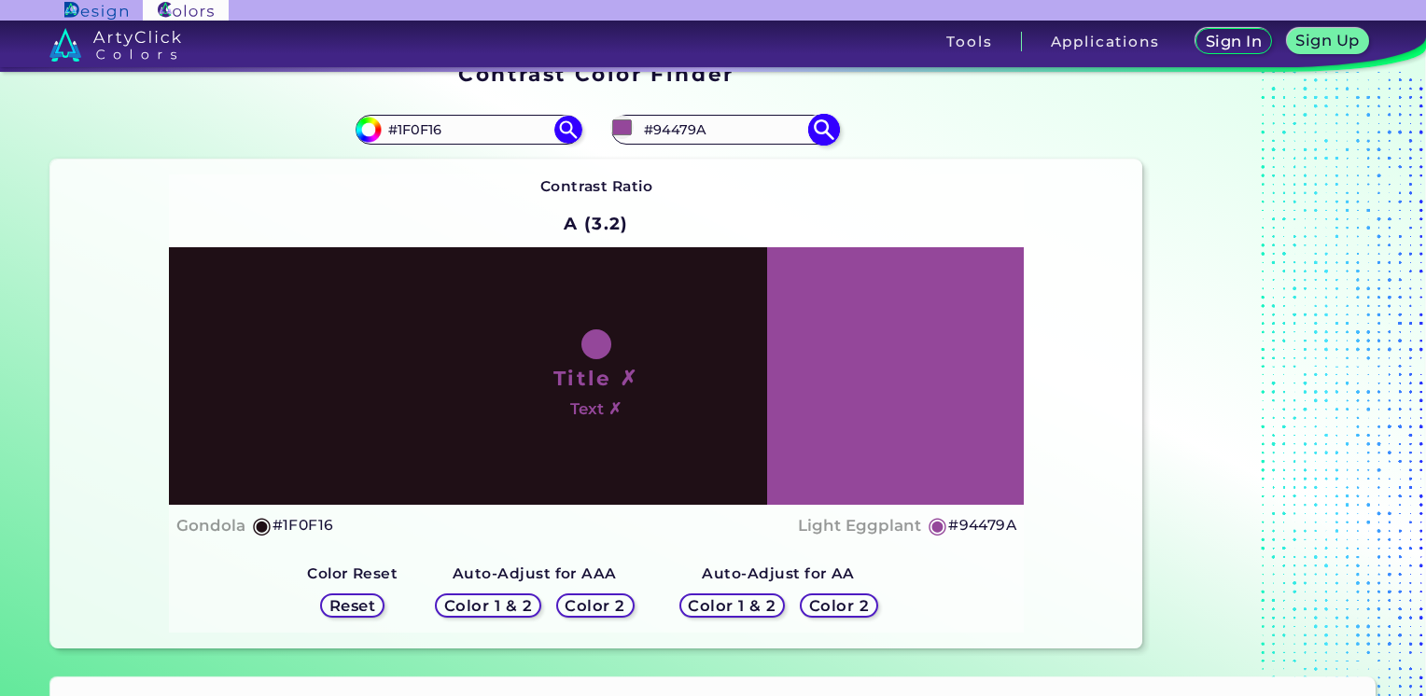
type input "#934899"
type input "#98489d"
type input "#98489D"
type input "#94479a"
type input "#94479A"
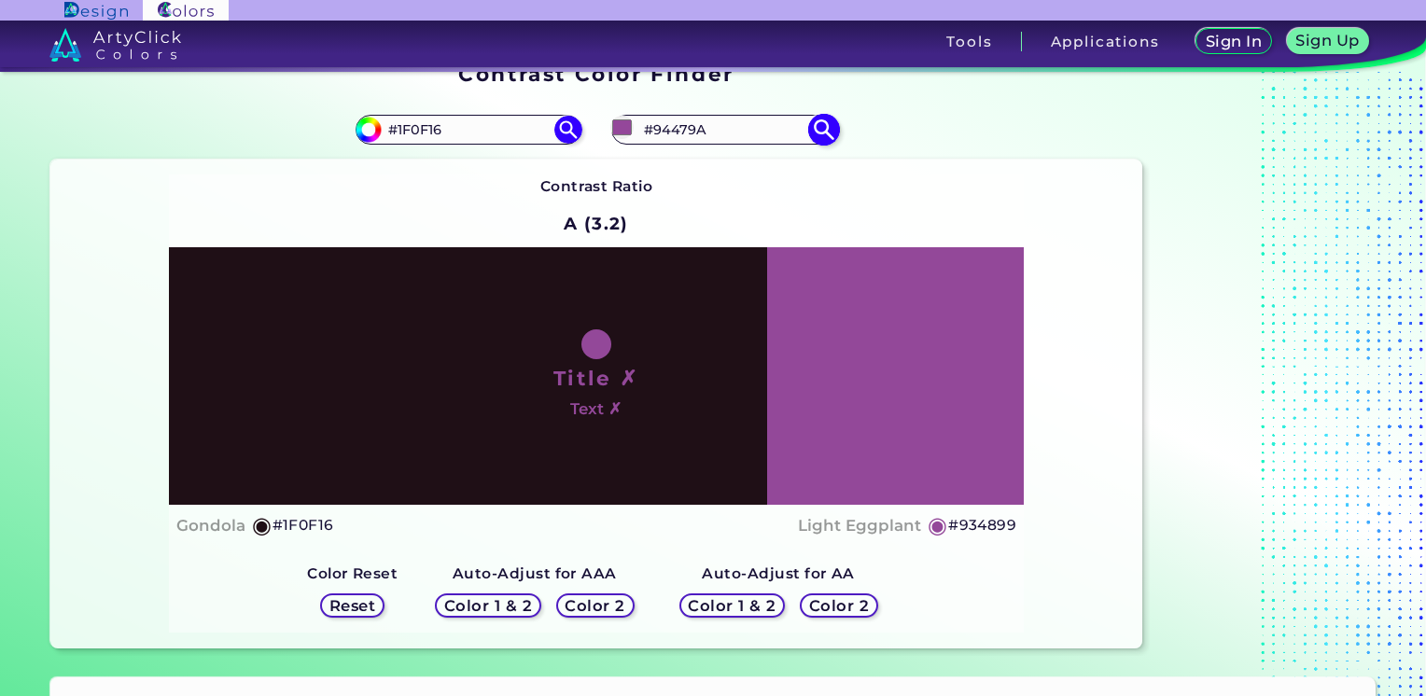
type input "#95469b"
type input "#95469B"
type input "#96449c"
type input "#96449C"
type input "#97439d"
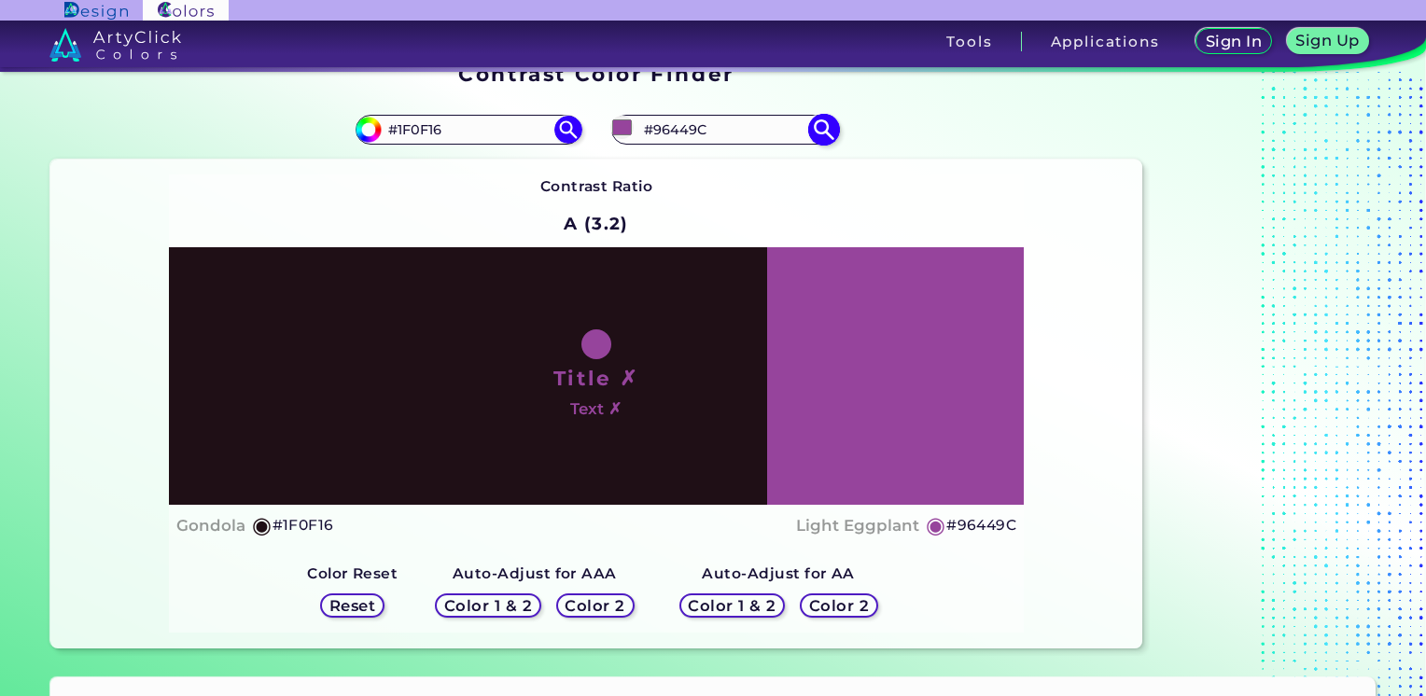
type input "#97439D"
type input "#9a40a0"
type input "#9A40A0"
type input "#aa38b2"
type input "#AA38B2"
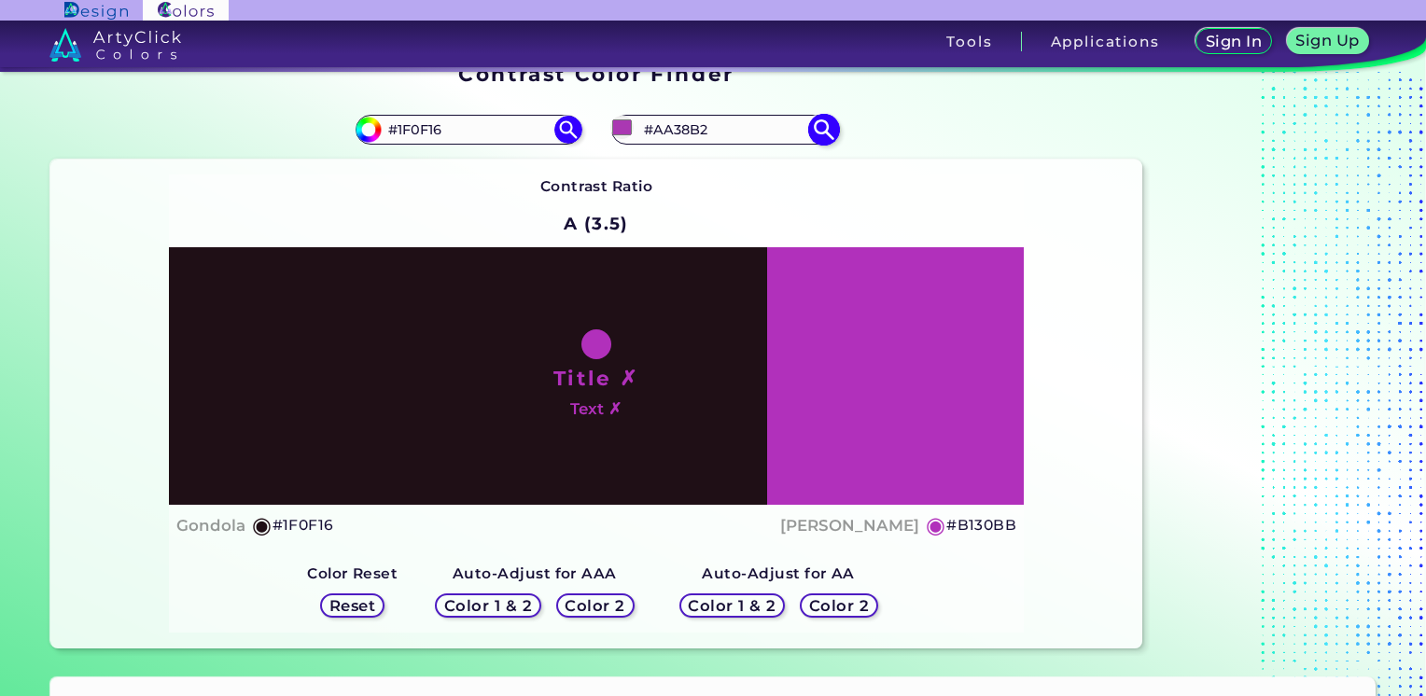
type input "#b130bb"
type input "#B130BB"
type input "#bc14c8"
type input "#BC14C8"
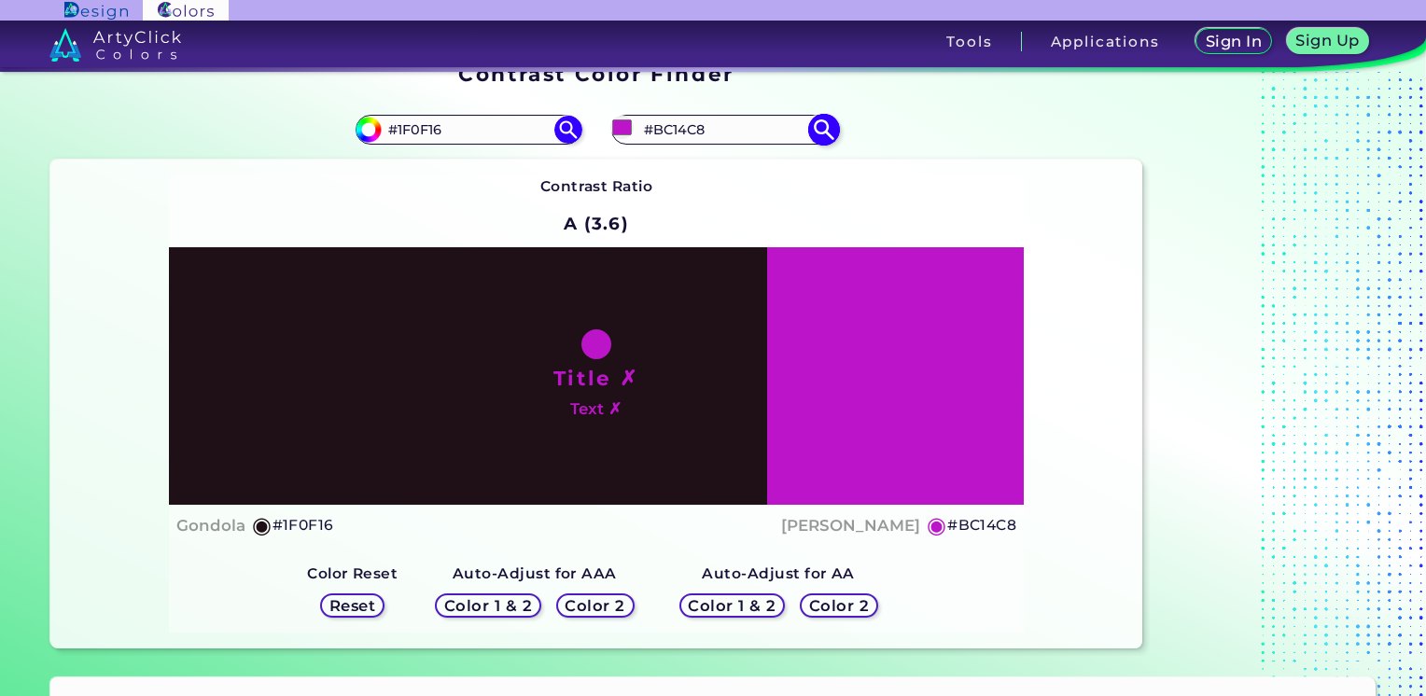
type input "#be16ca"
type input "#BE16CA"
type input "#b12abb"
type input "#B12ABB"
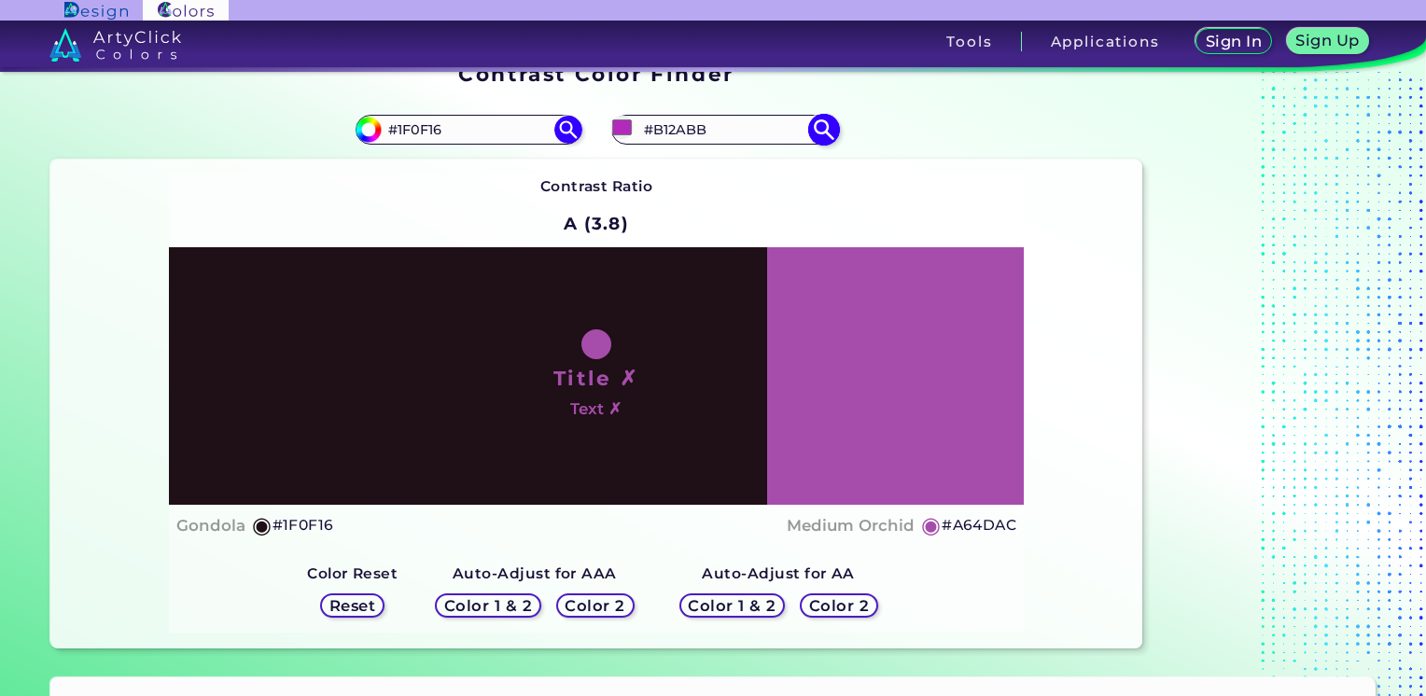
type input "#a45ba9"
type input "#A45BA9"
type input "#a76dab"
type input "#A76DAB"
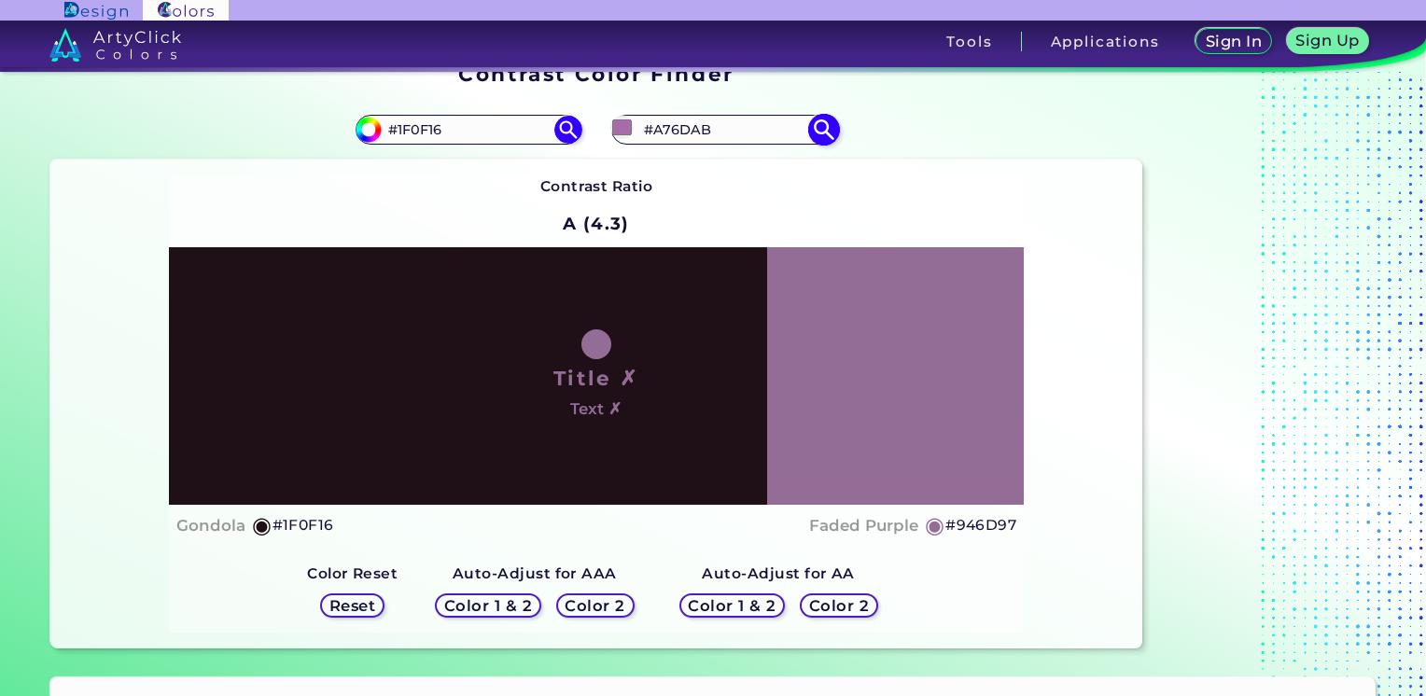
type input "#946d97"
type input "#946D97"
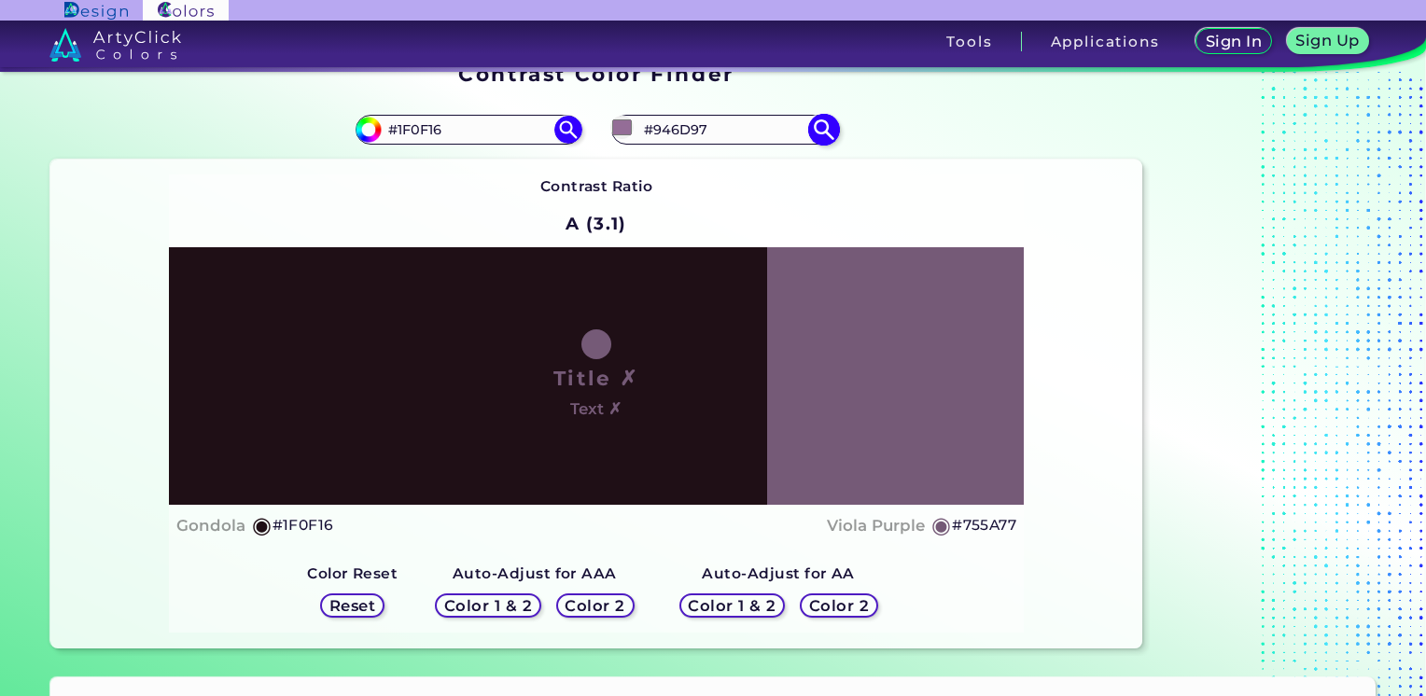
type input "#6d536e"
type input "#6D536E"
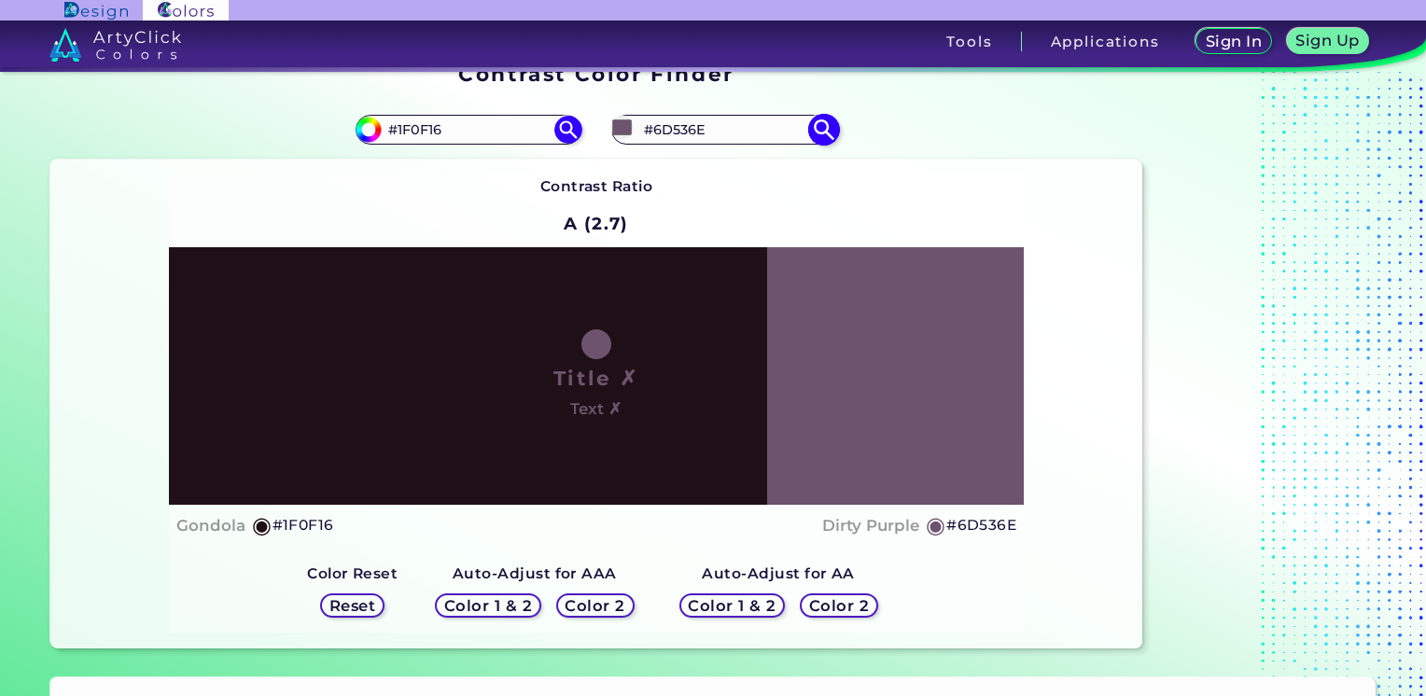
type input "#725874"
type input "#7d627f"
type input "#7D627F"
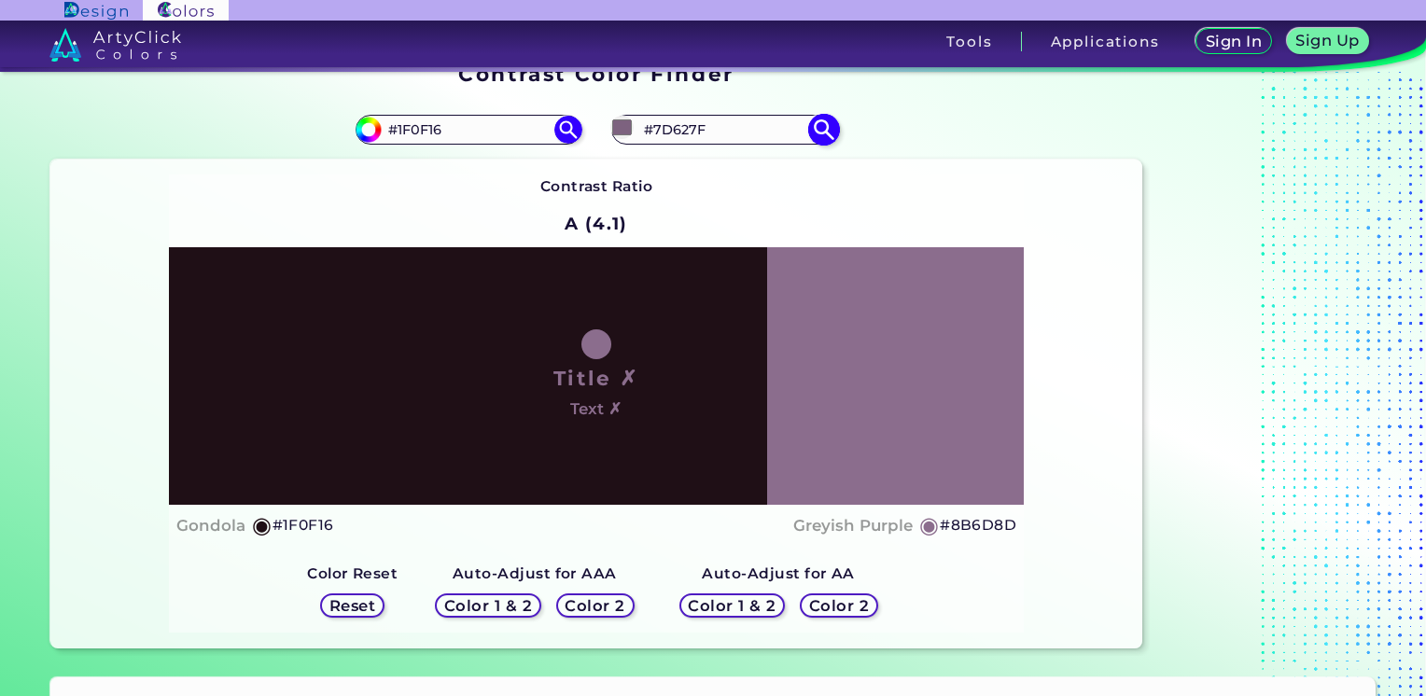
type input "#917194"
type input "#917693"
type input "#988599"
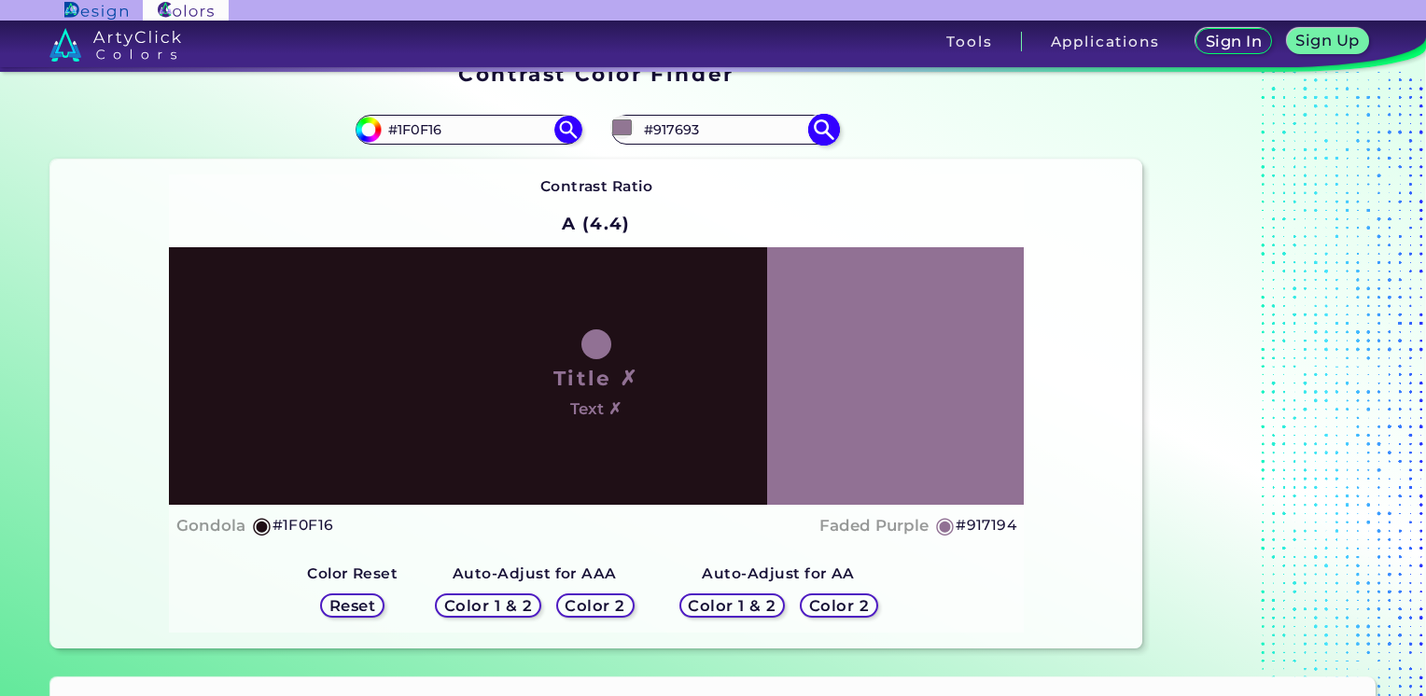
type input "#988599"
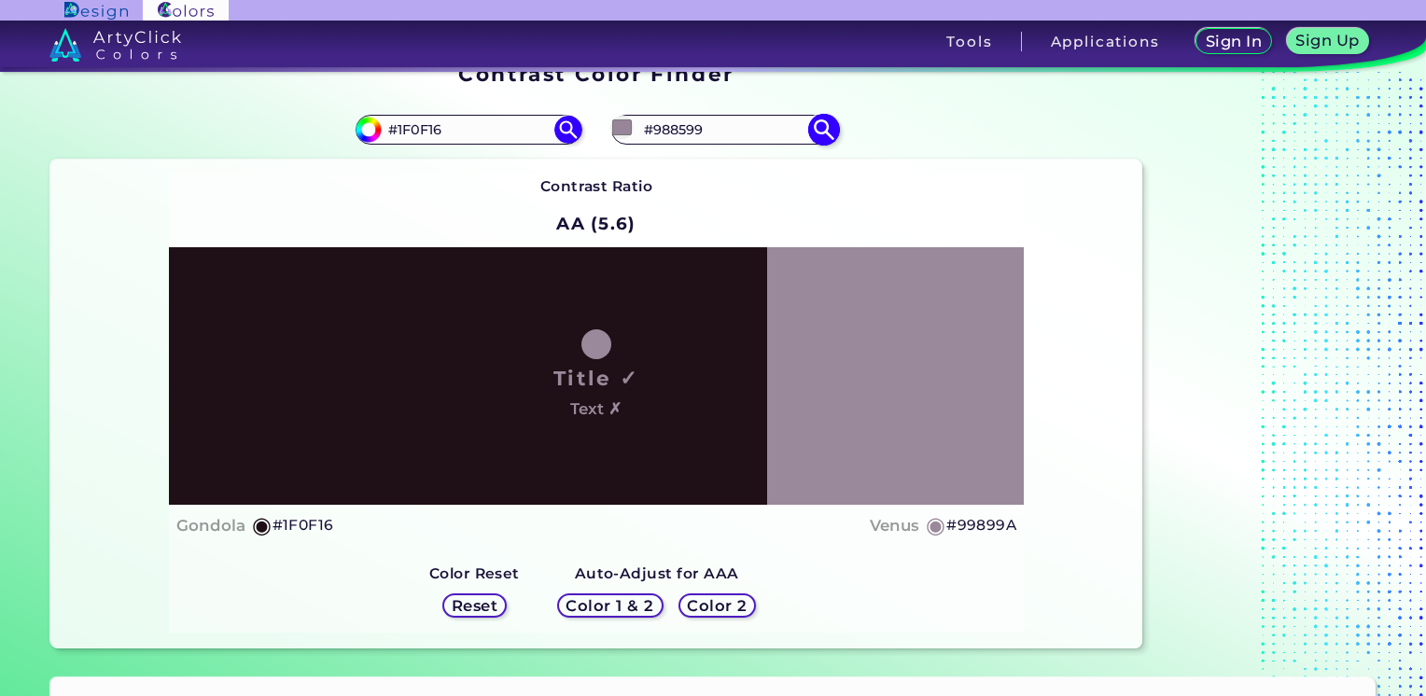
type input "#99899a"
type input "#99899A"
type input "#a091a1"
type input "#A091A1"
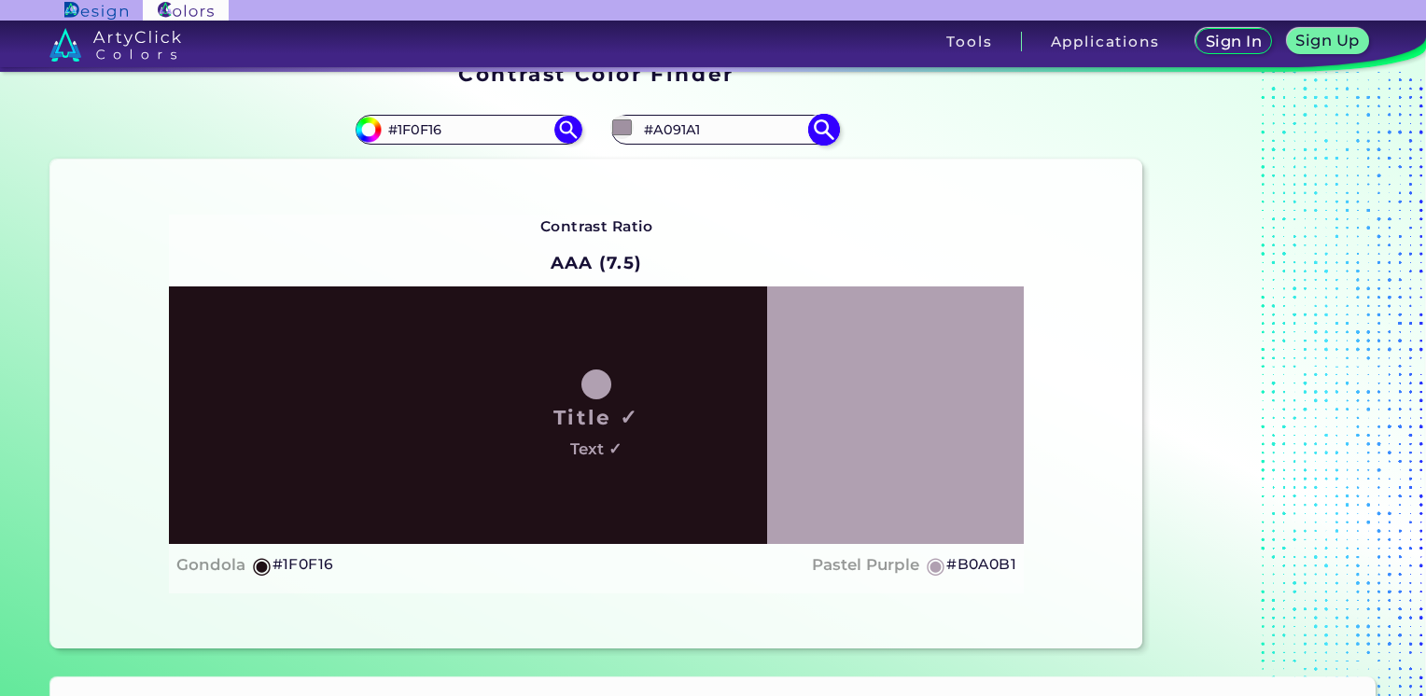
type input "#b0a0b1"
type input "#B0A0B1"
type input "#c8b6c9"
type input "#C8B6C9"
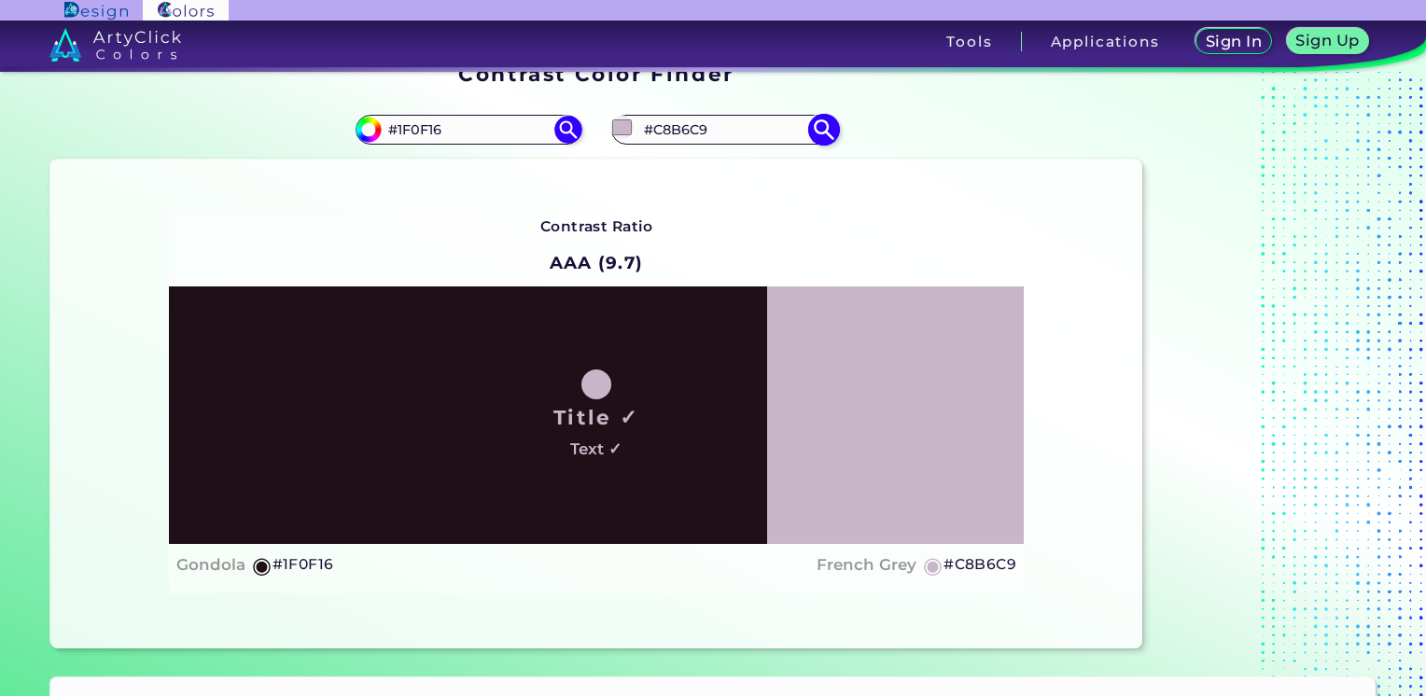
type input "#c6b1c8"
type input "#C6B1C8"
type input "#c7b1c9"
type input "#C7B1C9"
type input "#c4aec6"
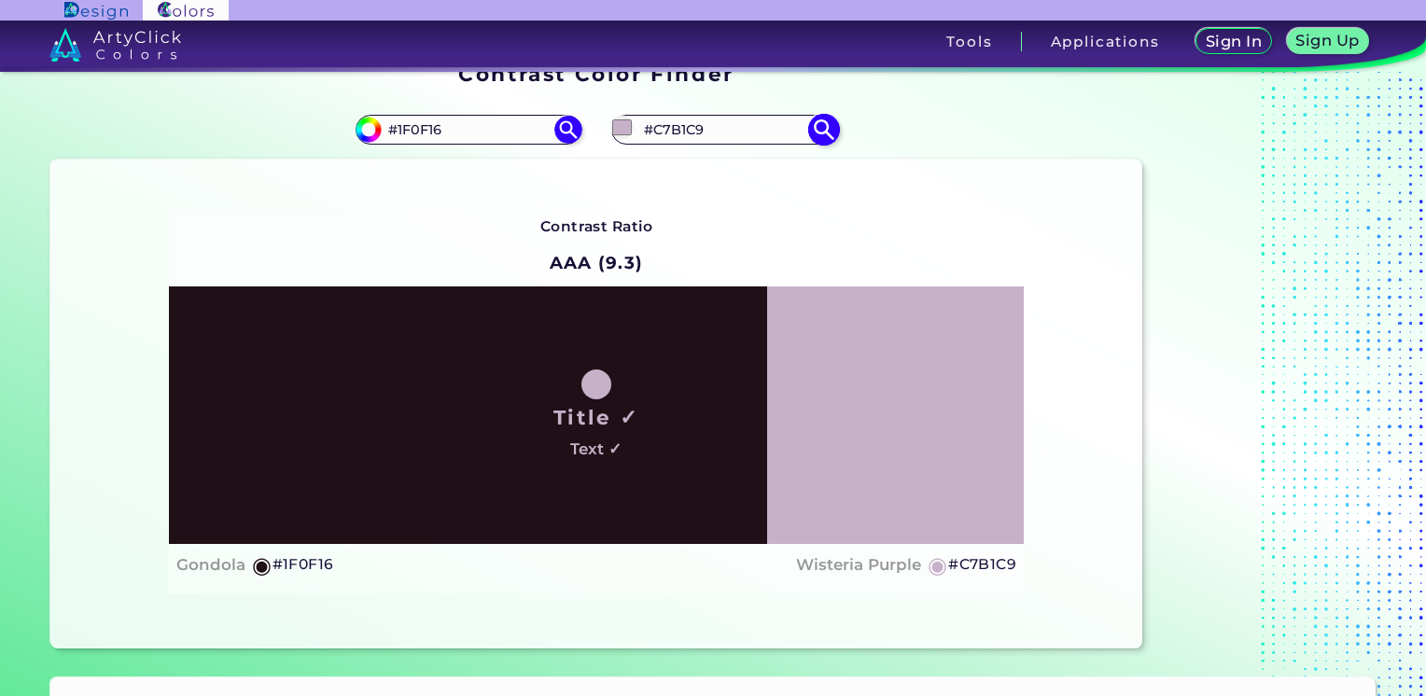
type input "#C4AEC6"
type input "#c2abc4"
type input "#C2ABC4"
type input "#c3abc4"
type input "#C3ABC4"
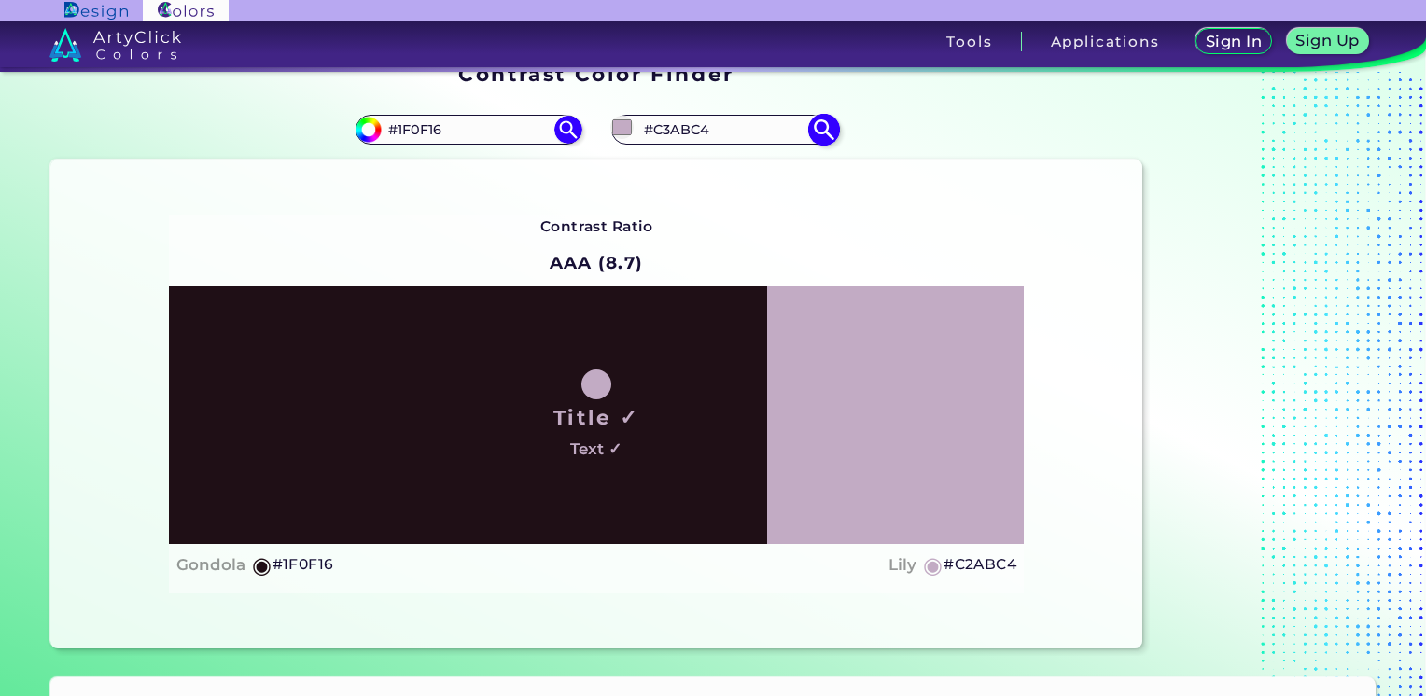
type input "#bca2be"
type input "#BCA2BE"
type input "#b89cba"
type input "#B89CBA"
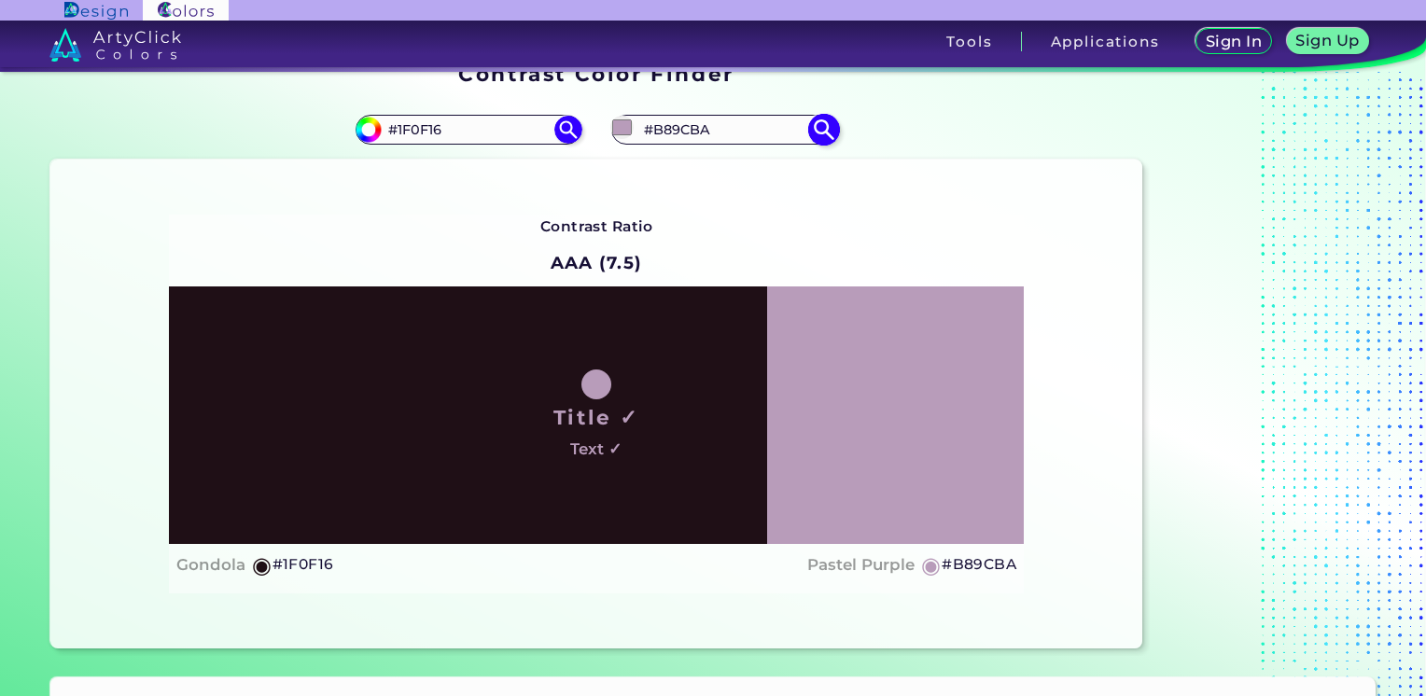
type input "#b59ab7"
type input "#B59AB7"
type input "#ac8eaf"
type input "#AC8EAF"
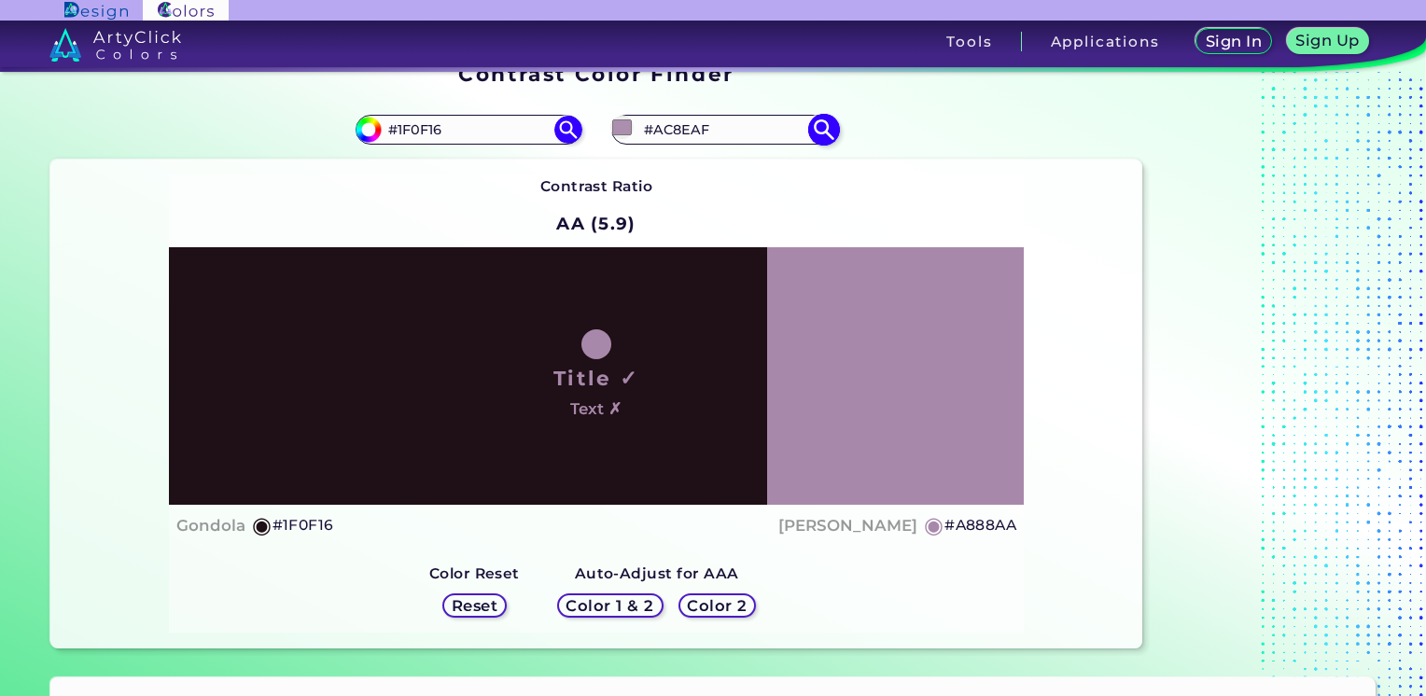
type input "#a888aa"
type input "#A888AA"
type input "#a383a5"
type input "#A383A5"
type input "#99789b"
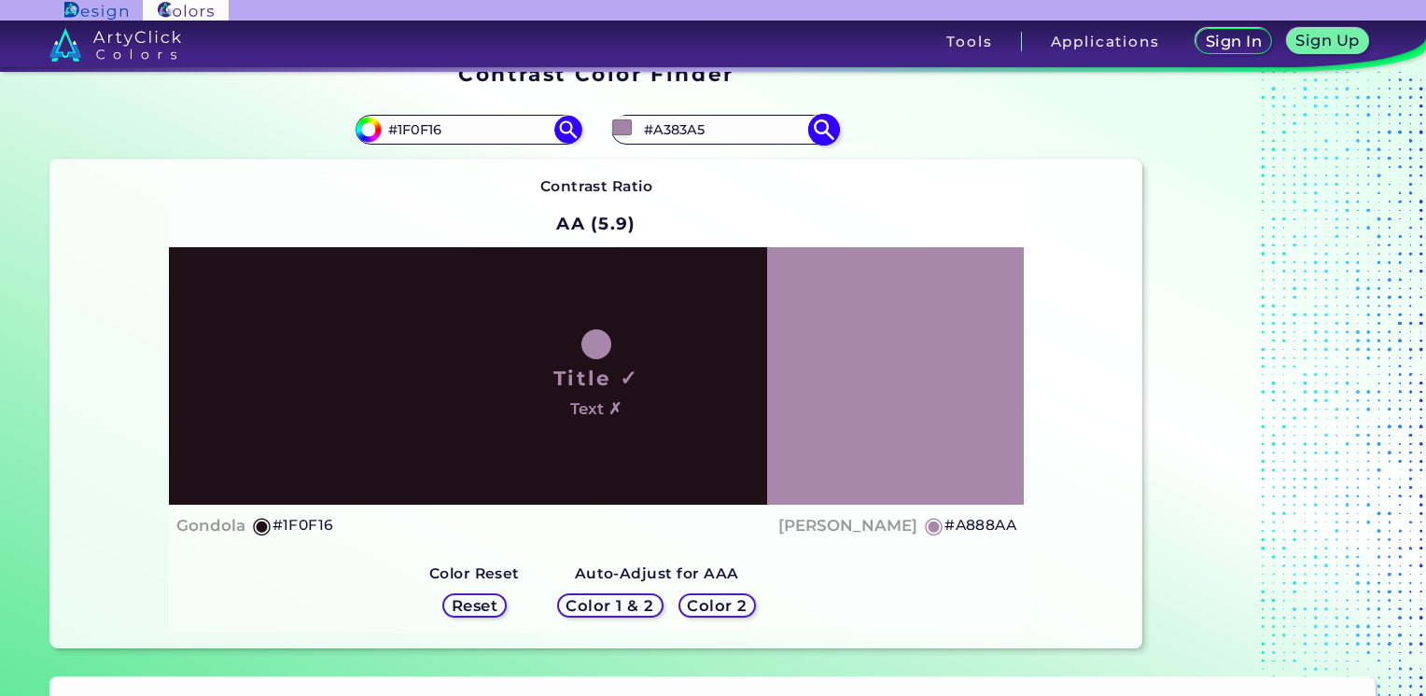
type input "#99789B"
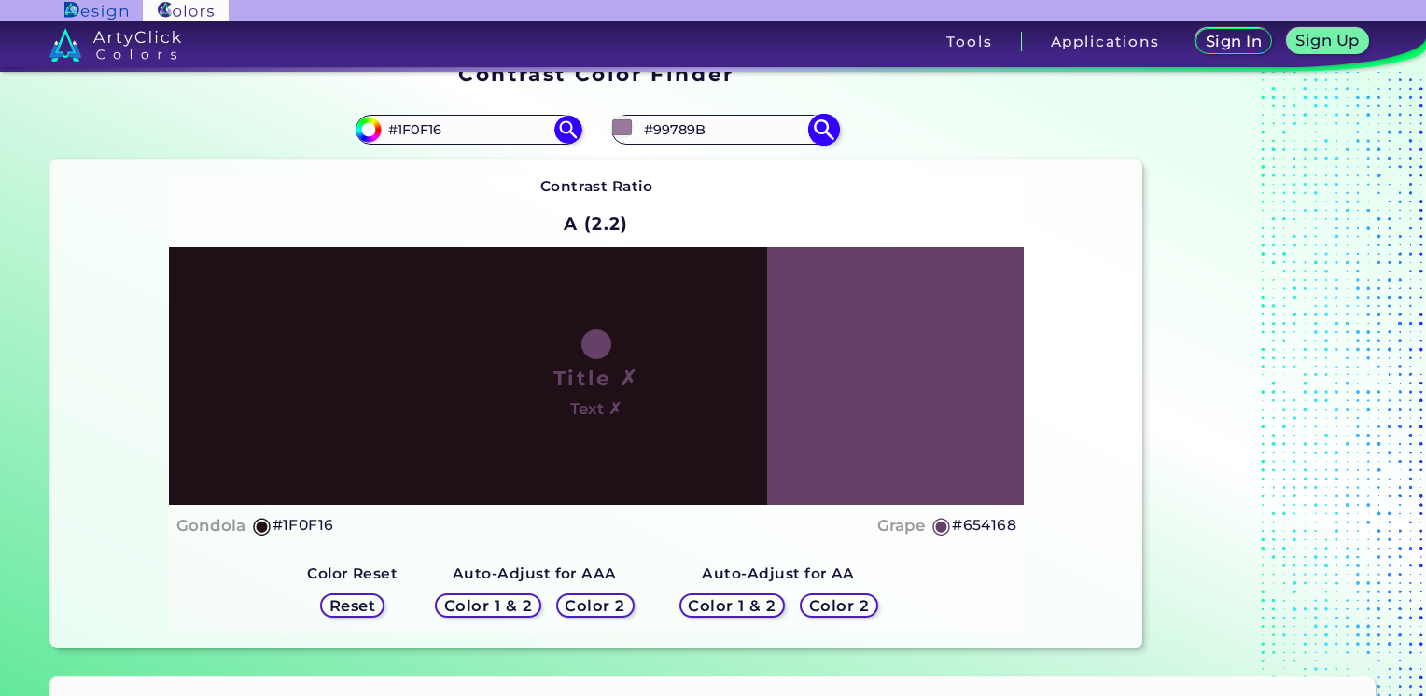
type input "#654168"
type input "#5f3d61"
type input "#5F3D61"
type input "#4c324e"
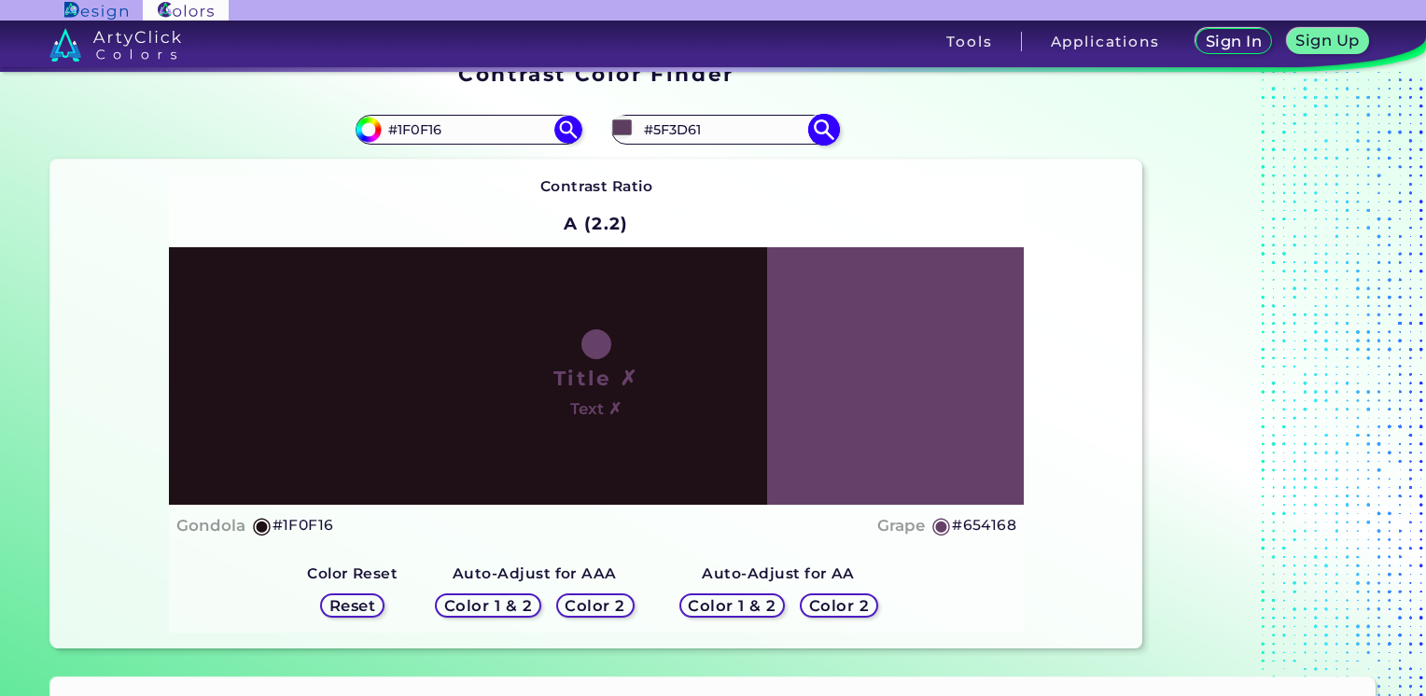
type input "#4C324E"
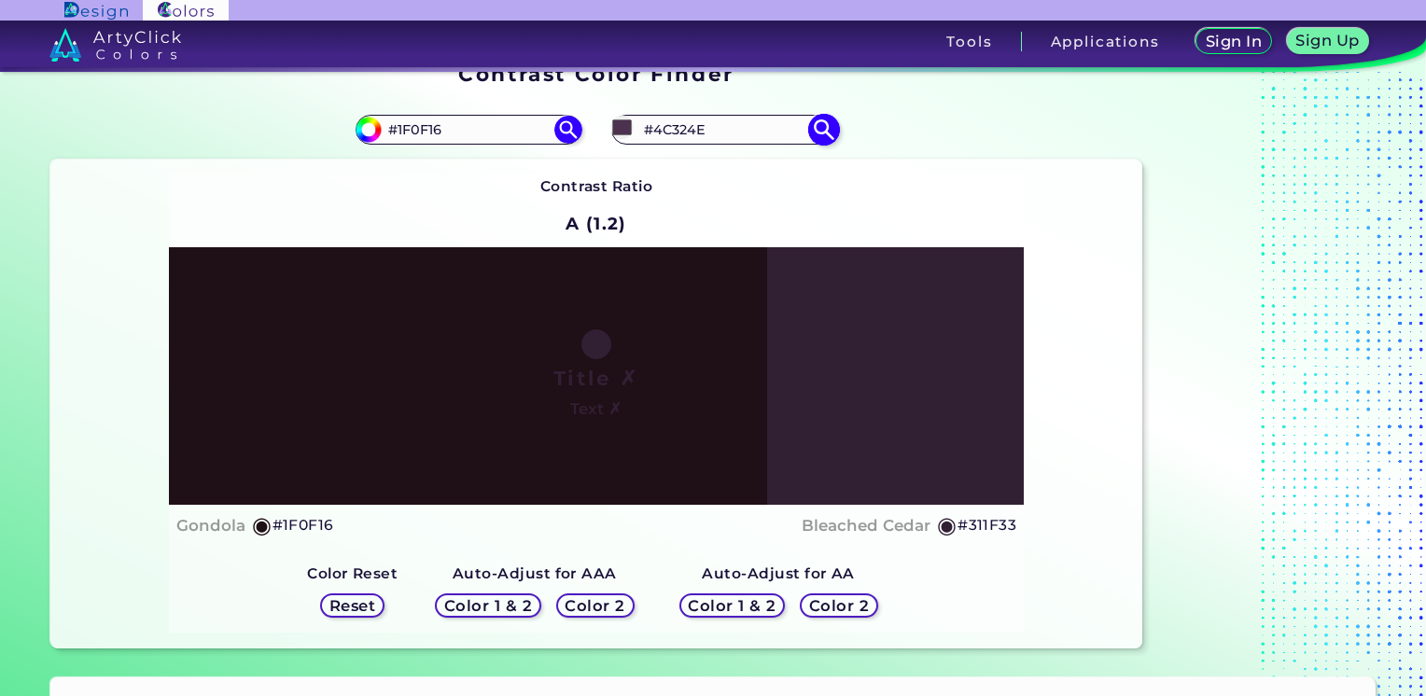
type input "#311f33"
type input "#311F33"
type input "#301b31"
type input "#301B31"
type input "#2d192e"
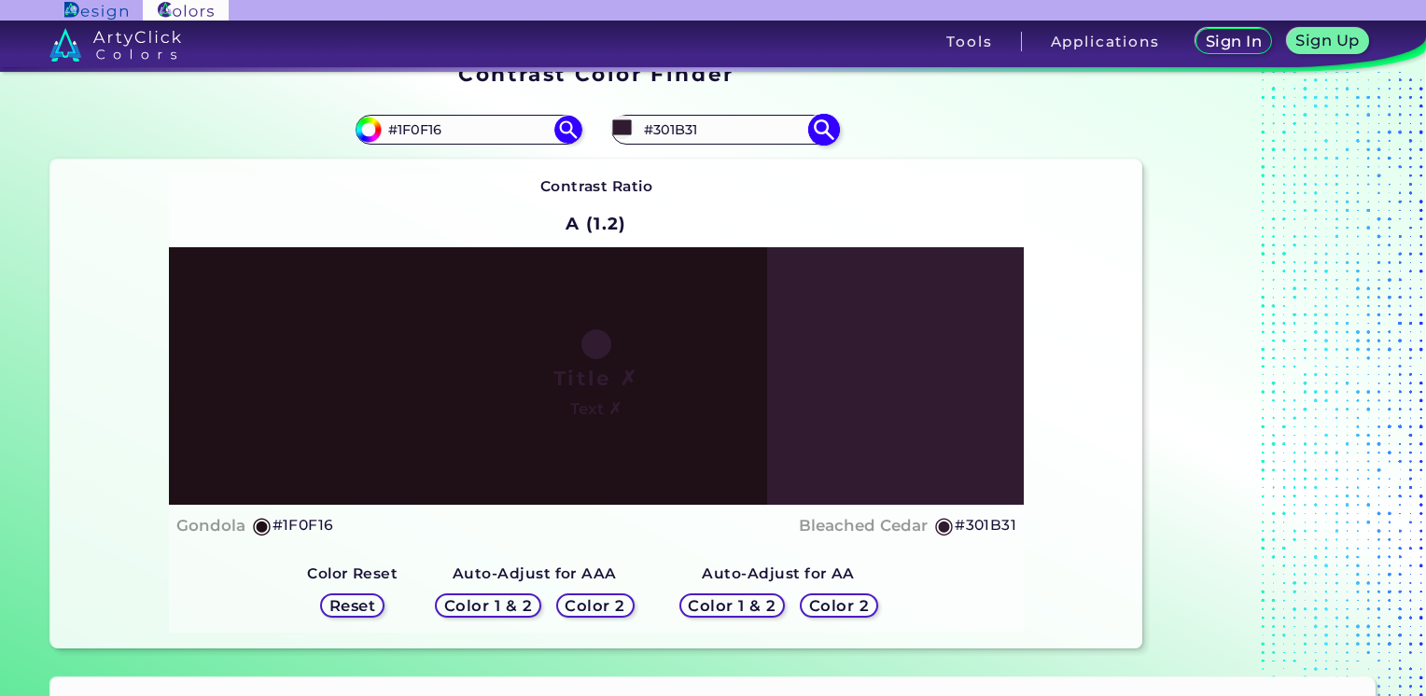
type input "#2D192E"
type input "#241325"
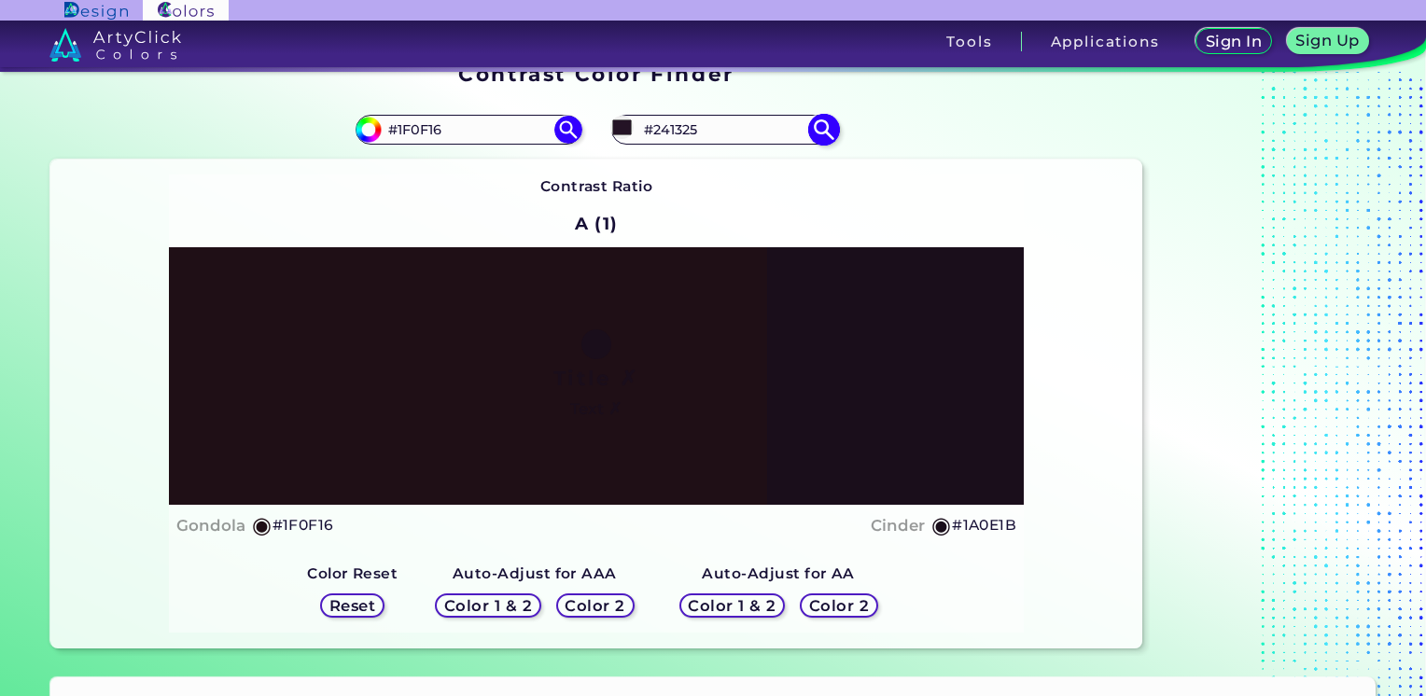
type input "#1a0e1b"
type input "#1A0E1B"
type input "#1b0d1c"
type input "#1B0D1C"
type input "#170c18"
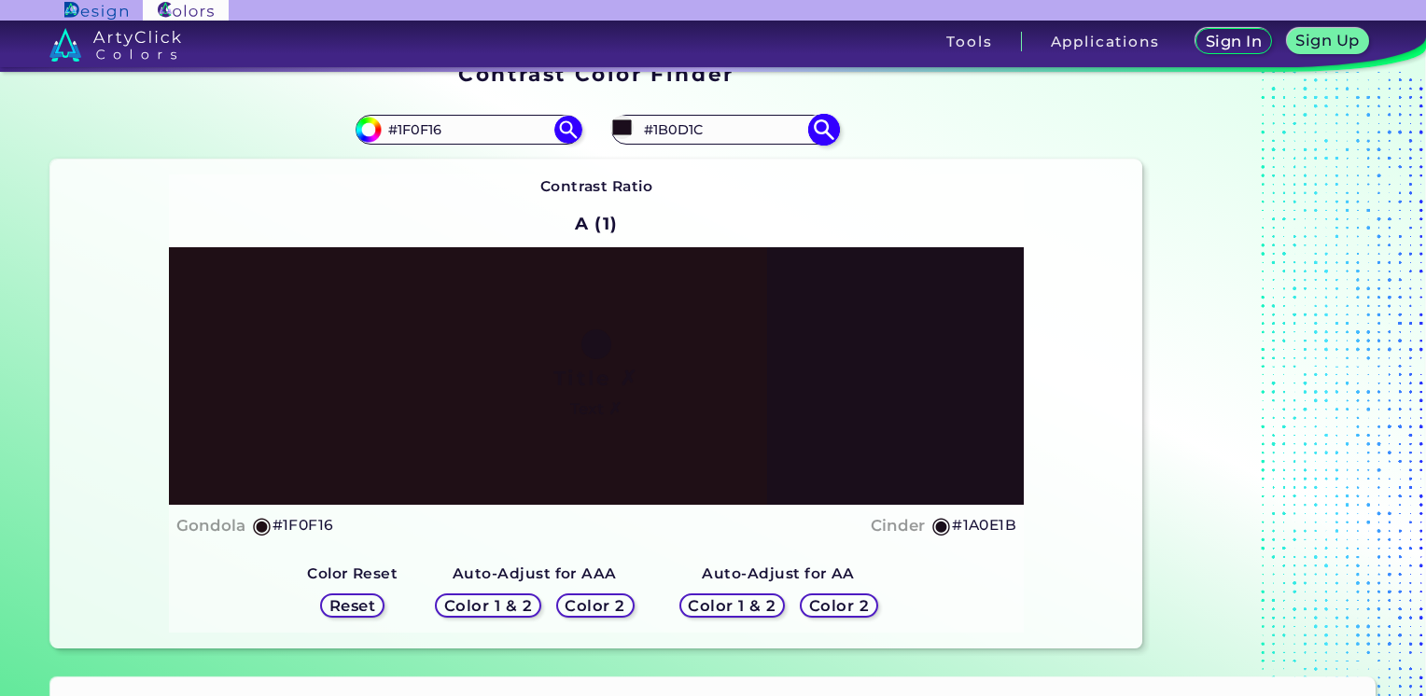
type input "#170C18"
type input "#140a15"
type input "#140A15"
type input "#110811"
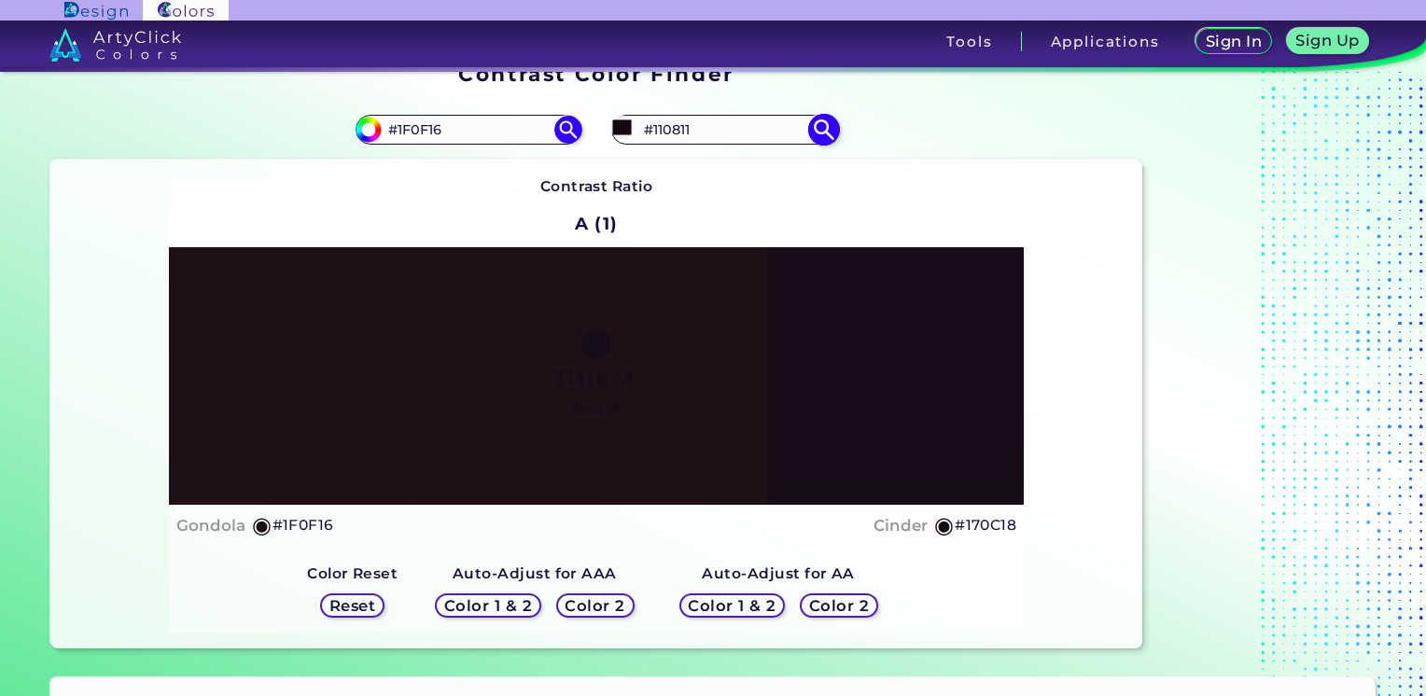
type input "#0a050b"
type input "#0A050B"
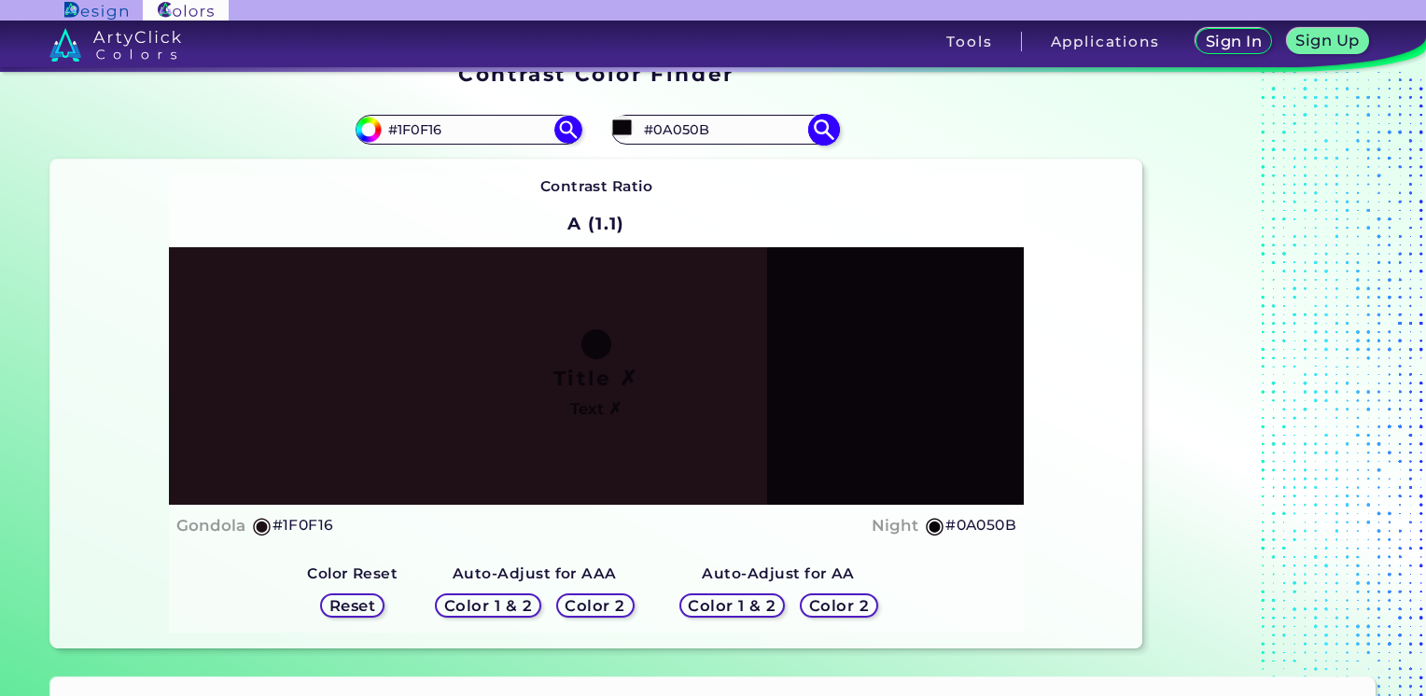
type input "#070307"
type input "#030203"
type input "#000000"
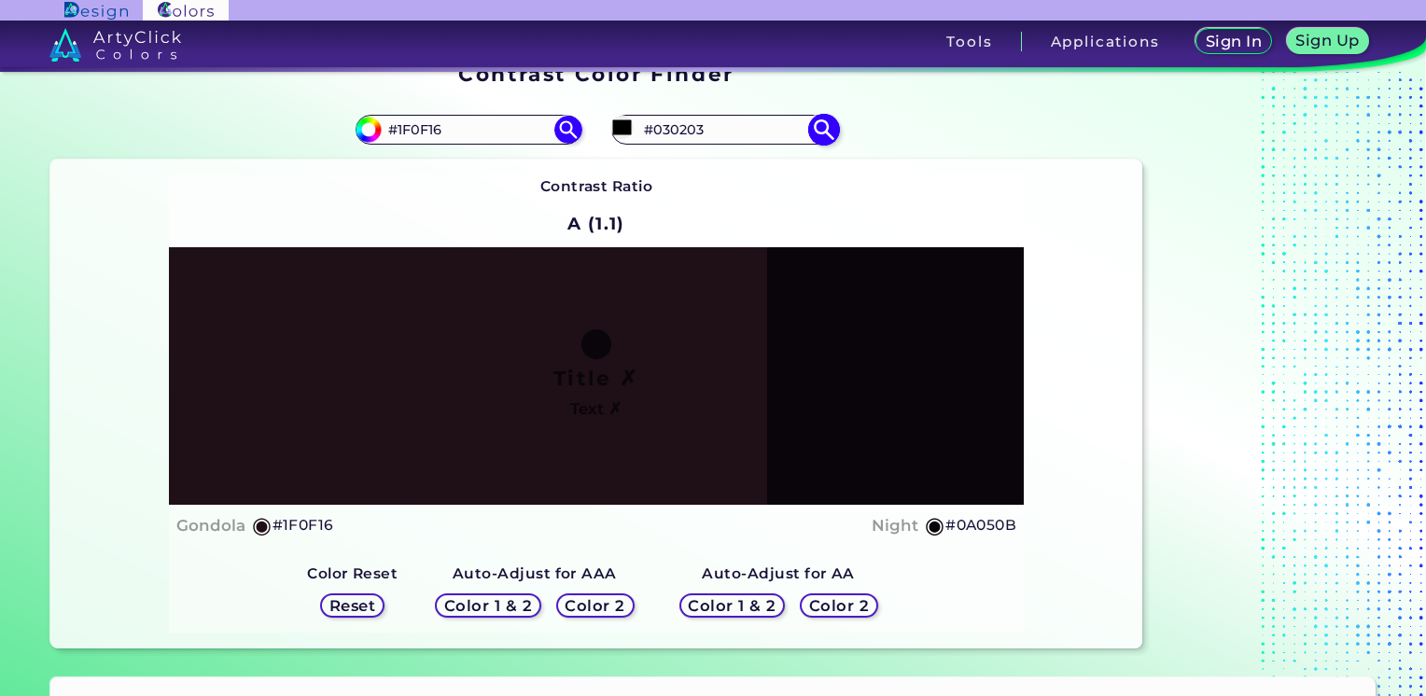
type input "#000000"
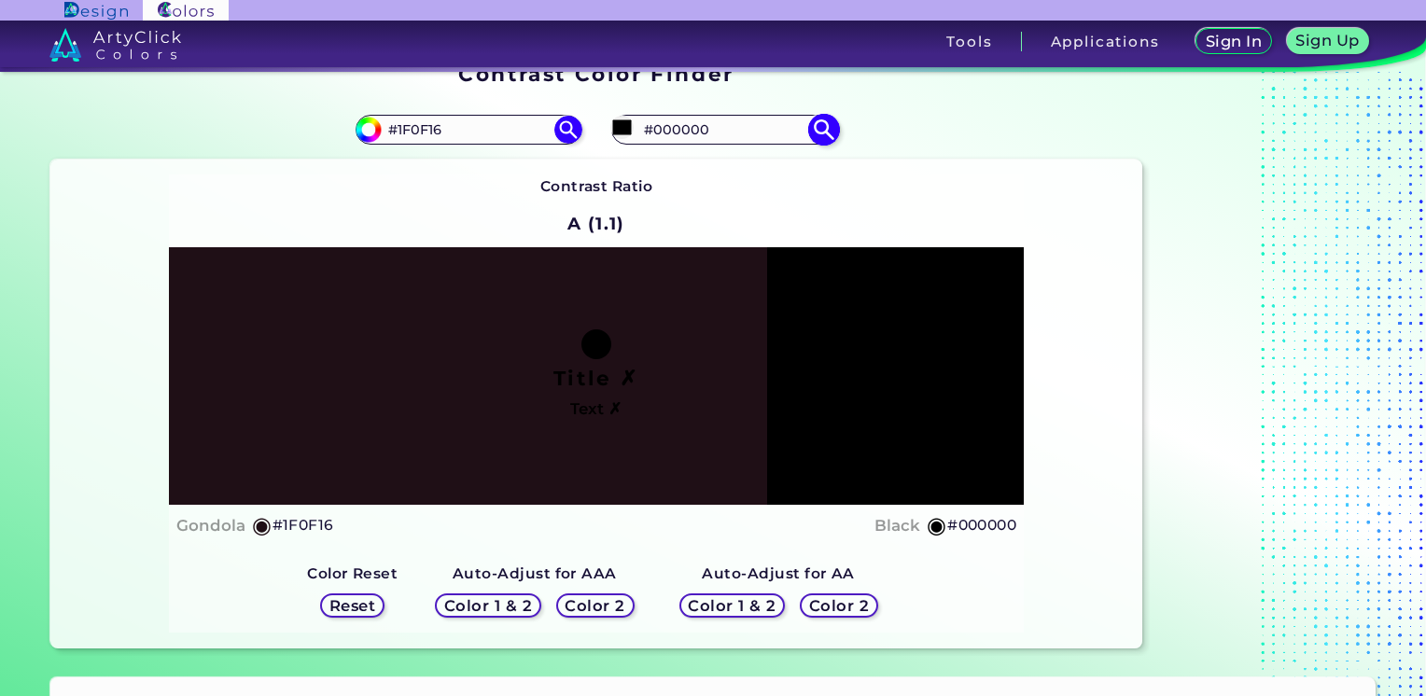
type input "#030203"
type input "#070308"
type input "#0b040b"
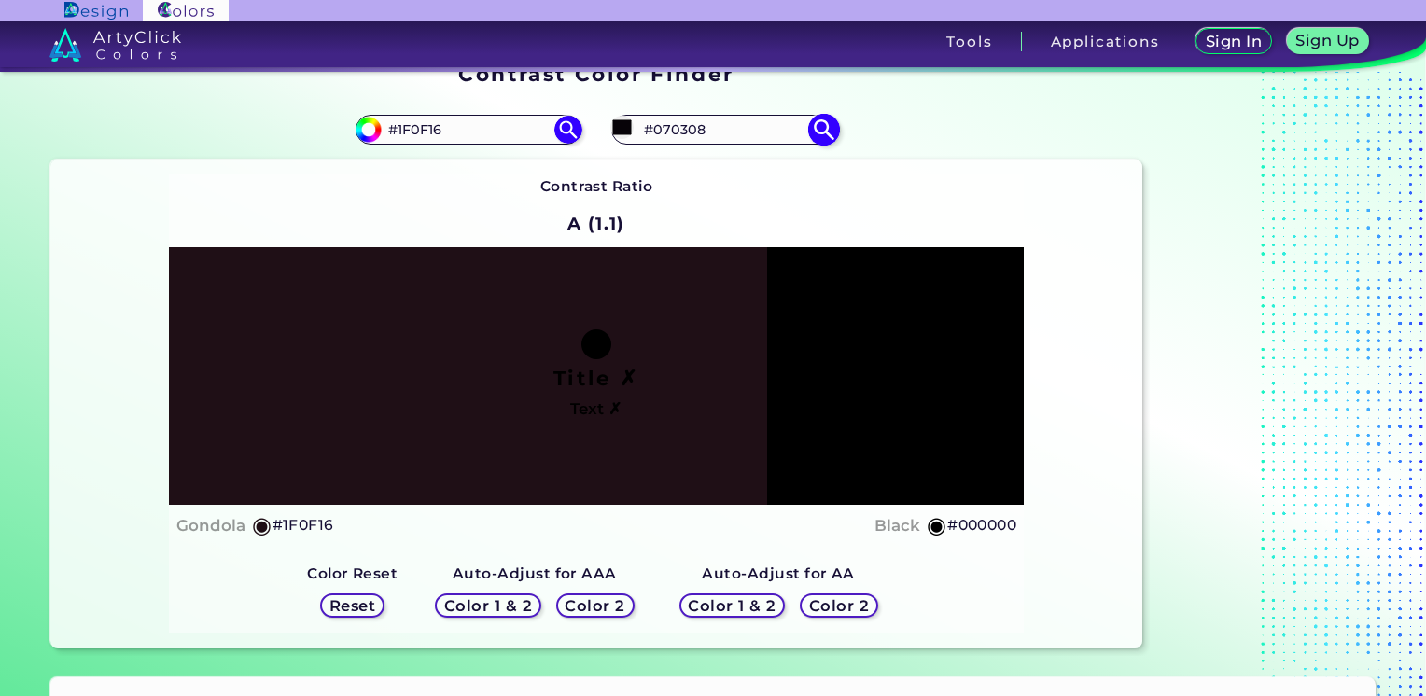
type input "#0B040B"
type input "#0e060f"
type input "#0E060F"
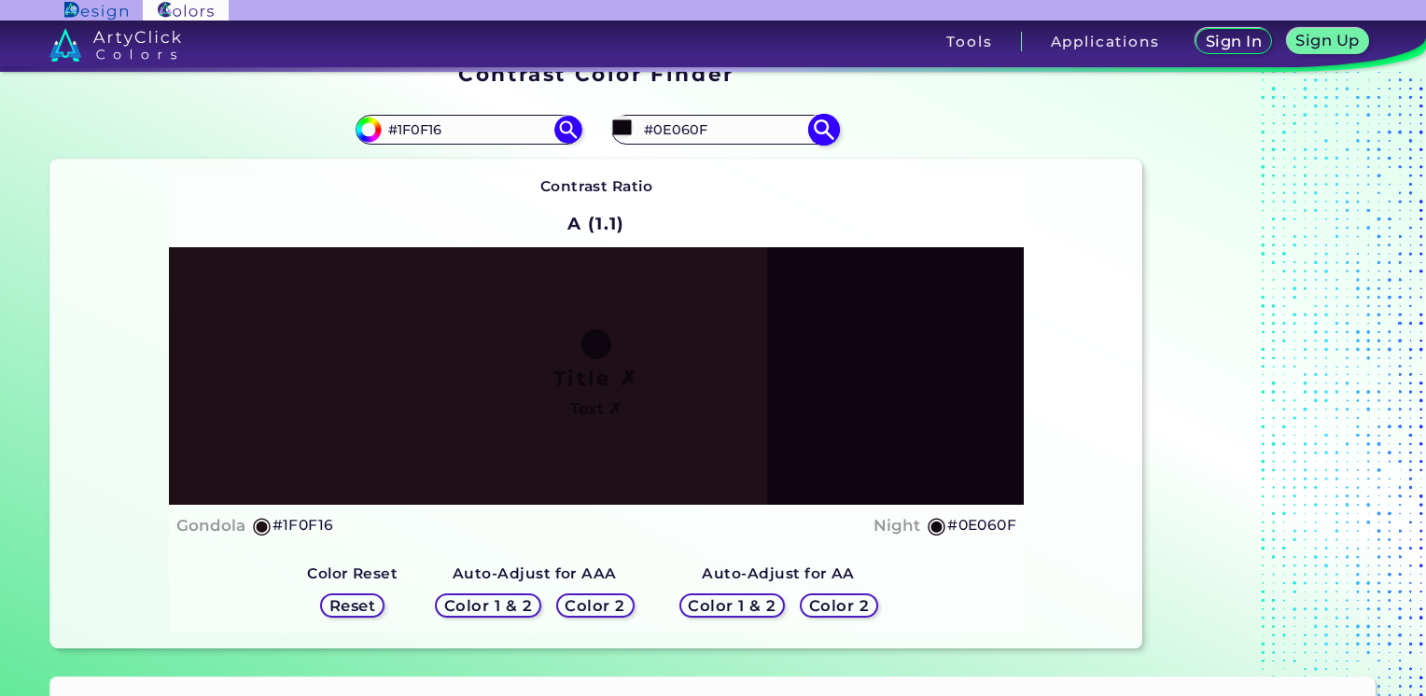
type input "#0e050f"
type input "#0E050F"
type input "#120713"
type input "#160817"
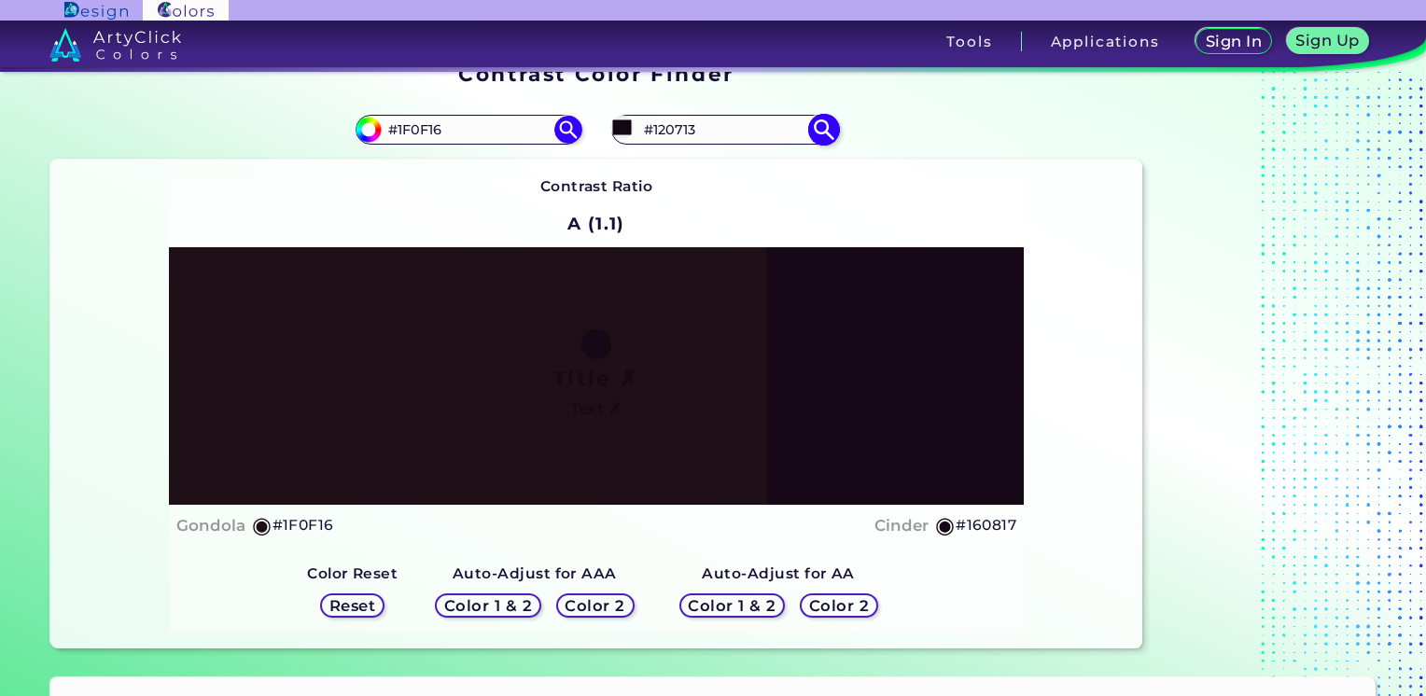
type input "#160817"
type input "#1a091b"
type input "#1A091B"
type input "#1d0a1e"
type input "#1D0A1E"
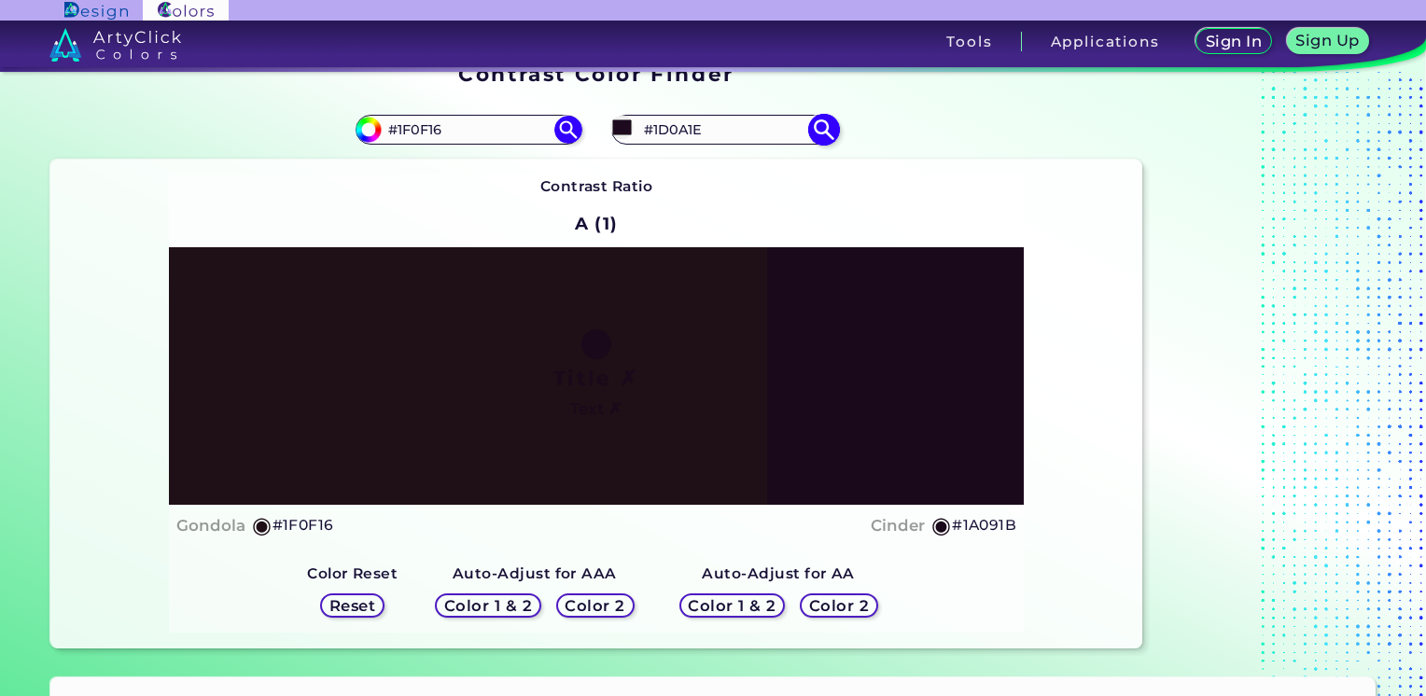
type input "#1d0a1f"
type input "#1D0A1F"
type input "#1d0a1e"
type input "#1D0A1E"
type input "#200c22"
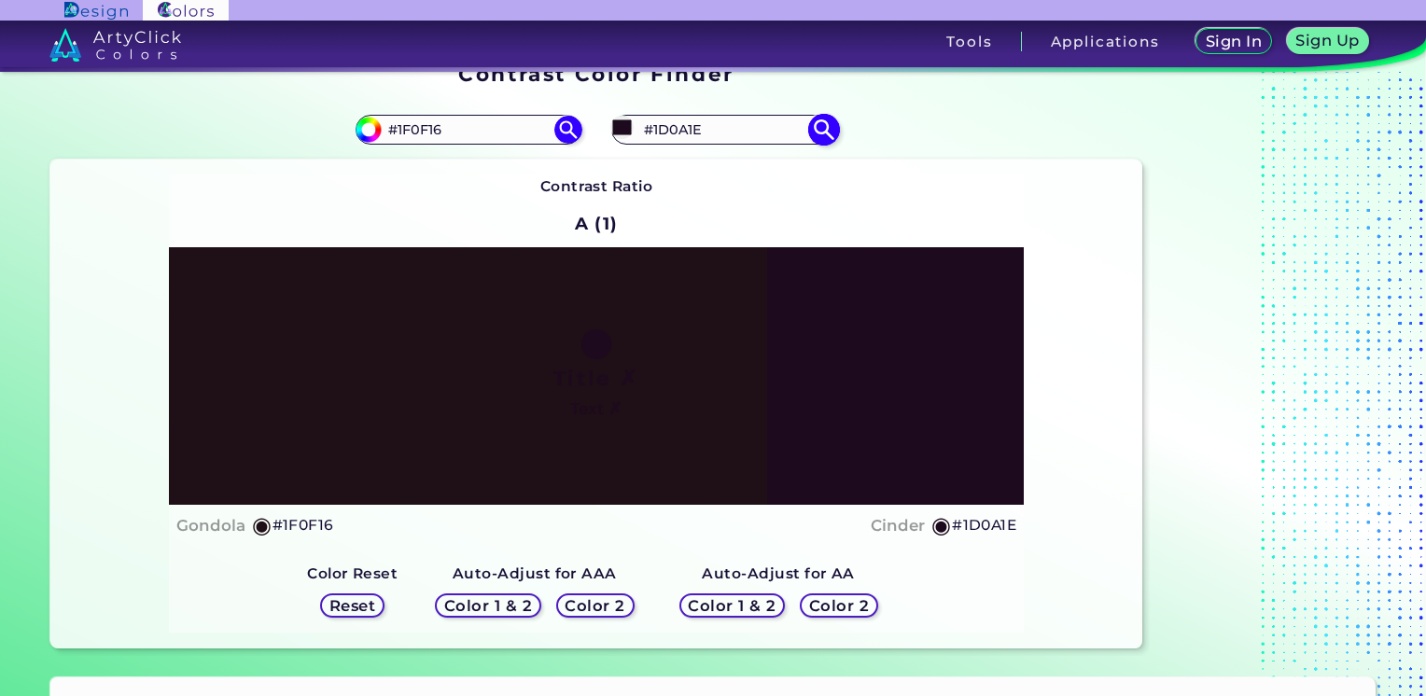
type input "#200C22"
type input "#280f2a"
type input "#280F2A"
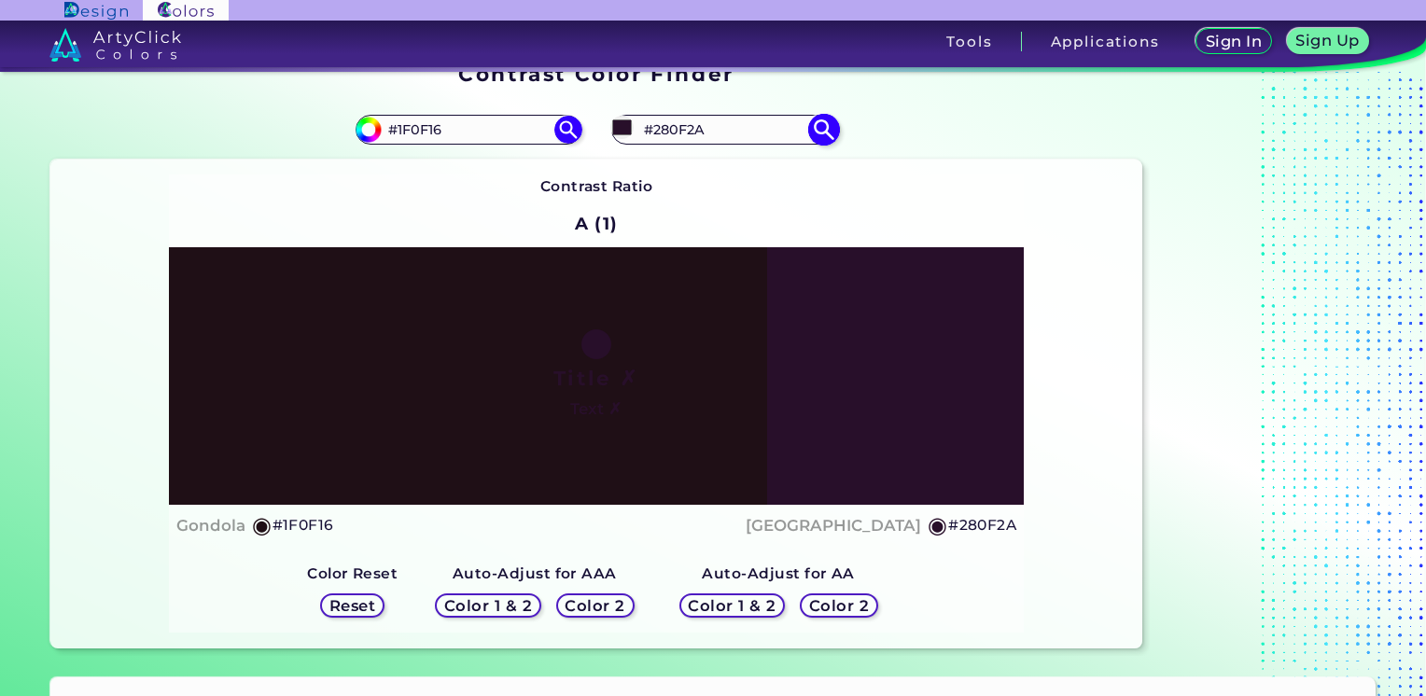
type input "#280e2a"
type input "#280E2A"
type input "#2b102d"
type input "#2B102D"
type input "#361a38"
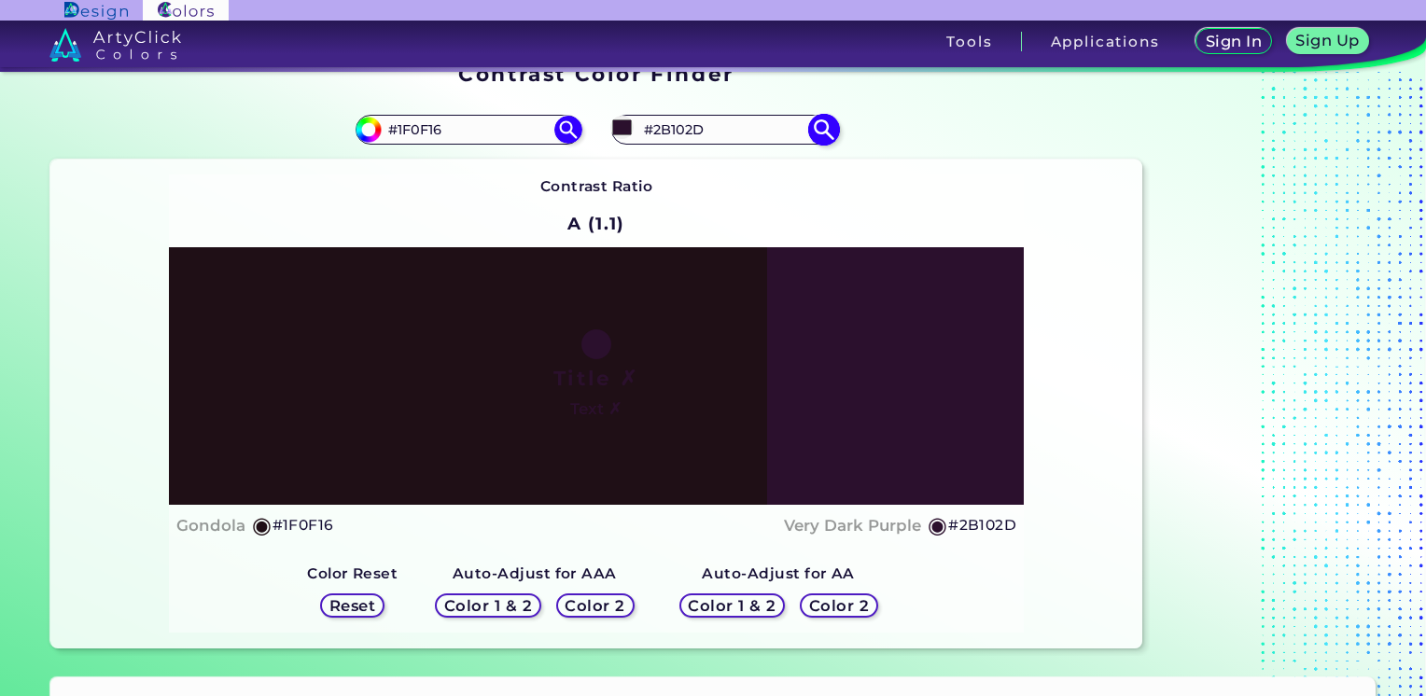
type input "#361A38"
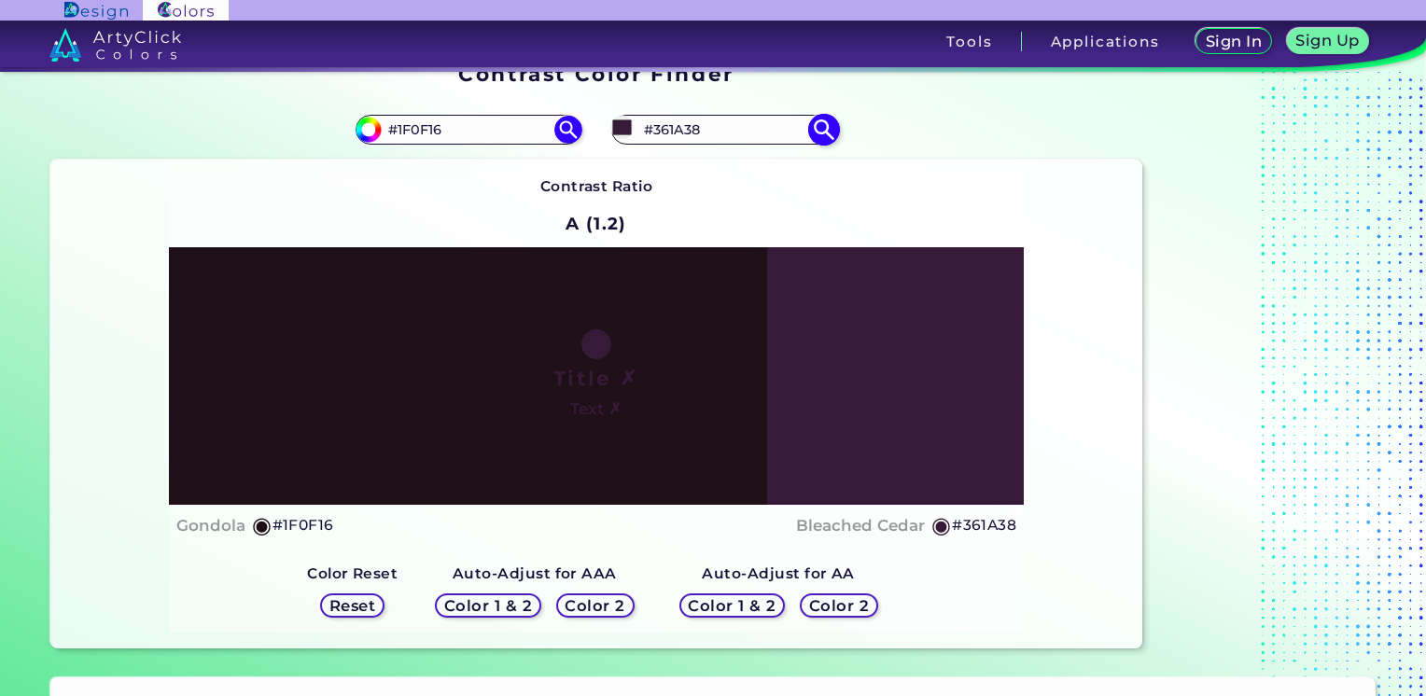
type input "#3a1a3c"
type input "#3A1A3C"
type input "#3b193e"
type input "#3B193E"
type input "#3c193e"
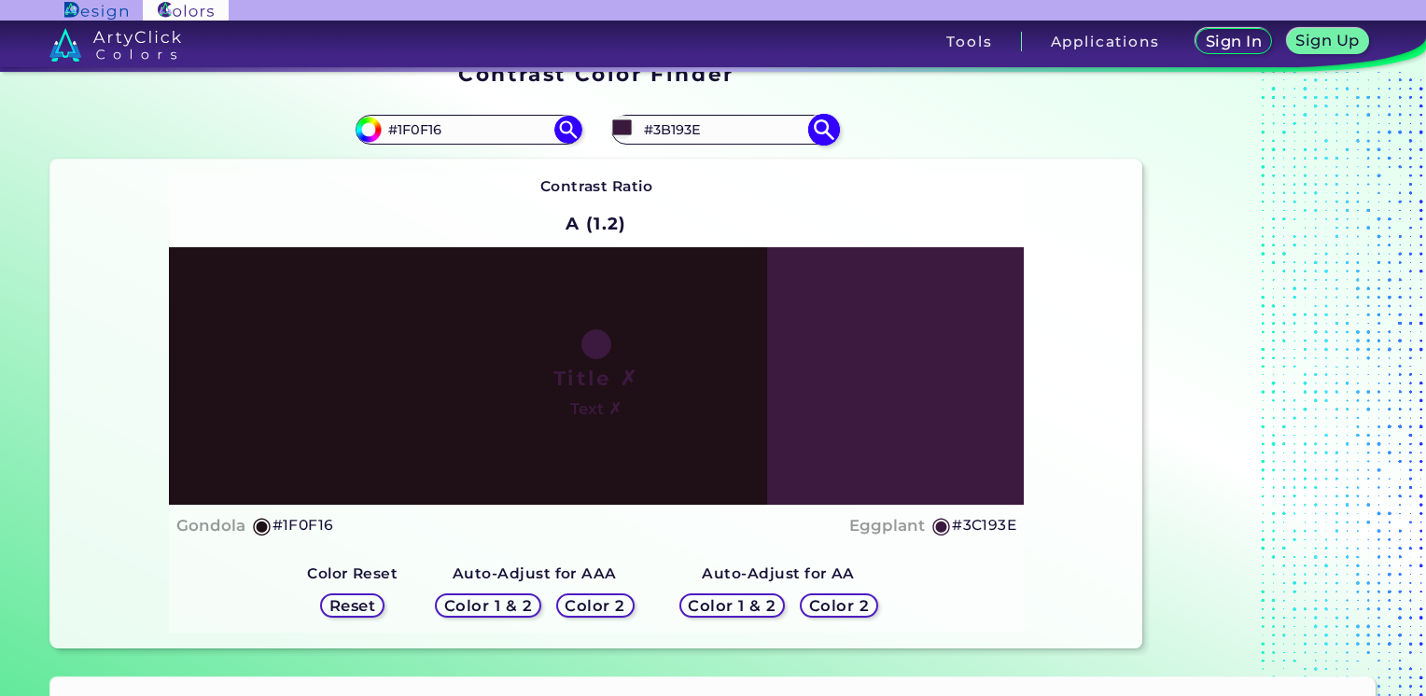
type input "#3C193E"
type input "#3c183f"
type input "#3C183F"
type input "#38173b"
type input "#38173B"
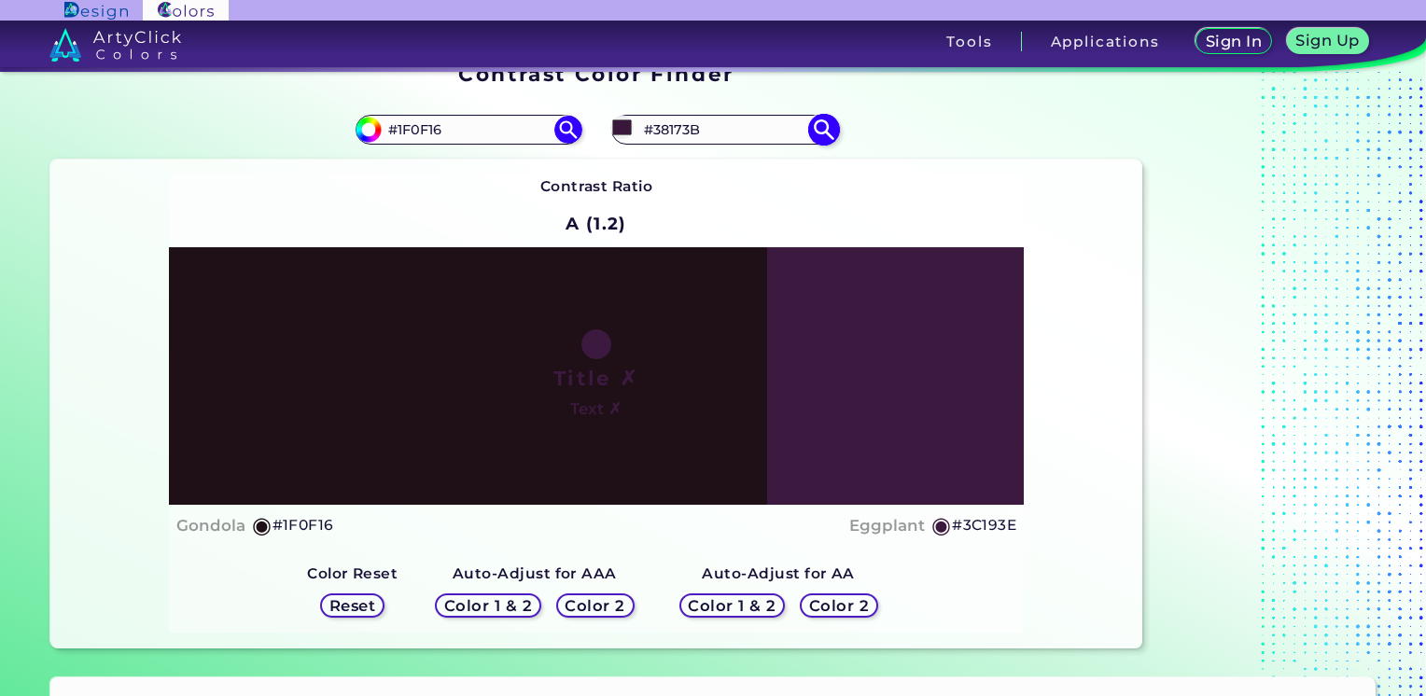
type input "#351538"
type input "#361439"
type input "#361438"
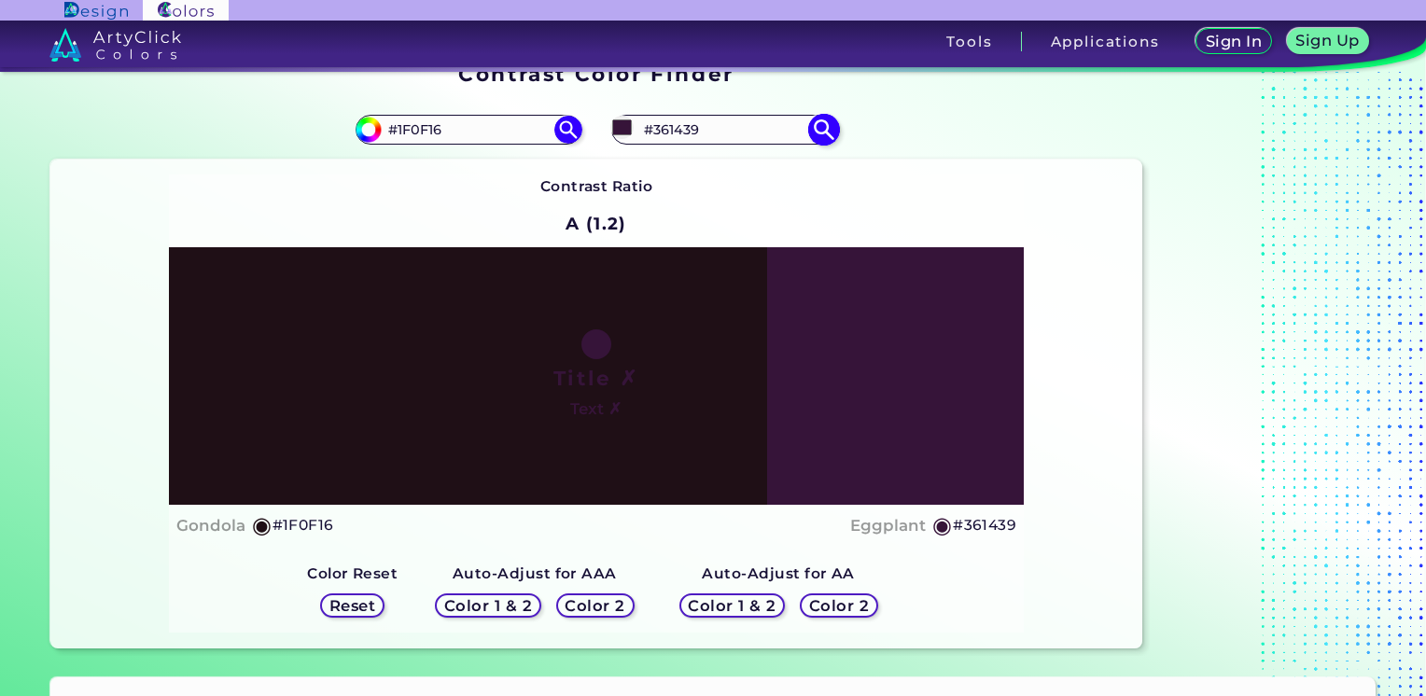
type input "#361438"
type input "#361439"
type input "#331136"
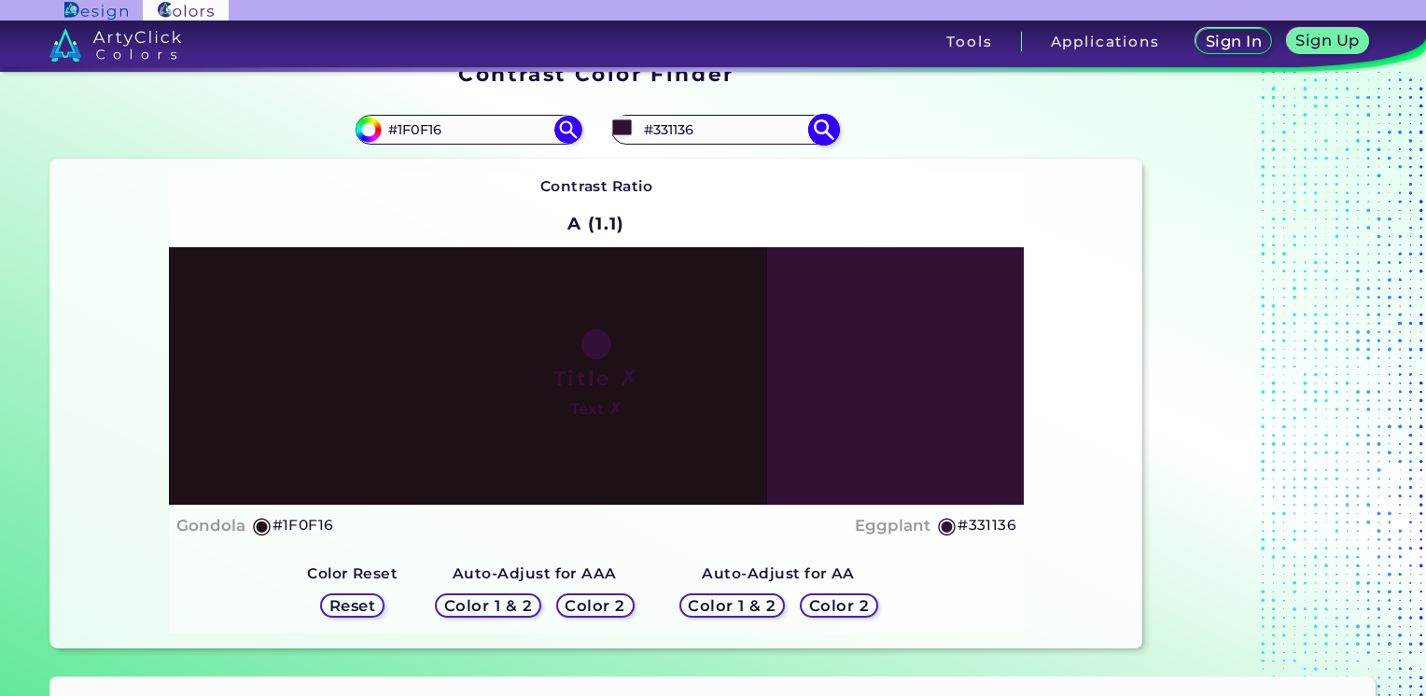
type input "#341037"
type input "#310f33"
type input "#310F33"
type input "#2d0d30"
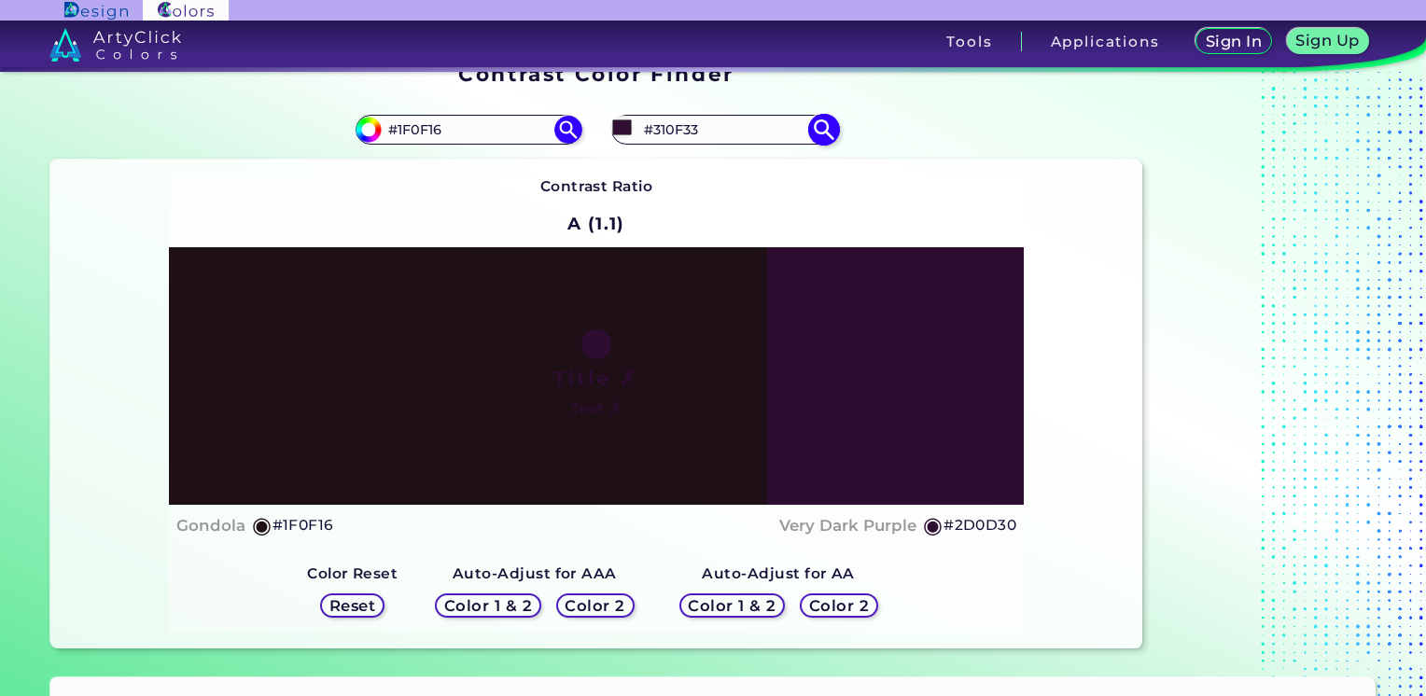
type input "#2D0D30"
type input "#1b071c"
type input "#1B071C"
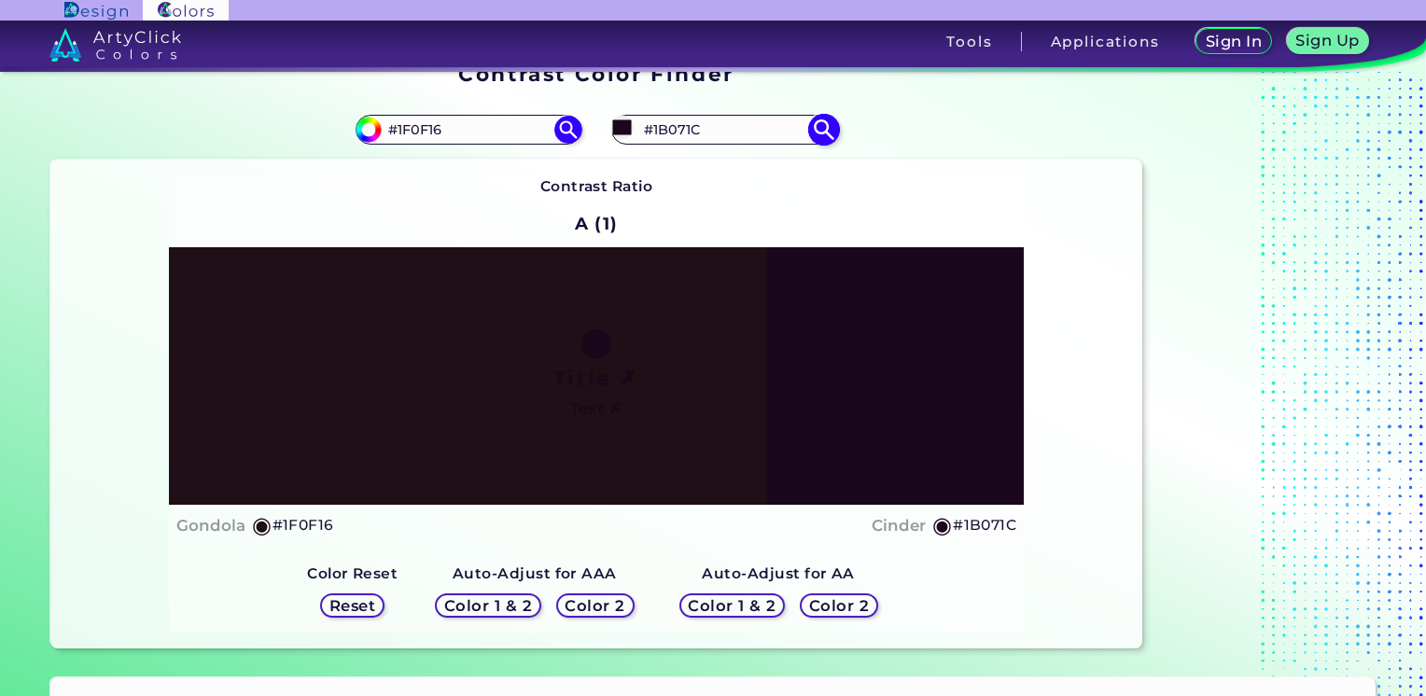
type input "#1b081c"
type input "#1B081C"
type input "#1b071c"
type input "#1B071C"
type input "#170618"
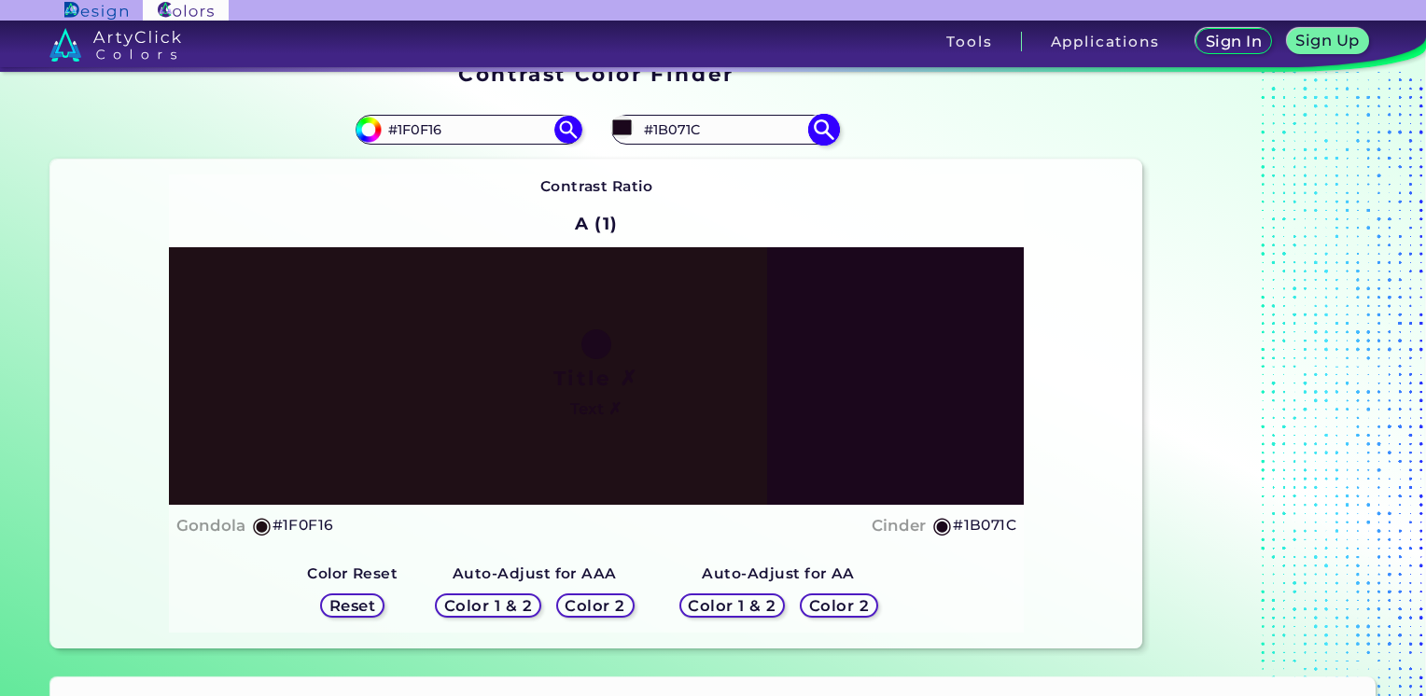
type input "#170618"
type input "#130614"
type input "#130514"
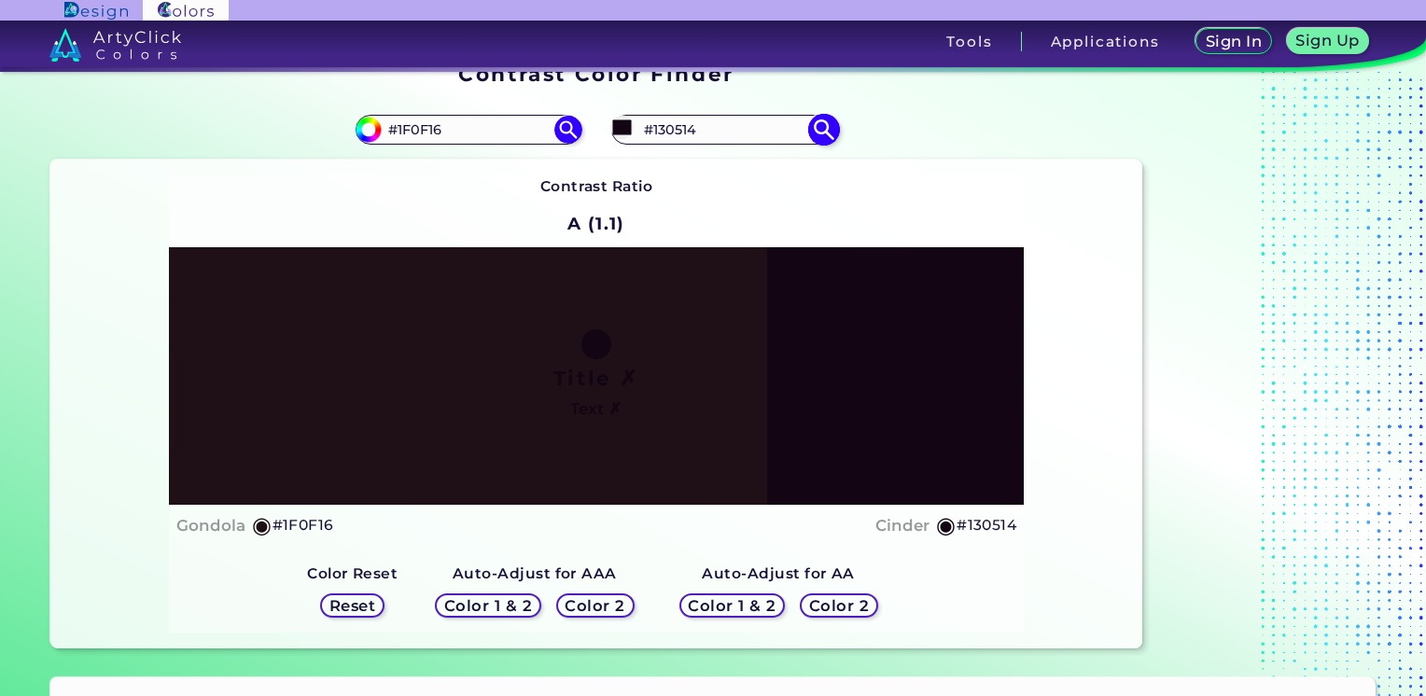
type input "#120613"
type input "#120713"
type input "#0f050f"
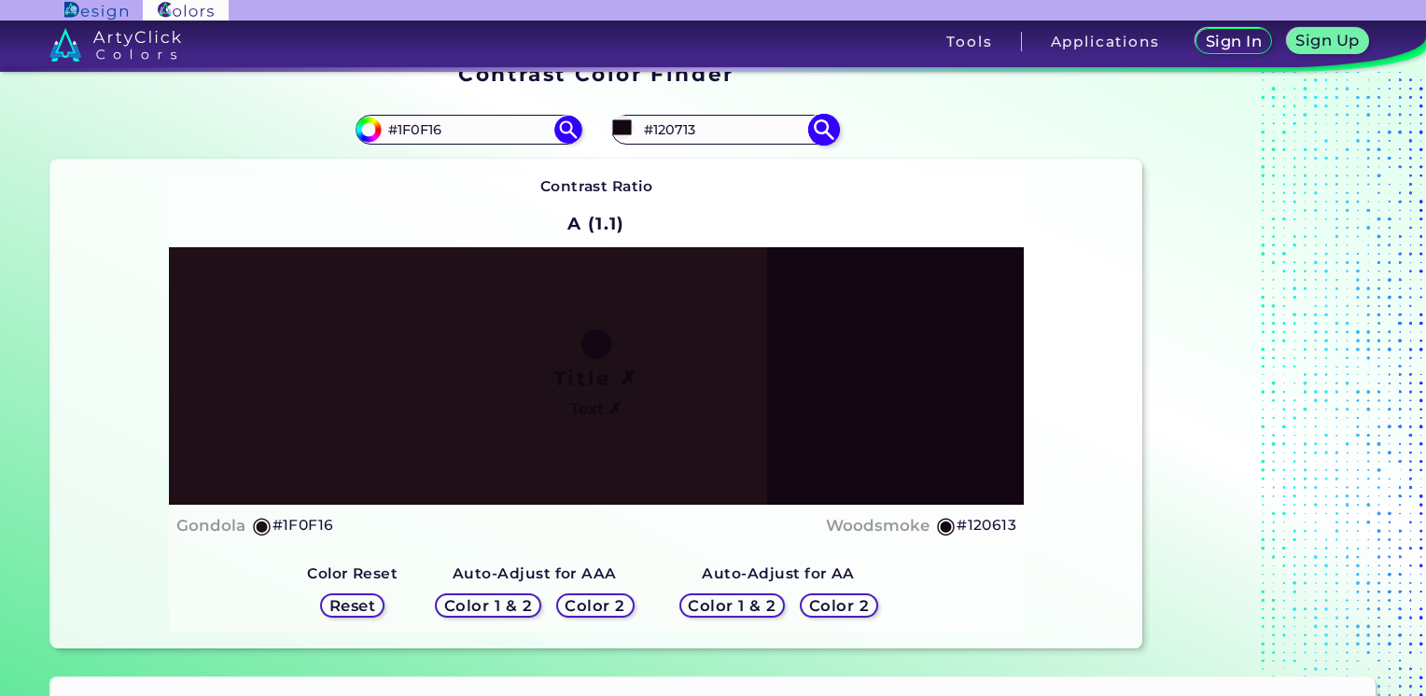
type input "#0F050F"
type input "#0f0410"
type input "#0F0410"
type input "#0c030c"
type input "#0C030C"
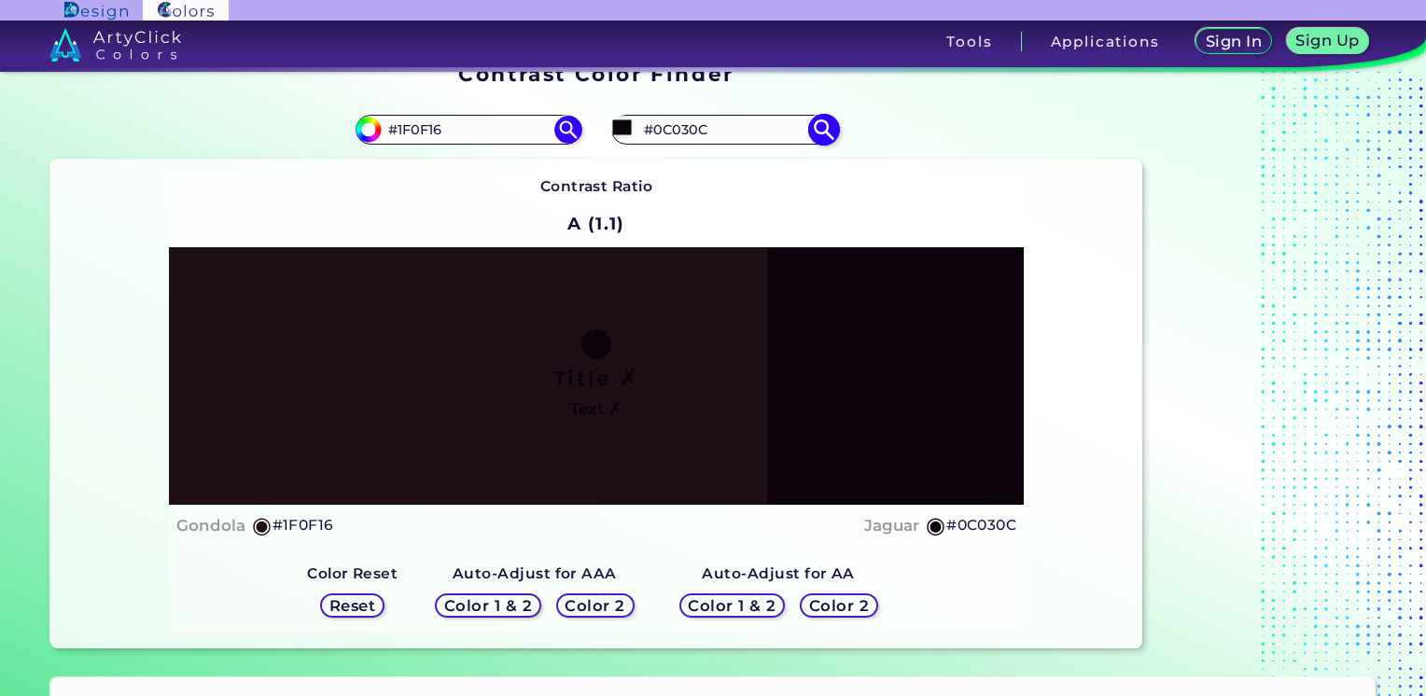
type input "#0b040c"
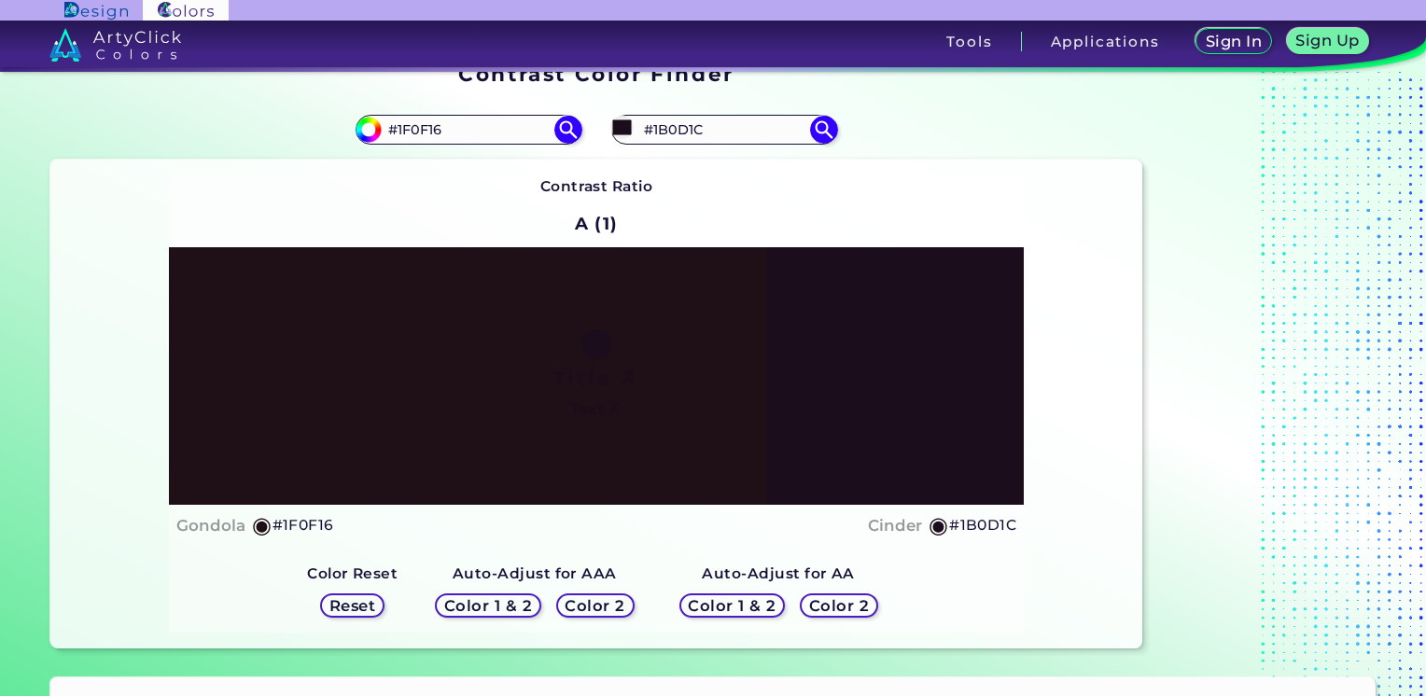
click at [437, 189] on div "Contrast Ratio A (1) Title ✗ Text ✗ Gondola ◉ #1F0F16 Cinder ◉" at bounding box center [597, 404] width 856 height 458
click at [373, 125] on input "#1f0f16" at bounding box center [366, 127] width 23 height 23
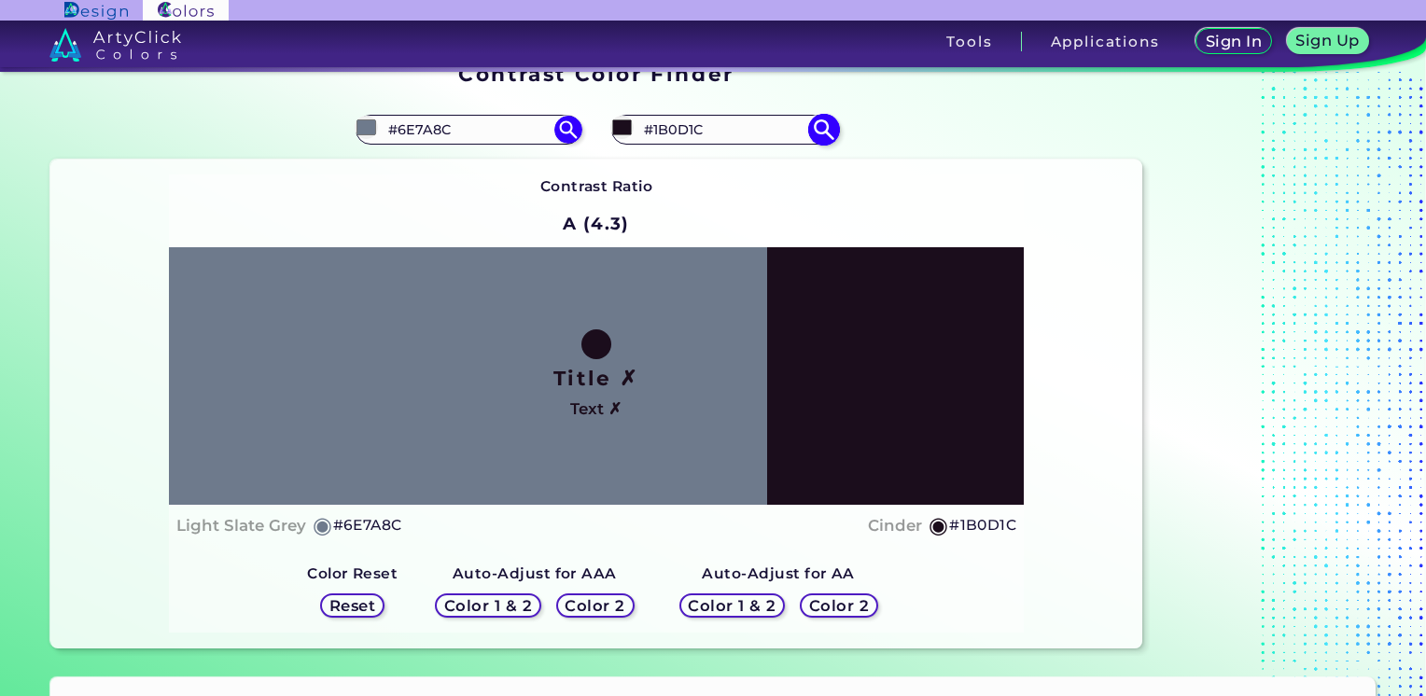
click at [618, 127] on input "#1b0d1c" at bounding box center [621, 127] width 23 height 23
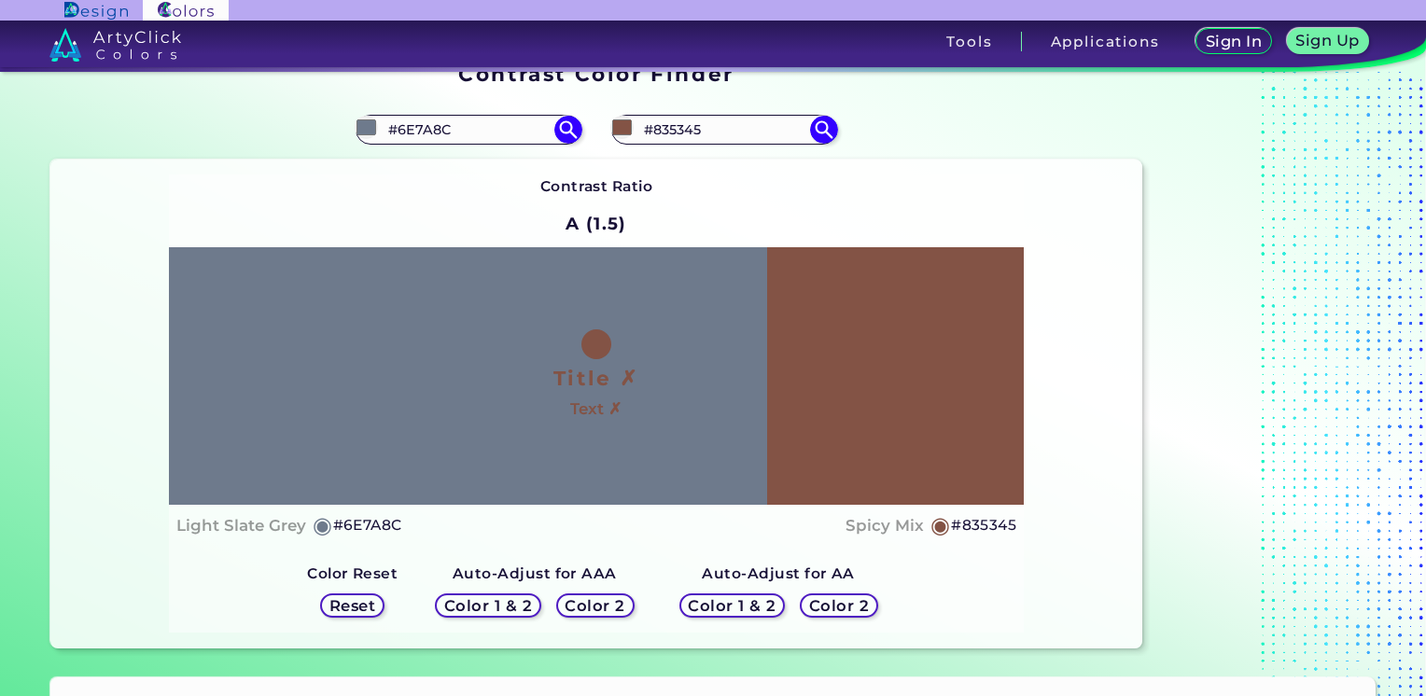
click at [418, 214] on div "Contrast Ratio A (1.5) Title ✗ Text ✗ Light Slate Grey ◉ #6E7A8C" at bounding box center [597, 404] width 856 height 458
click at [363, 607] on h5 "Reset" at bounding box center [352, 606] width 42 height 14
click at [363, 604] on h5 "Reset" at bounding box center [352, 606] width 42 height 14
click at [365, 132] on input "#6e7a8c" at bounding box center [366, 127] width 23 height 23
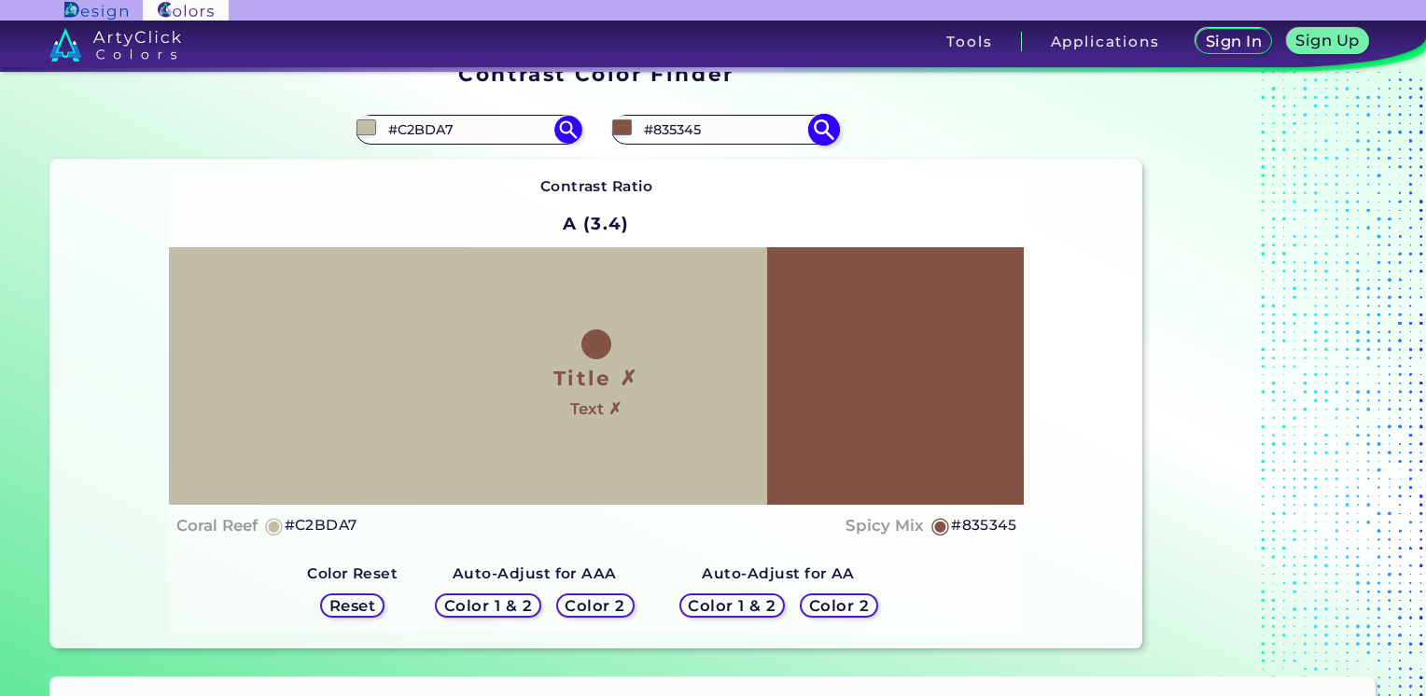
drag, startPoint x: 623, startPoint y: 125, endPoint x: 631, endPoint y: 139, distance: 15.9
click at [623, 125] on input "#835345" at bounding box center [621, 127] width 23 height 23
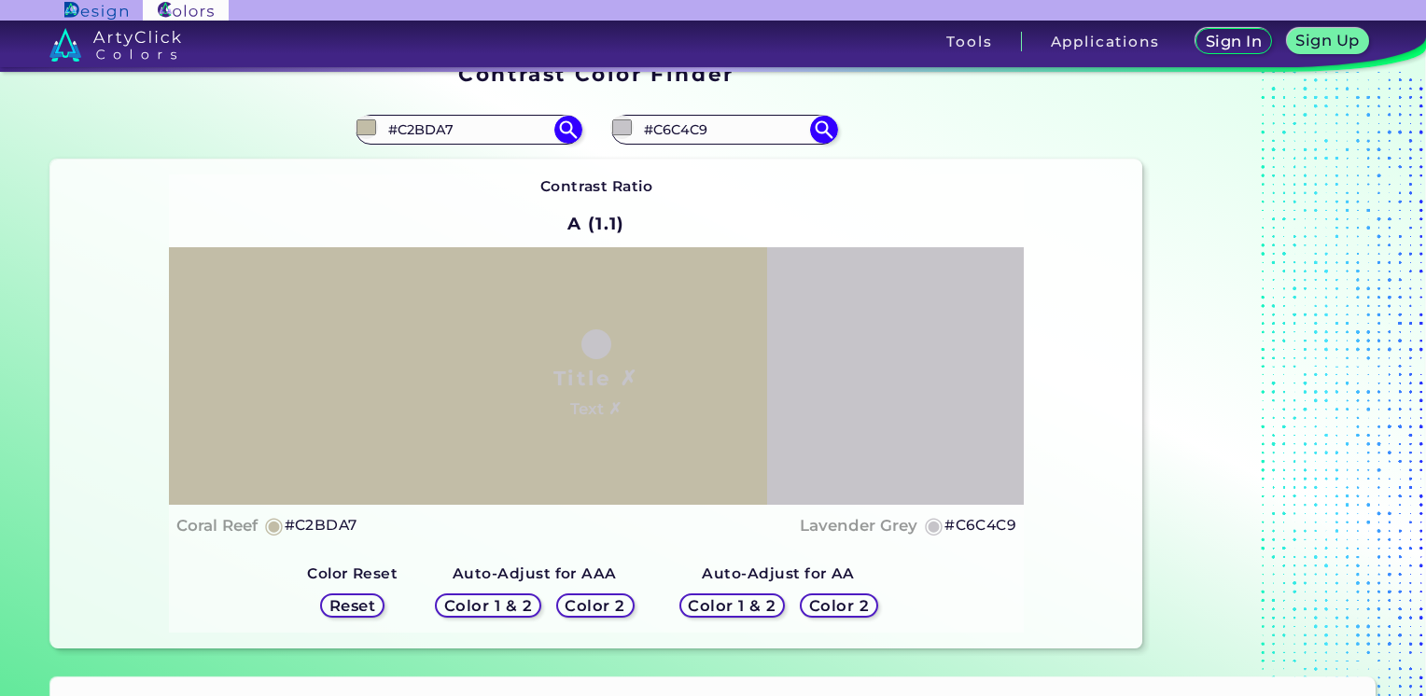
click at [360, 200] on div "Contrast Ratio A (1.1) Title ✗ Text ✗ Coral Reef ◉ #C2BDA7 ◉" at bounding box center [597, 404] width 856 height 458
